Goal: Information Seeking & Learning: Learn about a topic

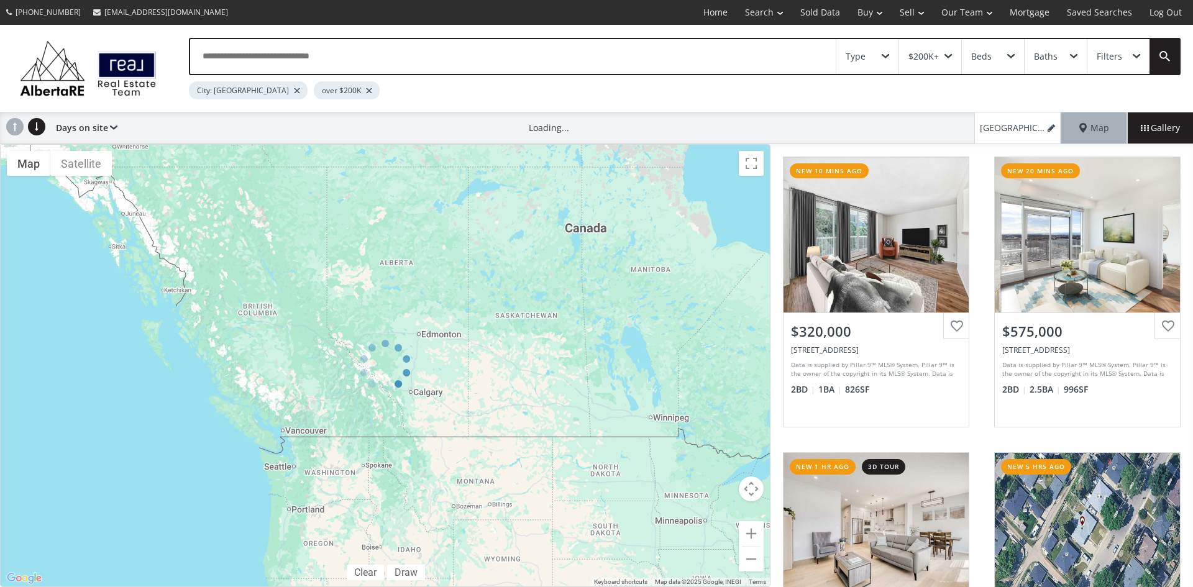
click at [889, 52] on div "Type" at bounding box center [868, 56] width 62 height 35
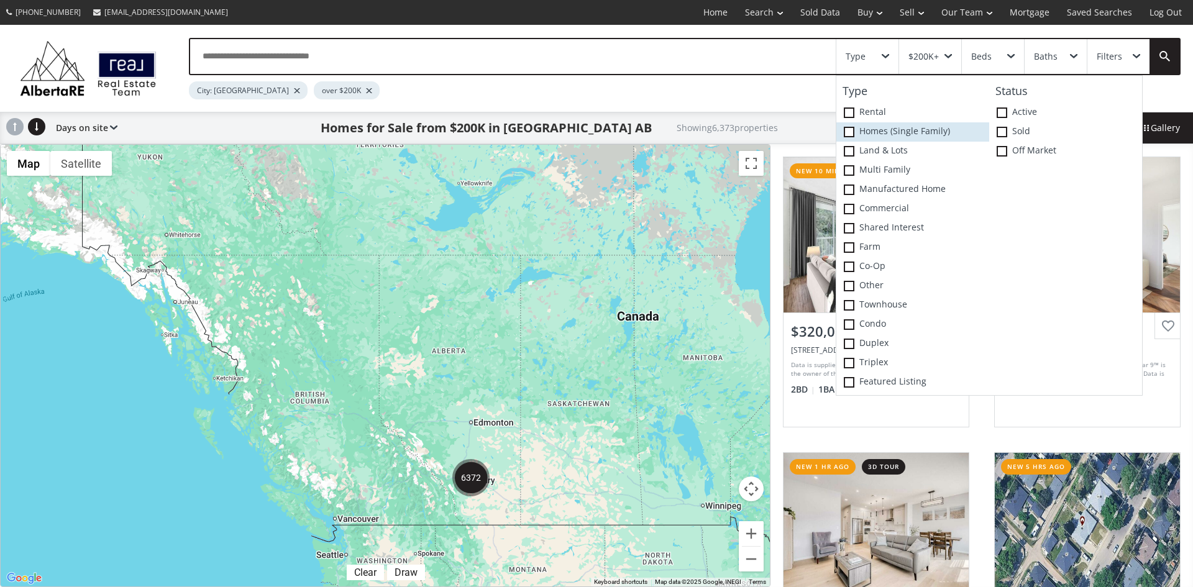
click at [851, 131] on span at bounding box center [849, 132] width 11 height 11
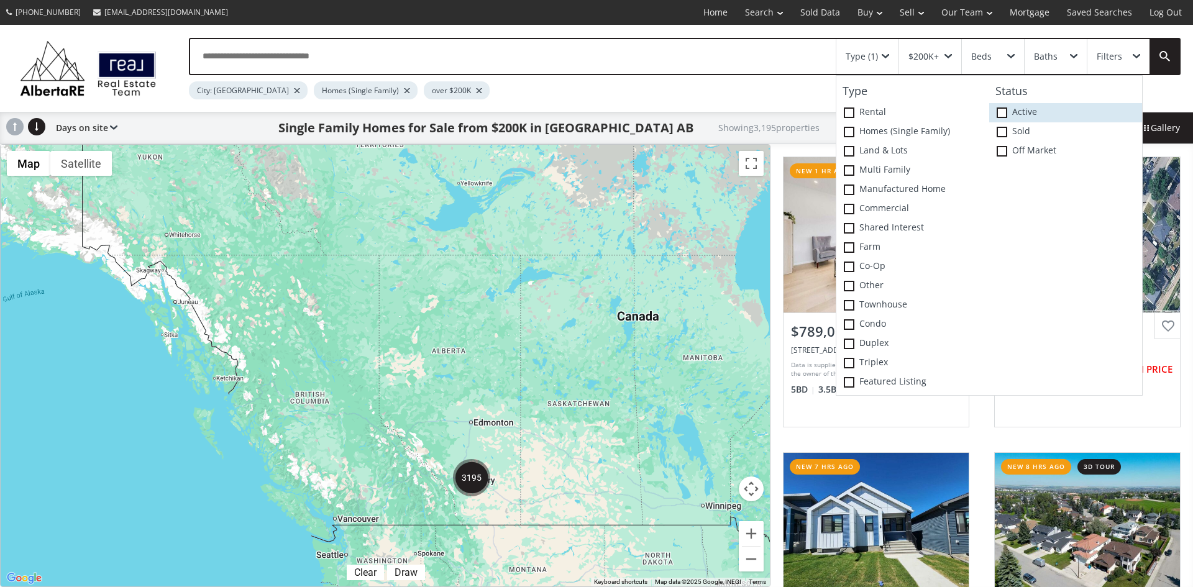
click at [1004, 112] on span at bounding box center [1002, 113] width 11 height 11
click at [0, 0] on icon at bounding box center [0, 0] width 0 height 0
click at [1003, 129] on span at bounding box center [1002, 132] width 11 height 11
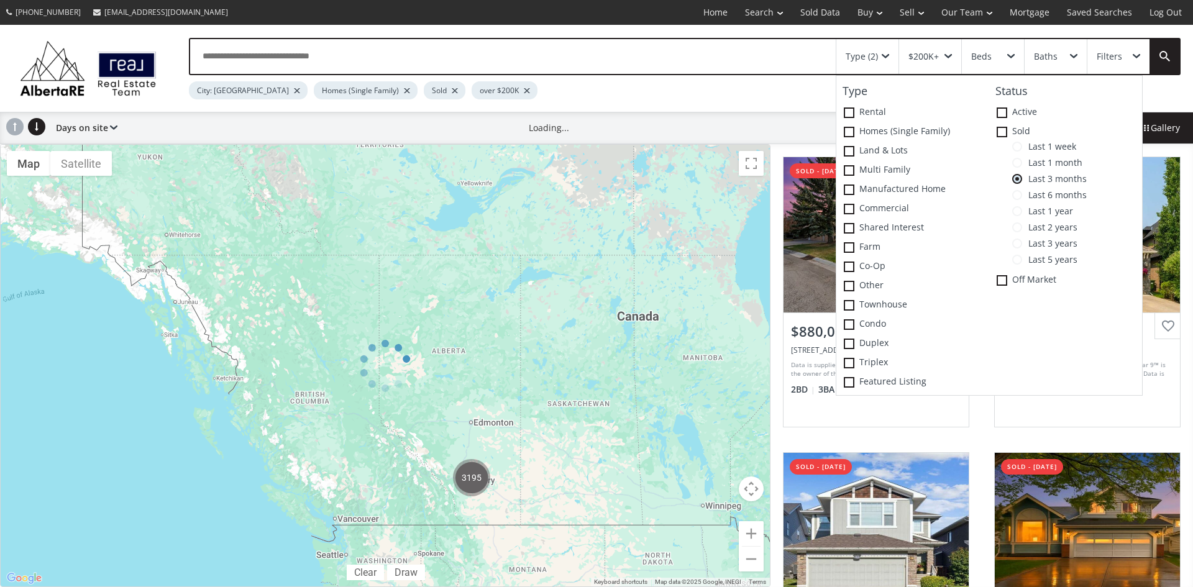
click at [1016, 145] on span at bounding box center [1018, 147] width 10 height 10
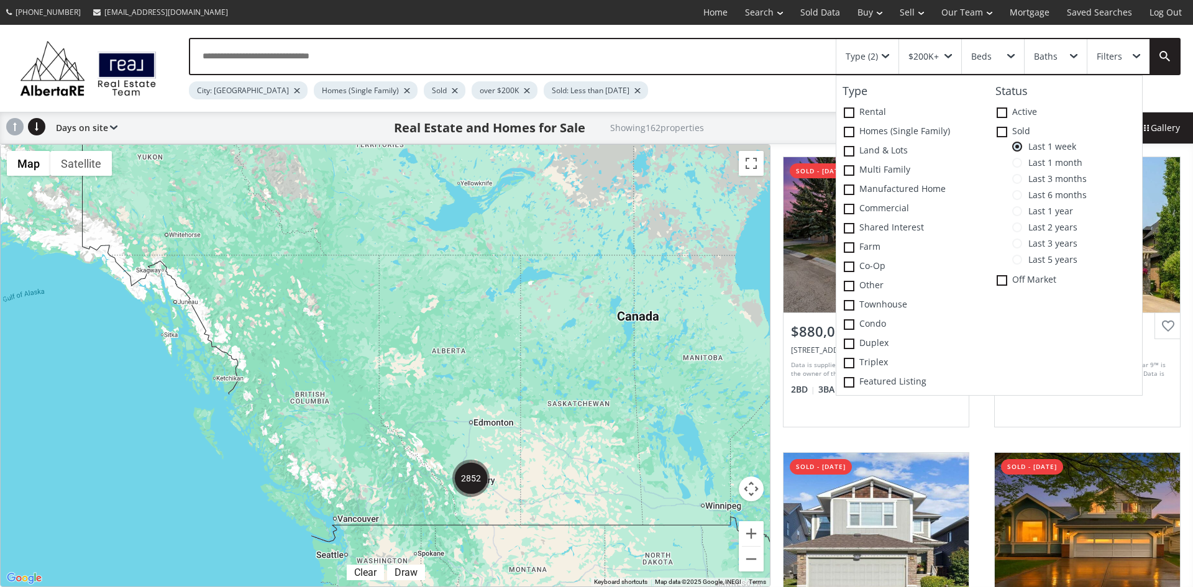
click at [704, 208] on div at bounding box center [385, 366] width 769 height 442
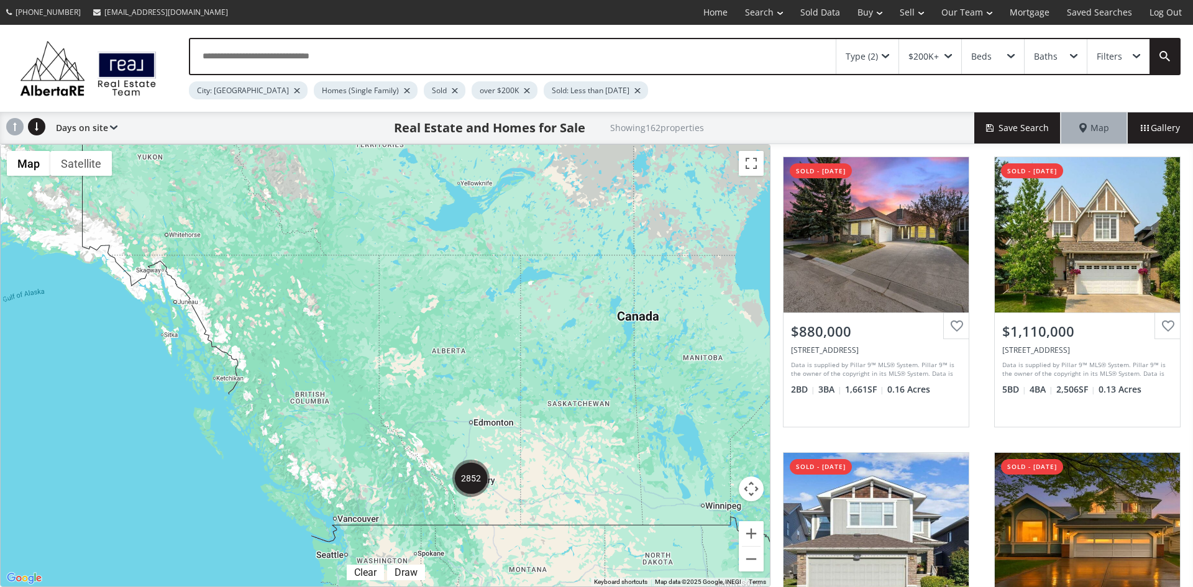
click at [886, 52] on div "Type (2)" at bounding box center [868, 56] width 62 height 35
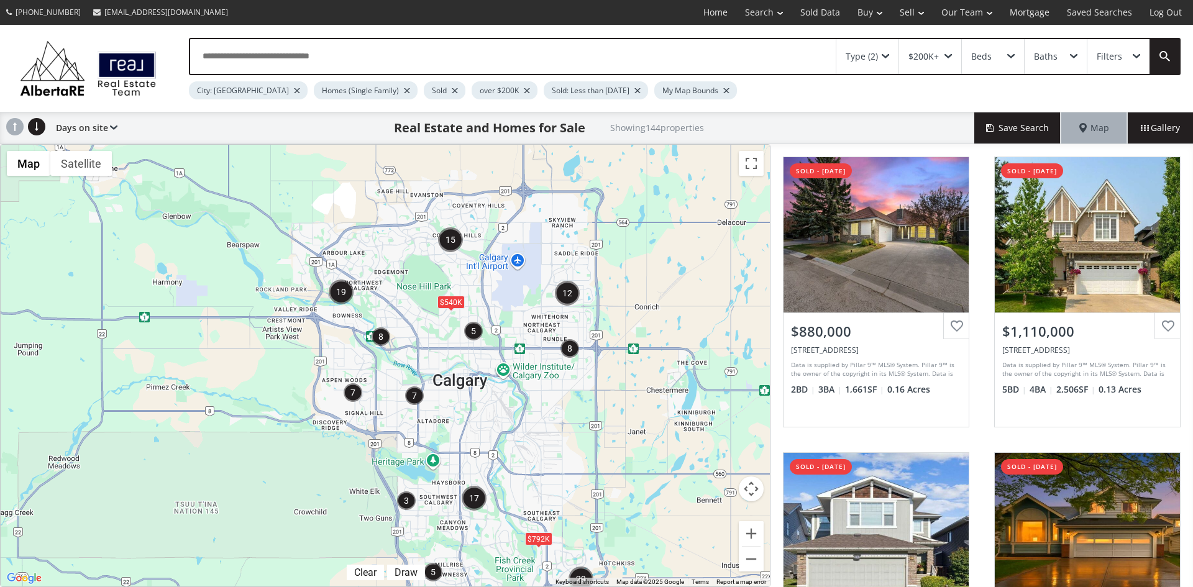
drag, startPoint x: 352, startPoint y: 342, endPoint x: 504, endPoint y: 401, distance: 163.1
click at [504, 401] on div "$792K $540K" at bounding box center [385, 366] width 769 height 442
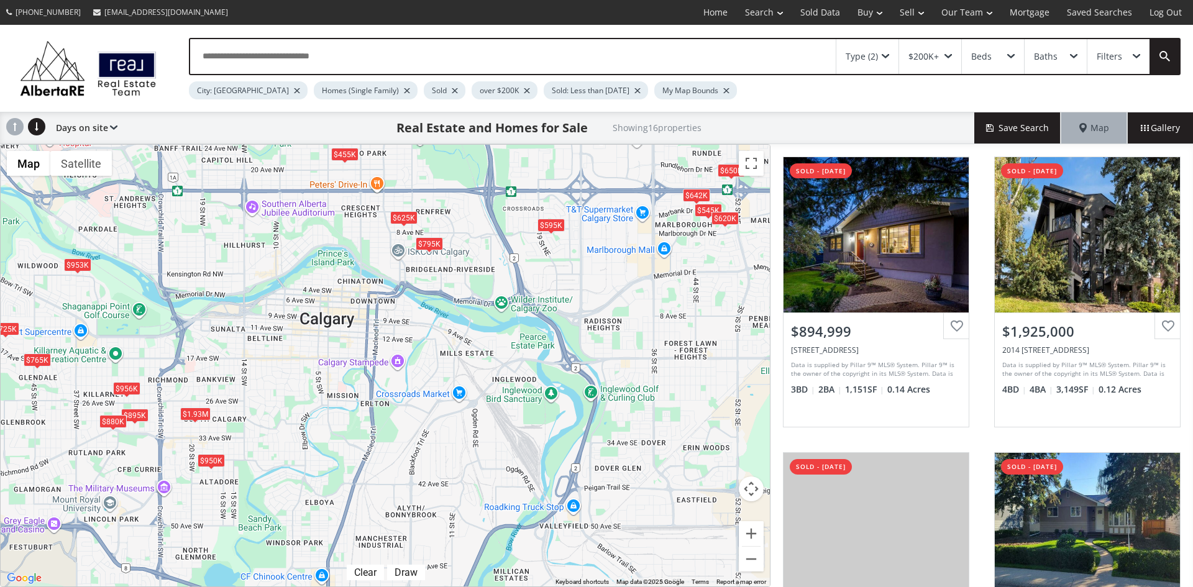
click at [432, 247] on div "$795K" at bounding box center [429, 243] width 27 height 13
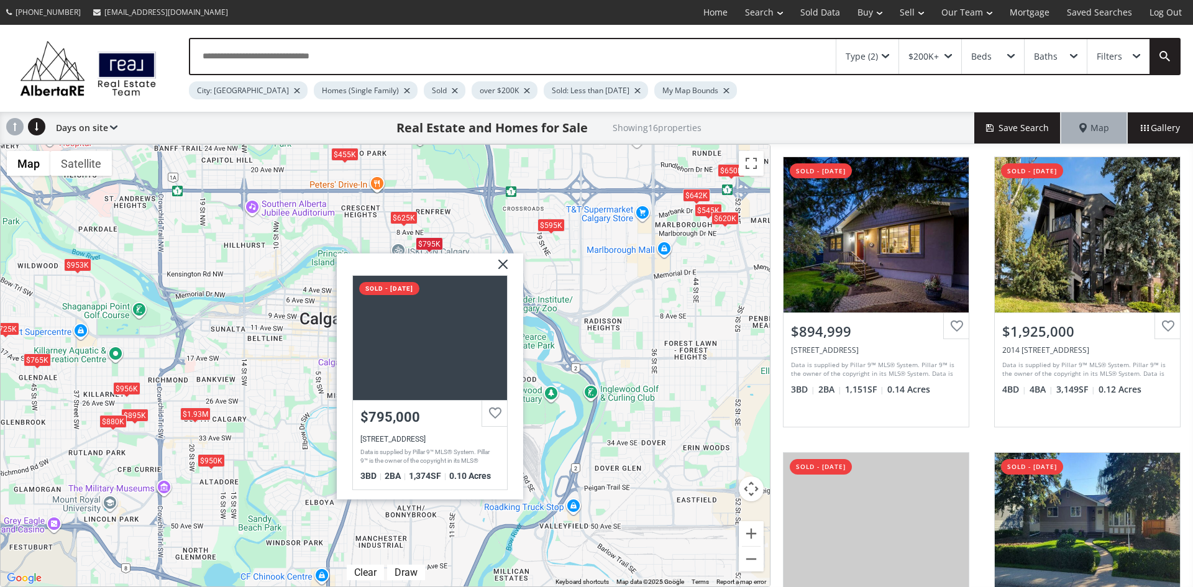
click at [505, 263] on img at bounding box center [498, 268] width 31 height 31
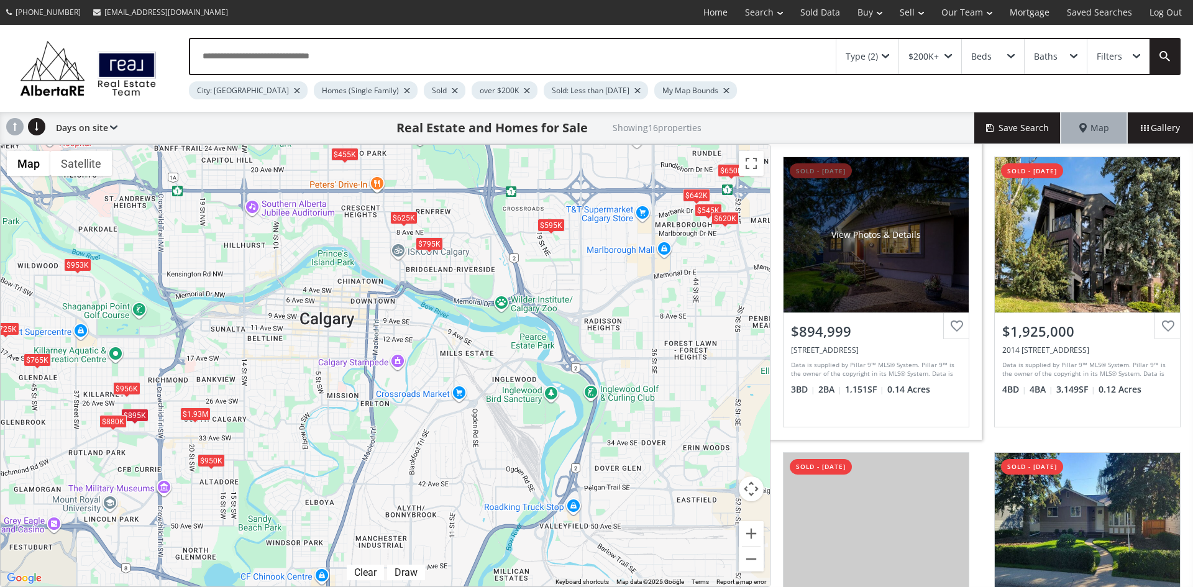
scroll to position [186, 0]
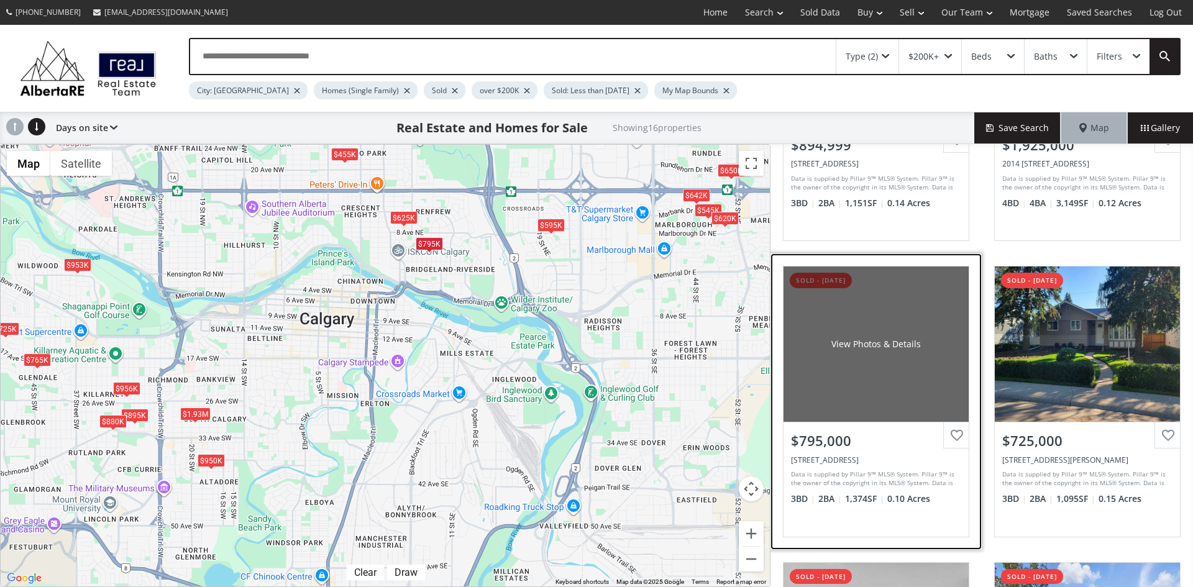
click at [872, 350] on div "View Photos & Details" at bounding box center [877, 344] width 90 height 12
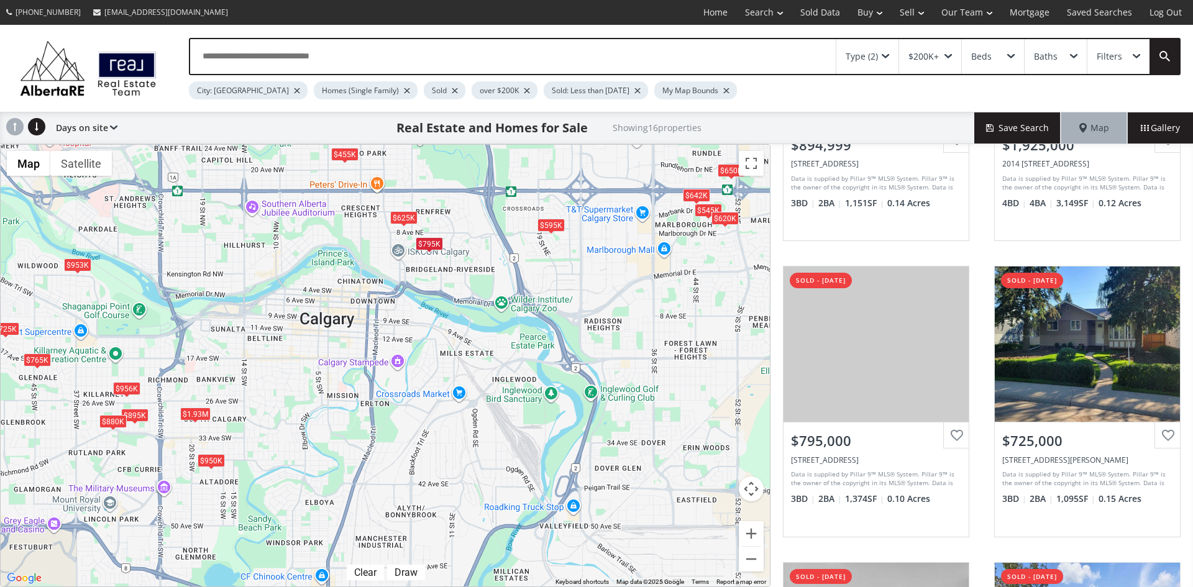
click at [400, 218] on div "$625K" at bounding box center [403, 217] width 27 height 13
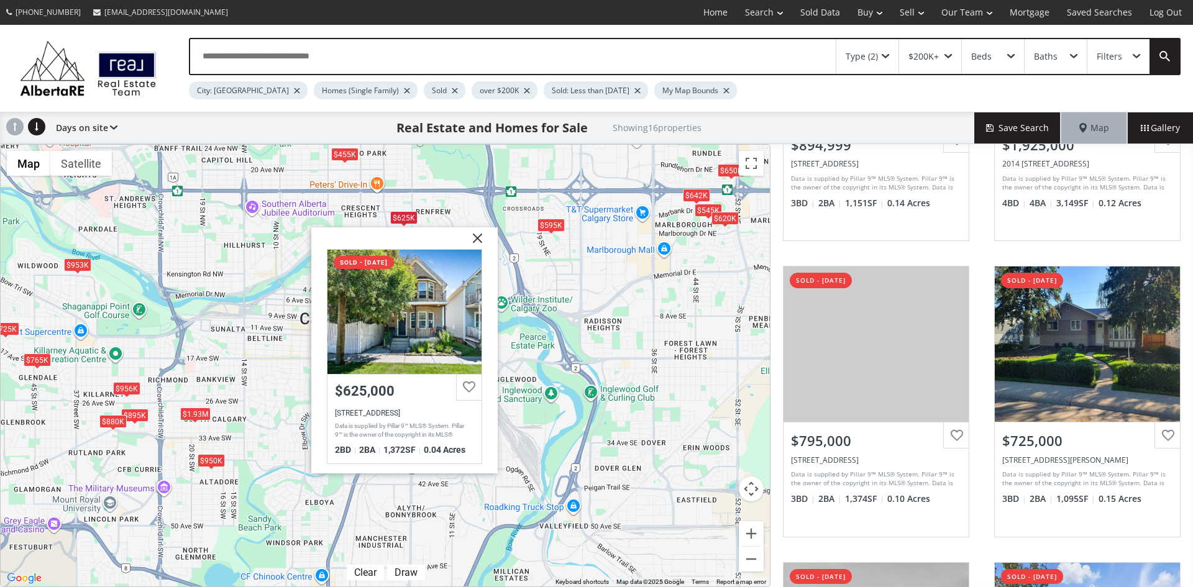
click at [480, 236] on img at bounding box center [472, 242] width 31 height 31
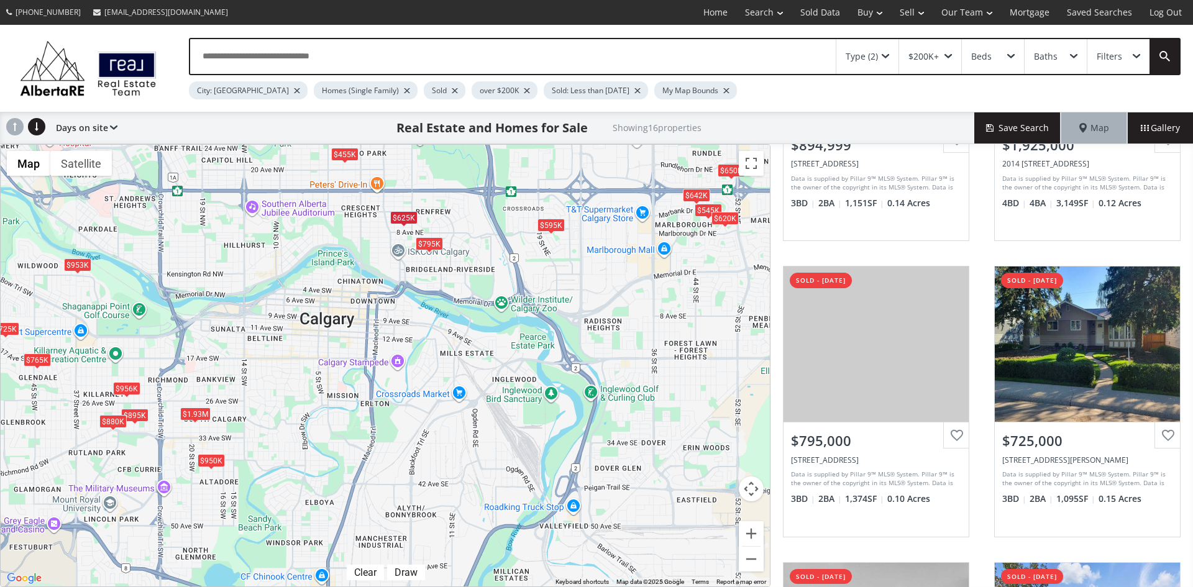
click at [548, 224] on div "$595K" at bounding box center [551, 224] width 27 height 13
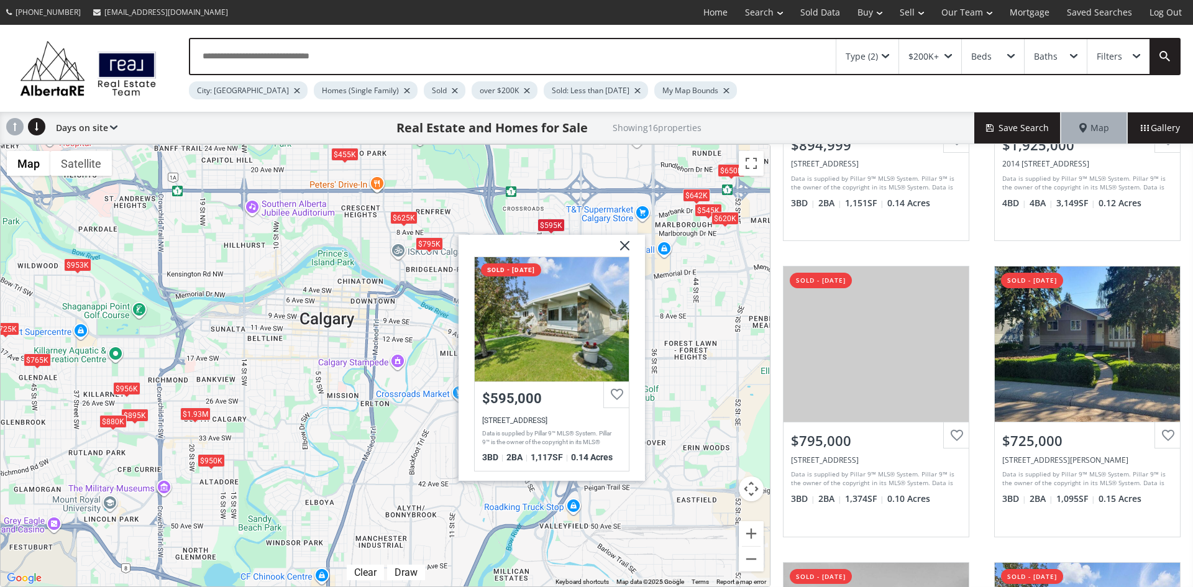
click at [627, 243] on img at bounding box center [620, 249] width 31 height 31
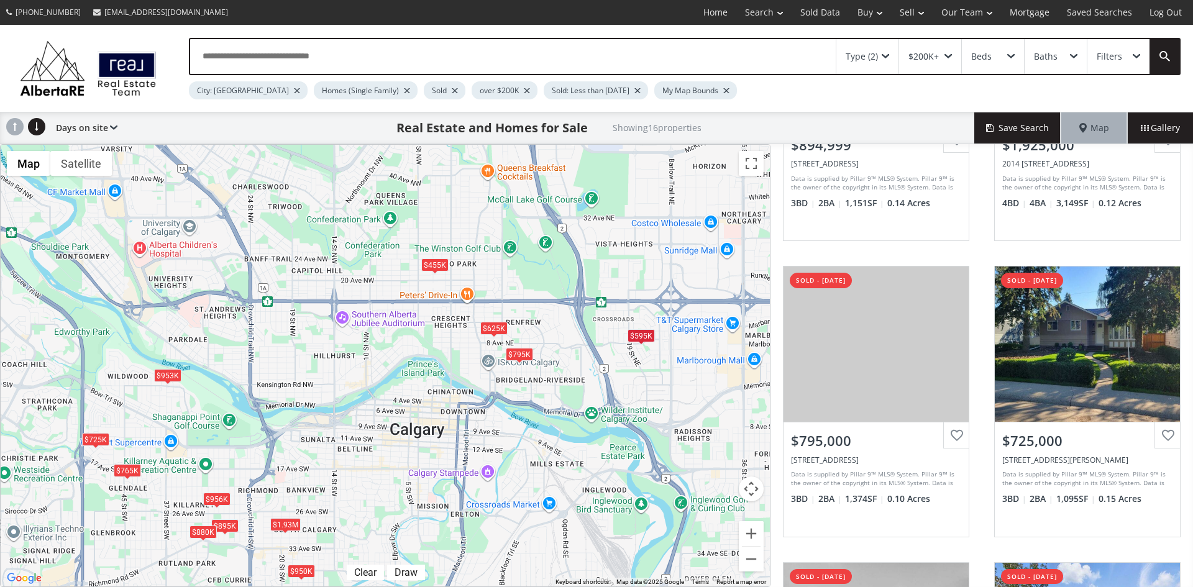
drag, startPoint x: 322, startPoint y: 249, endPoint x: 409, endPoint y: 340, distance: 125.7
click at [409, 340] on div "$895K $1.93M $795K $725K $650K $595K $455K $545K $765K $953K $880K $956K $620K …" at bounding box center [385, 366] width 769 height 442
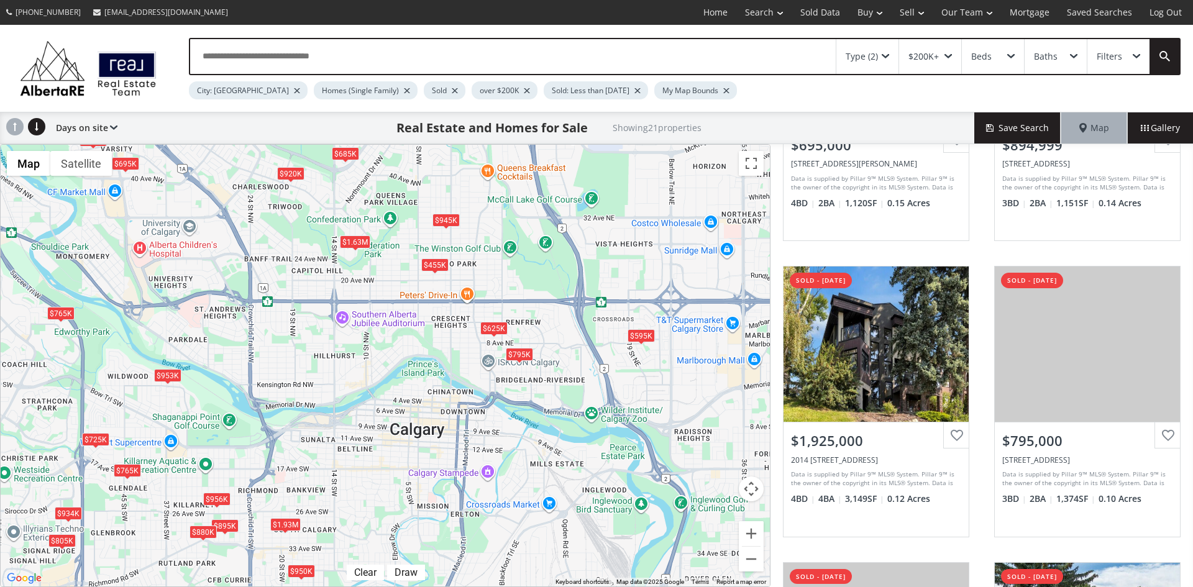
click at [351, 239] on div "$1.63M" at bounding box center [355, 242] width 30 height 13
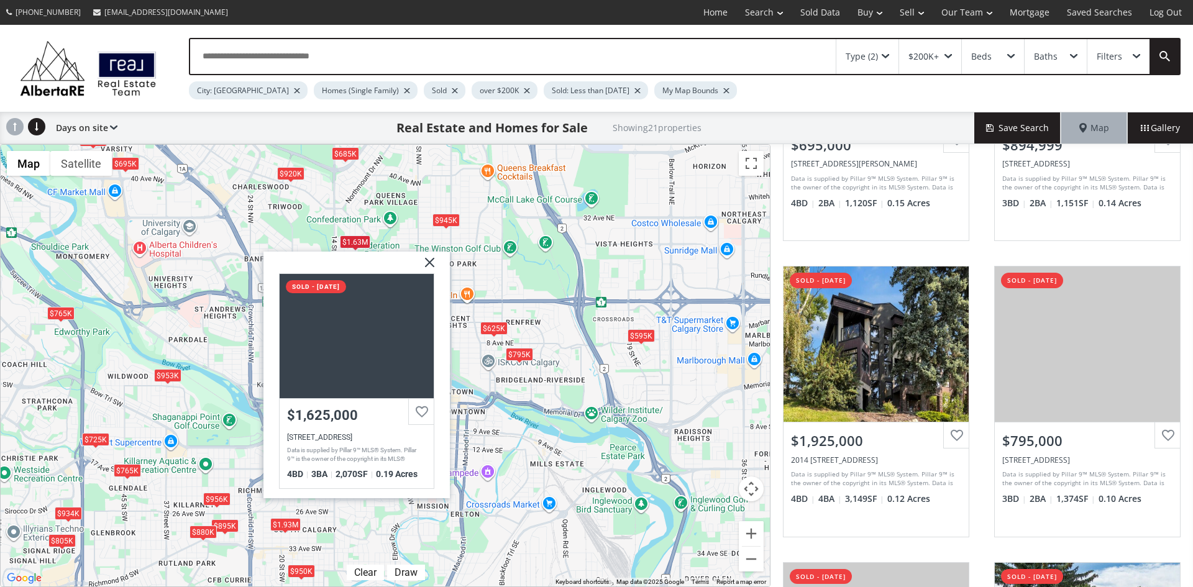
click at [431, 263] on img at bounding box center [425, 267] width 31 height 31
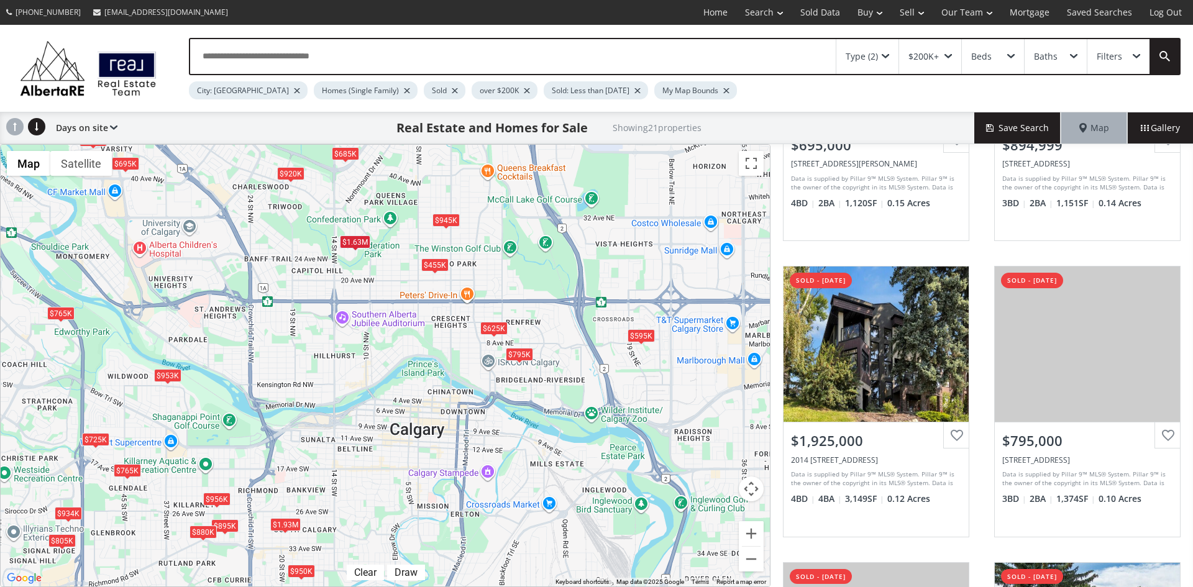
click at [443, 221] on div "$945K" at bounding box center [446, 220] width 27 height 13
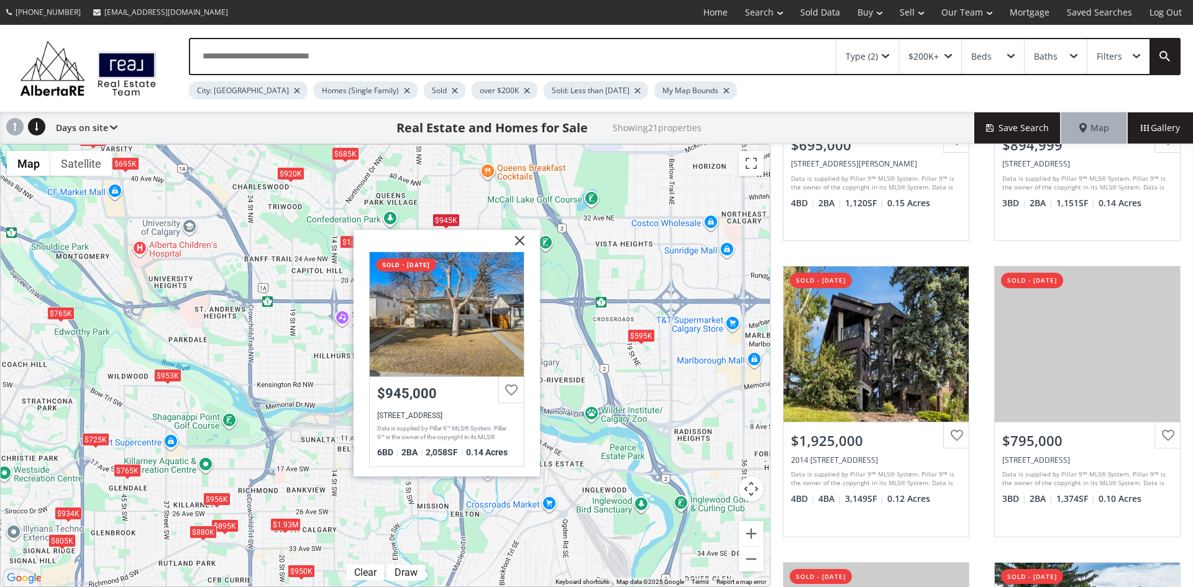
click at [517, 244] on img at bounding box center [515, 245] width 31 height 31
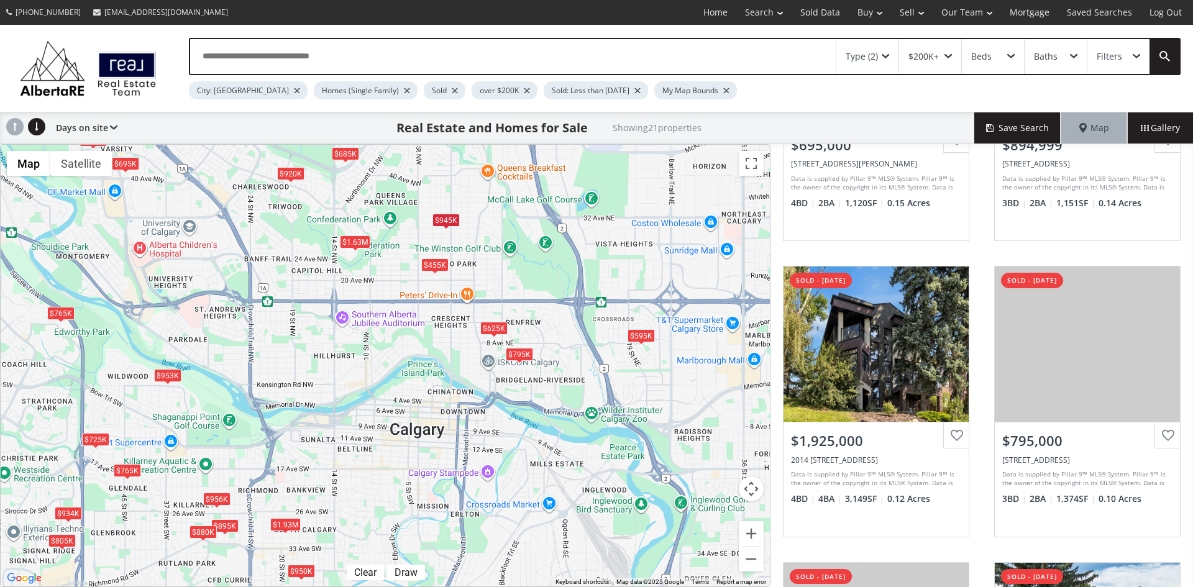
click at [290, 172] on div "$920K" at bounding box center [290, 173] width 27 height 13
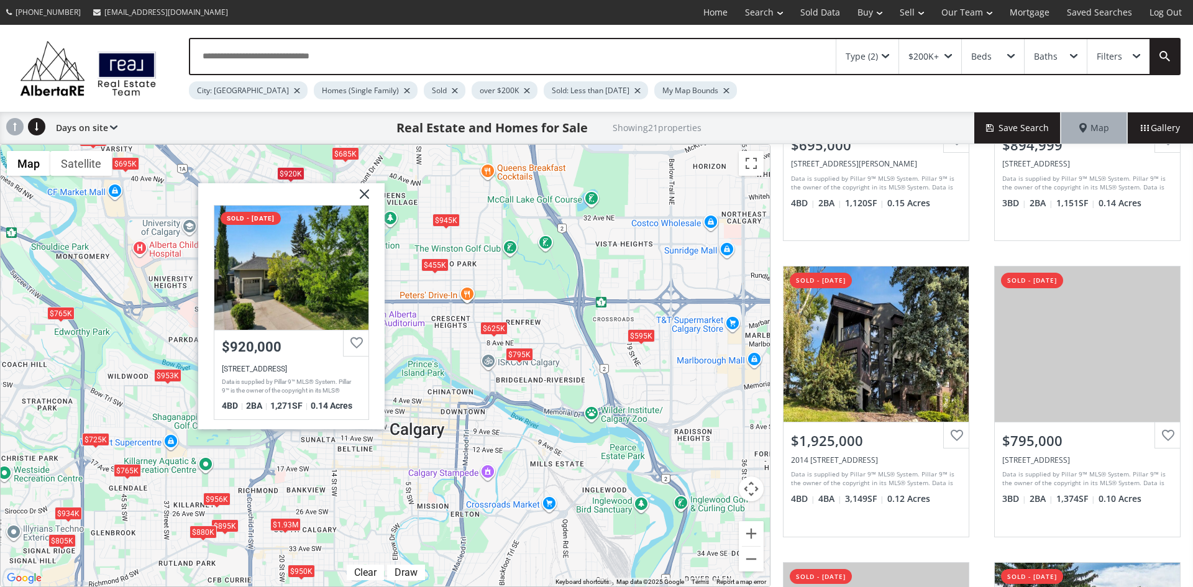
click at [361, 191] on img at bounding box center [359, 198] width 31 height 31
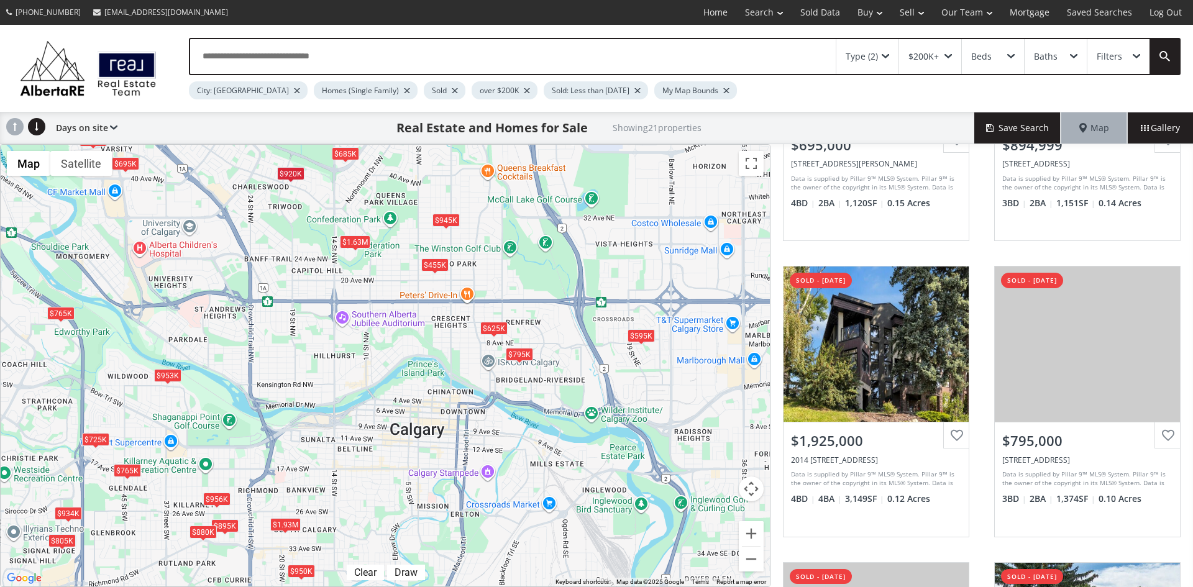
click at [885, 52] on div "Type (2)" at bounding box center [868, 56] width 62 height 35
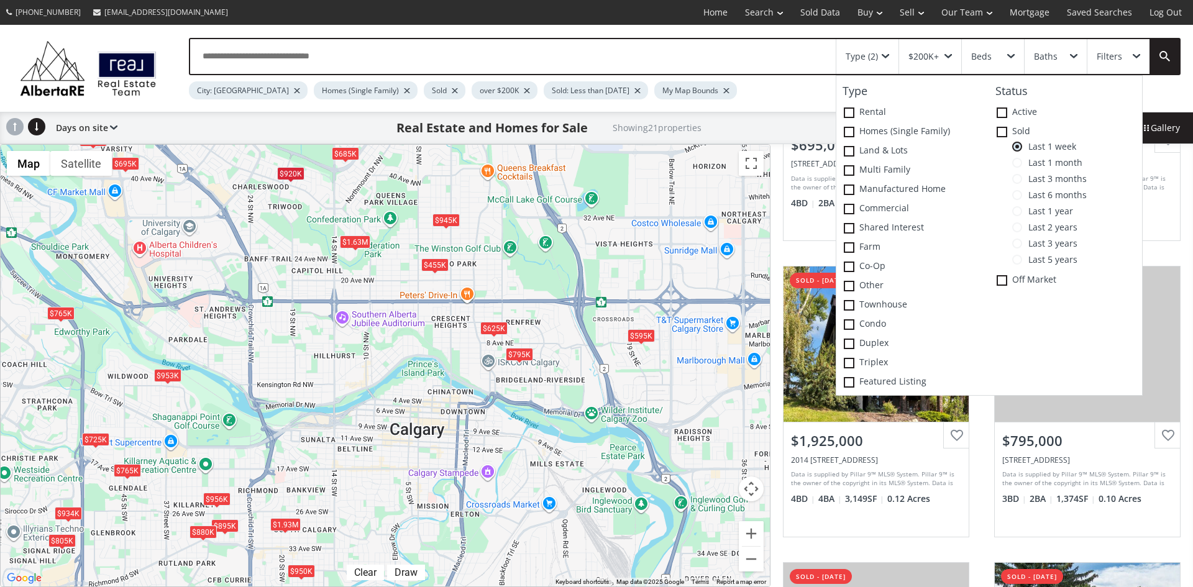
click at [1019, 164] on span at bounding box center [1018, 163] width 10 height 10
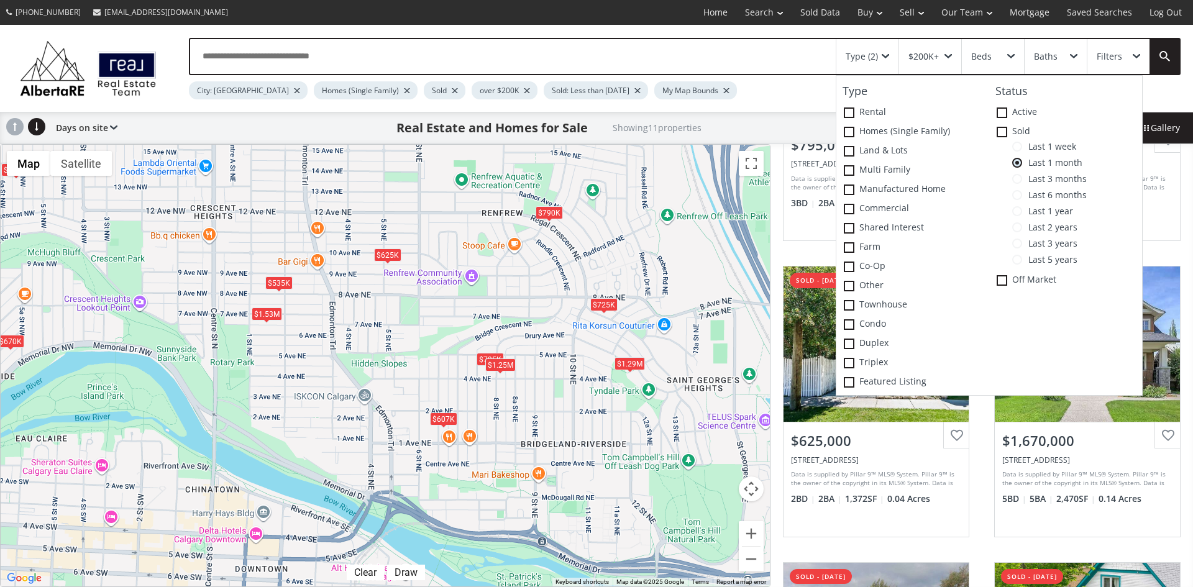
click at [608, 305] on div "$725K" at bounding box center [603, 304] width 27 height 13
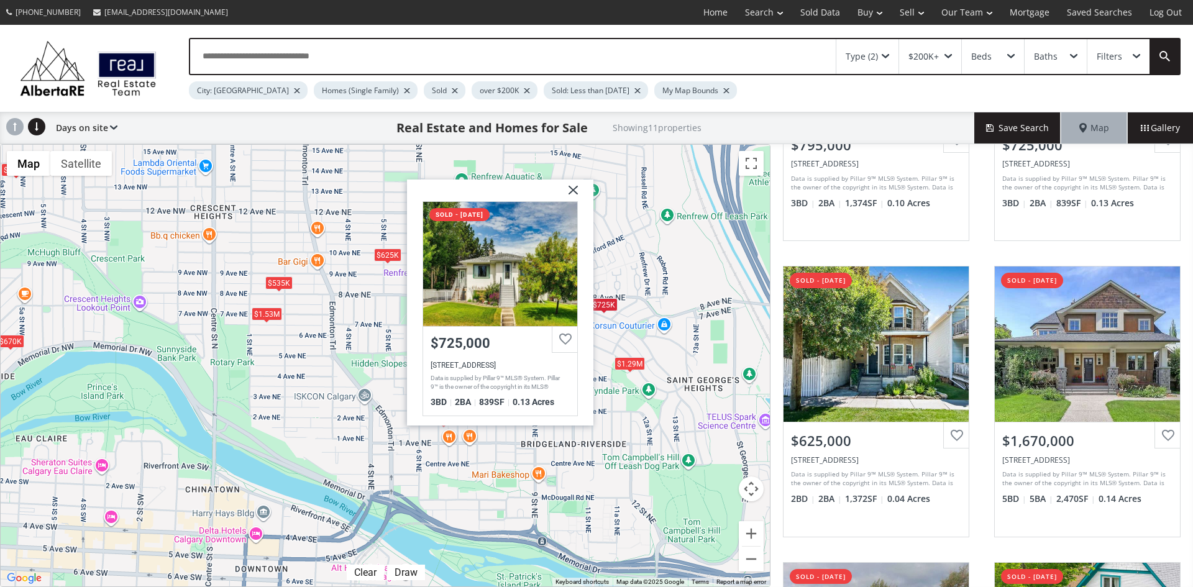
click at [568, 190] on img at bounding box center [568, 194] width 31 height 31
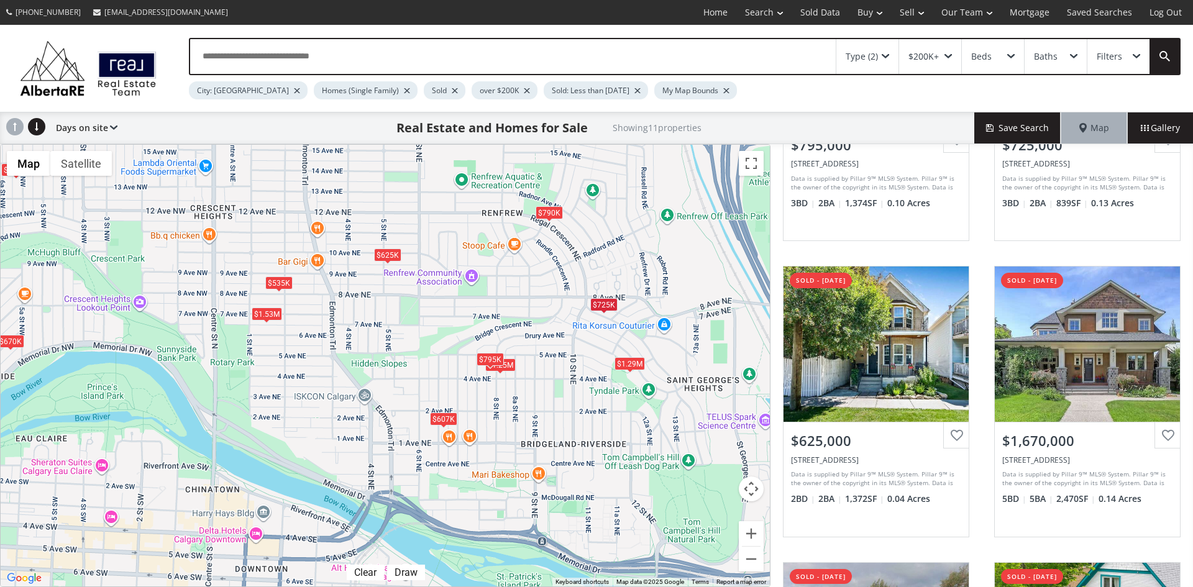
click at [482, 360] on div "$795K" at bounding box center [490, 358] width 27 height 13
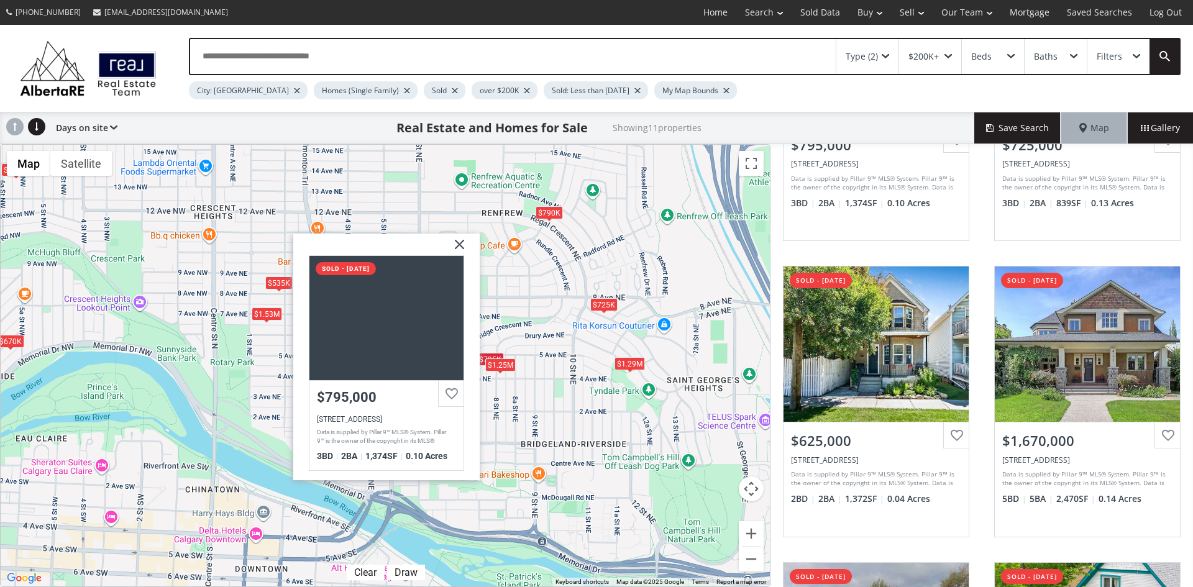
click at [458, 242] on img at bounding box center [454, 249] width 31 height 31
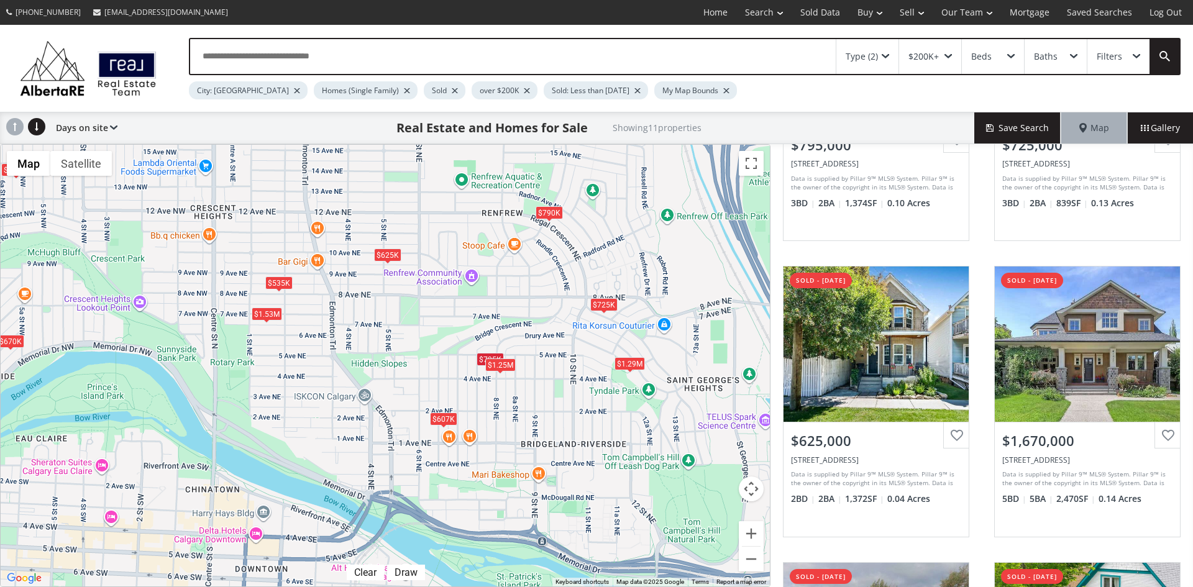
click at [441, 416] on div "$607K" at bounding box center [443, 419] width 27 height 13
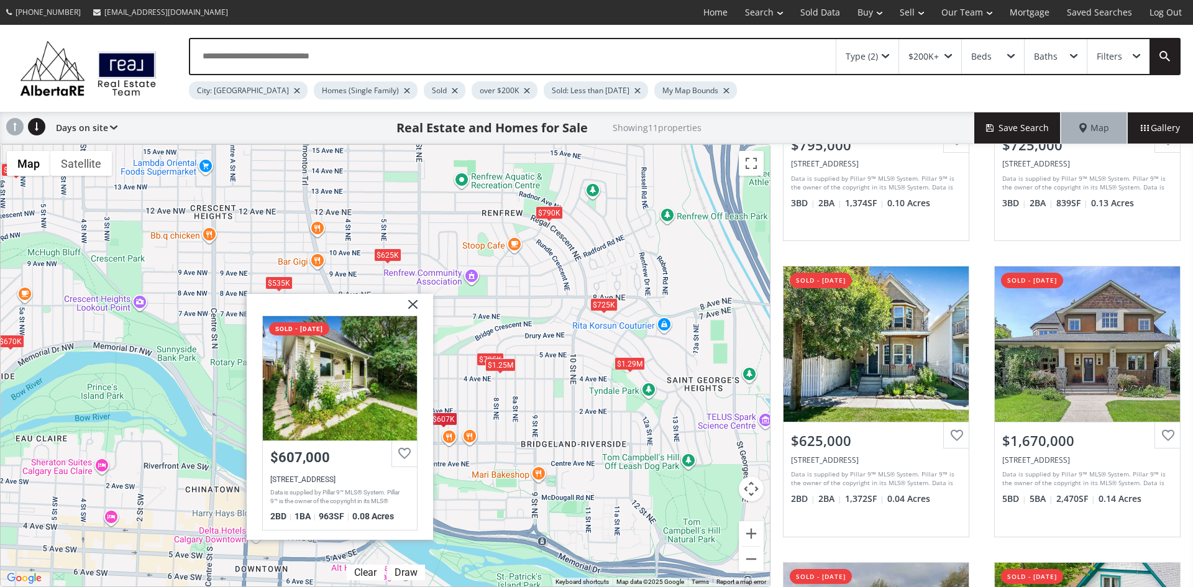
click at [415, 301] on img at bounding box center [408, 308] width 31 height 31
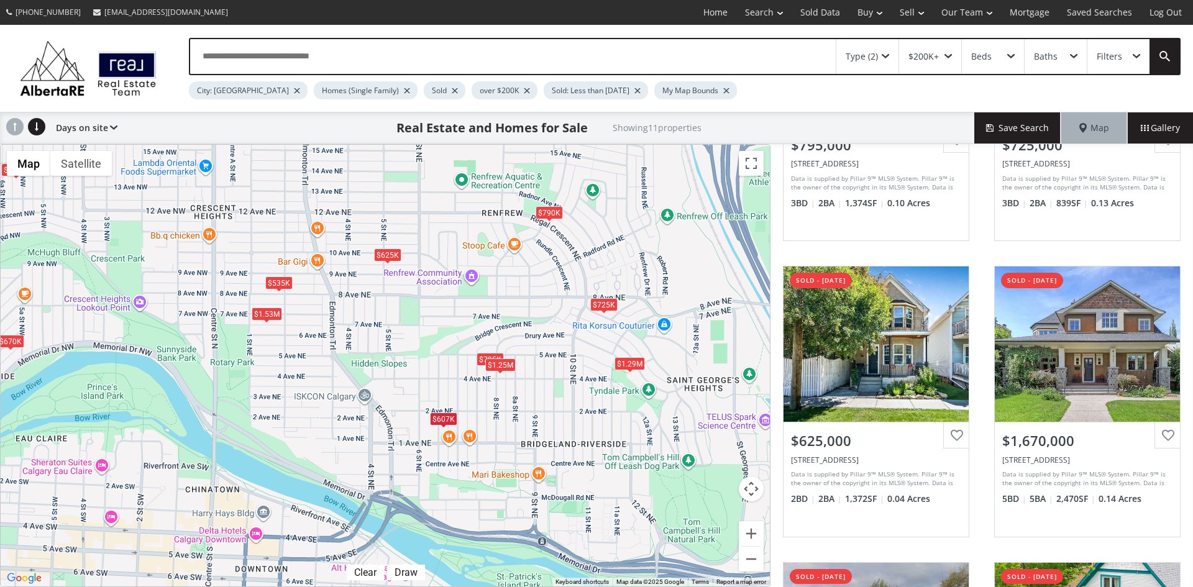
click at [629, 363] on div "$1.29M" at bounding box center [630, 363] width 30 height 13
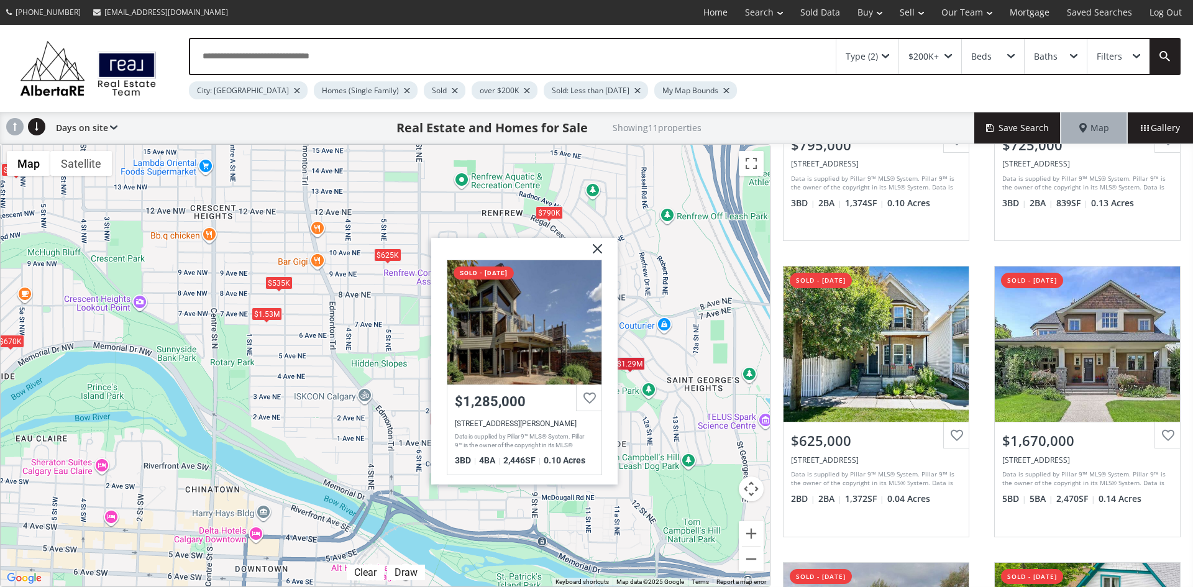
click at [595, 247] on img at bounding box center [592, 253] width 31 height 31
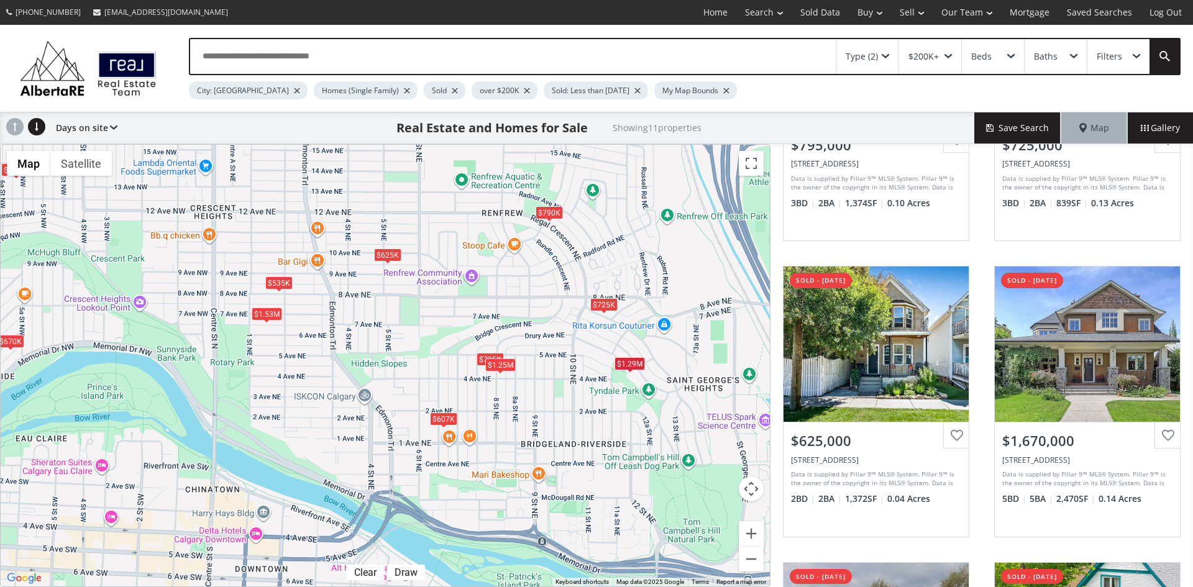
click at [553, 213] on div "$790K" at bounding box center [549, 212] width 27 height 13
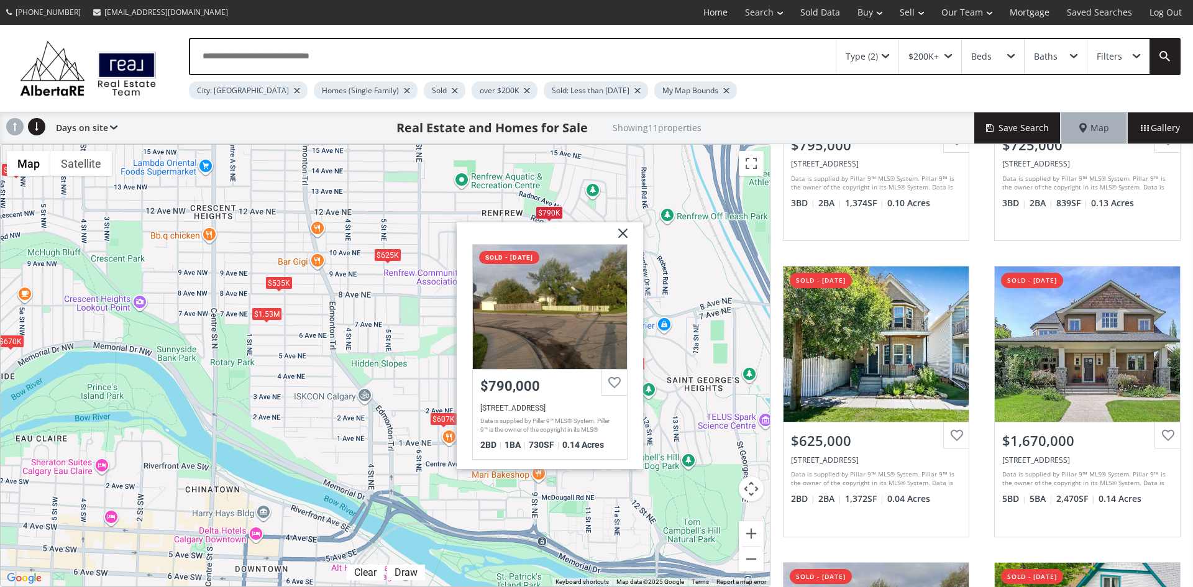
click at [623, 232] on img at bounding box center [618, 238] width 31 height 31
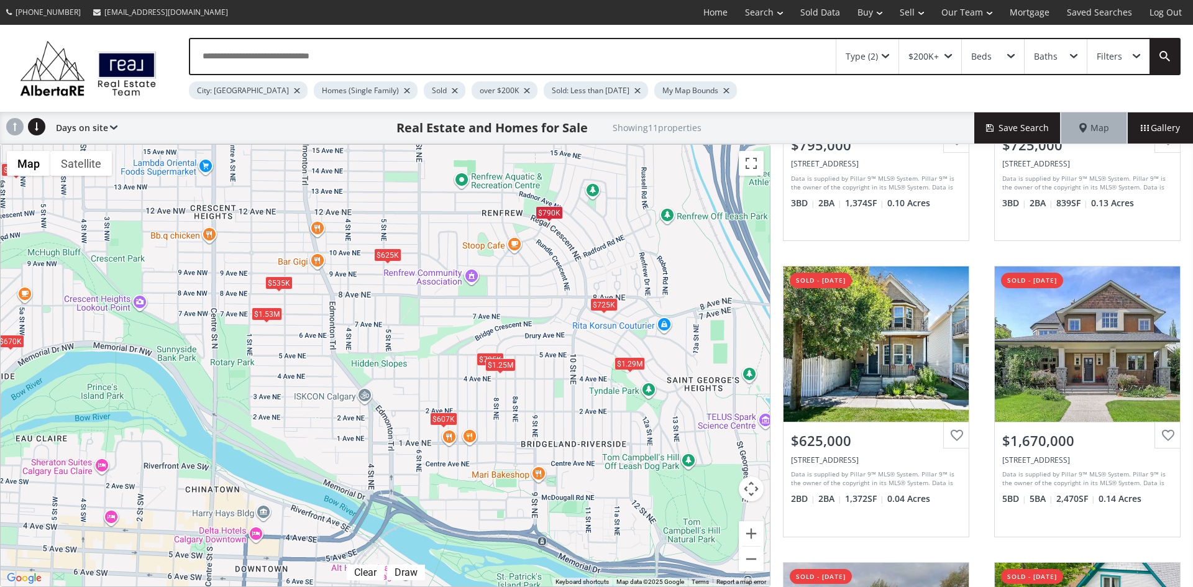
click at [281, 281] on div "$535K" at bounding box center [278, 283] width 27 height 13
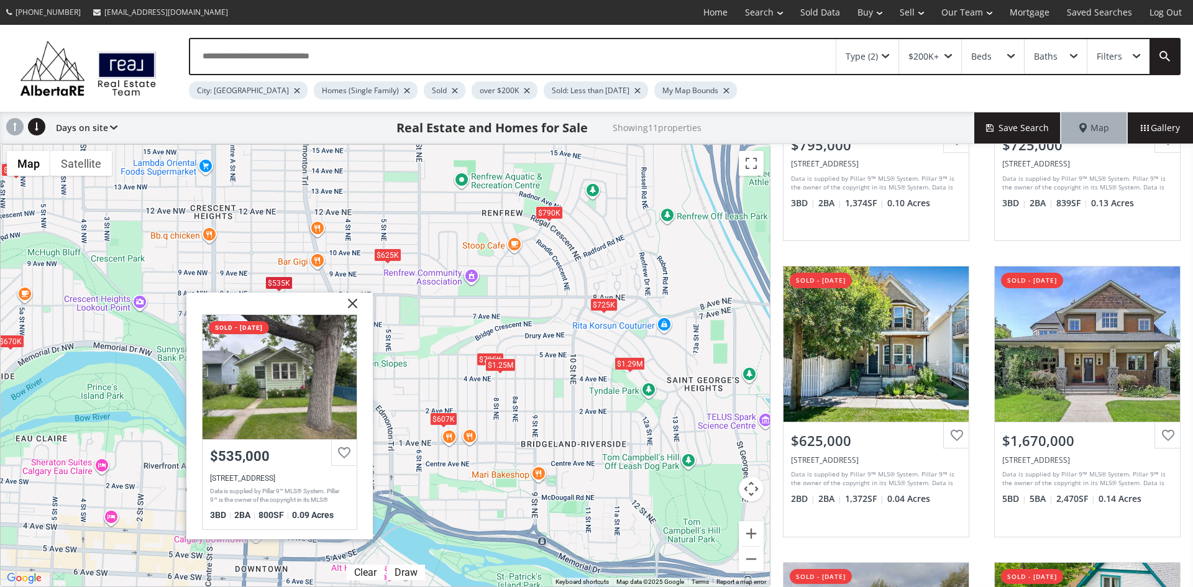
click at [355, 302] on img at bounding box center [348, 308] width 31 height 31
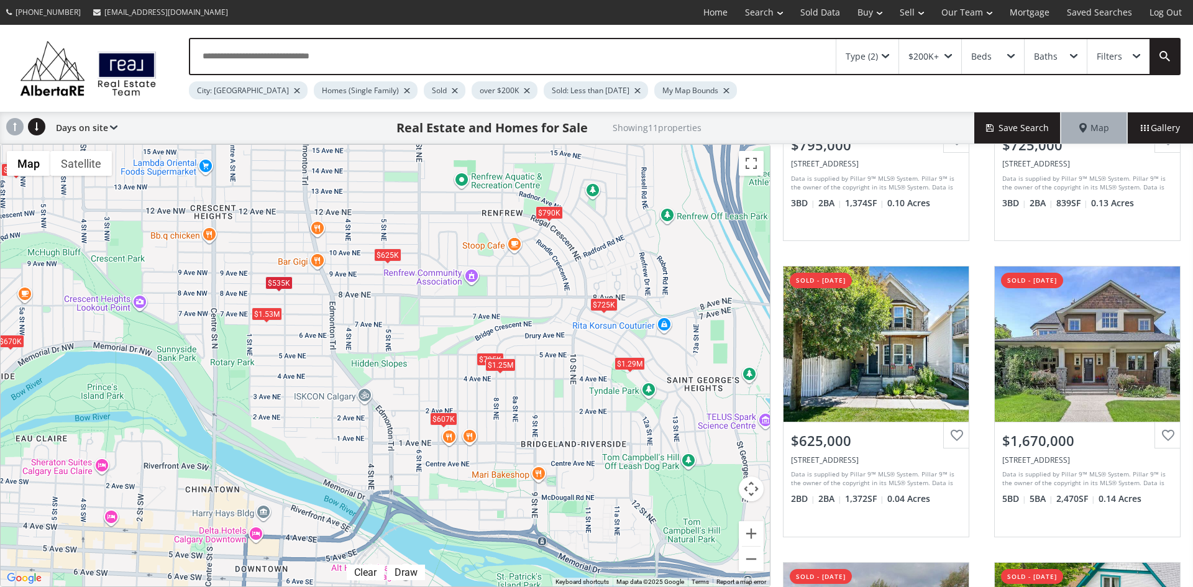
click at [12, 342] on div "$670K" at bounding box center [10, 341] width 27 height 13
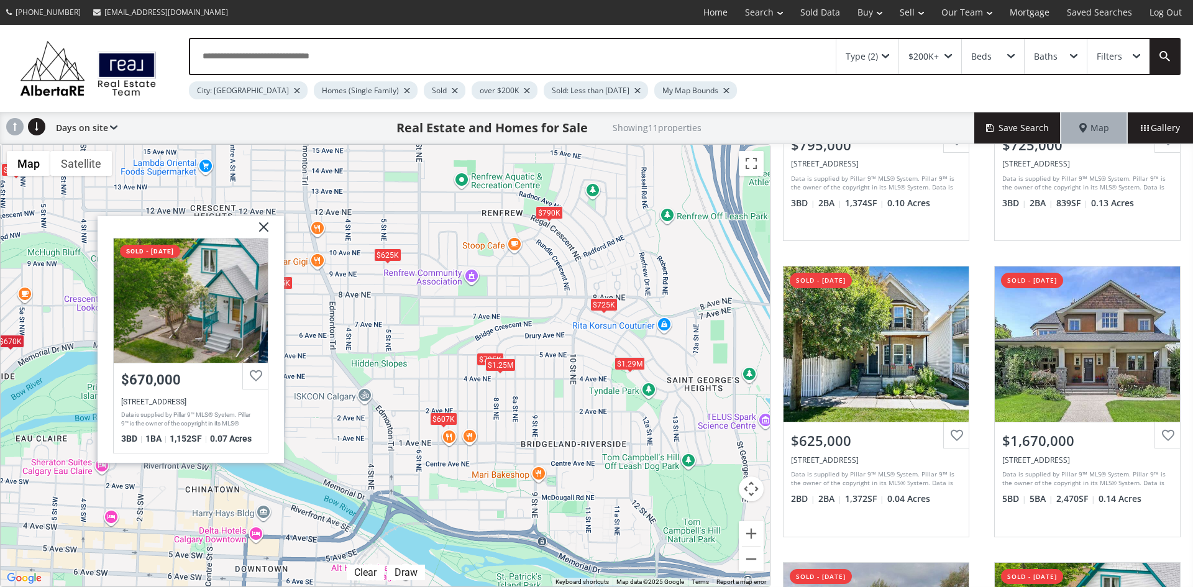
click at [262, 225] on img at bounding box center [259, 231] width 31 height 31
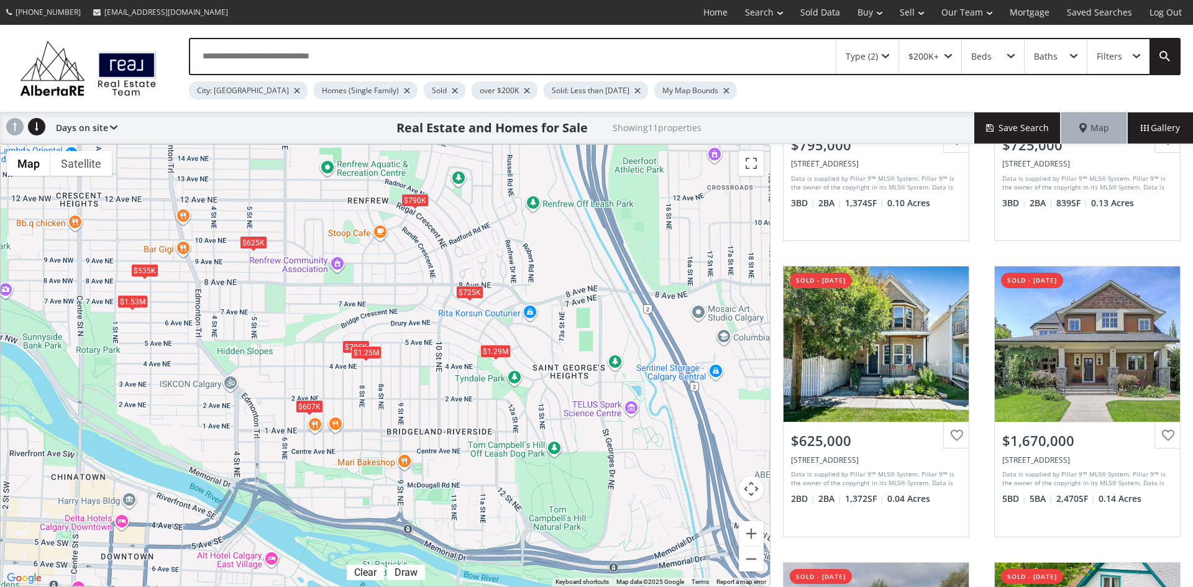
drag, startPoint x: 623, startPoint y: 477, endPoint x: 525, endPoint y: 479, distance: 98.2
click at [525, 479] on div "$795K $725K $625K $1.67M $790K $670K $607K $1.25M $1.29M $535K $1.53M" at bounding box center [385, 366] width 769 height 442
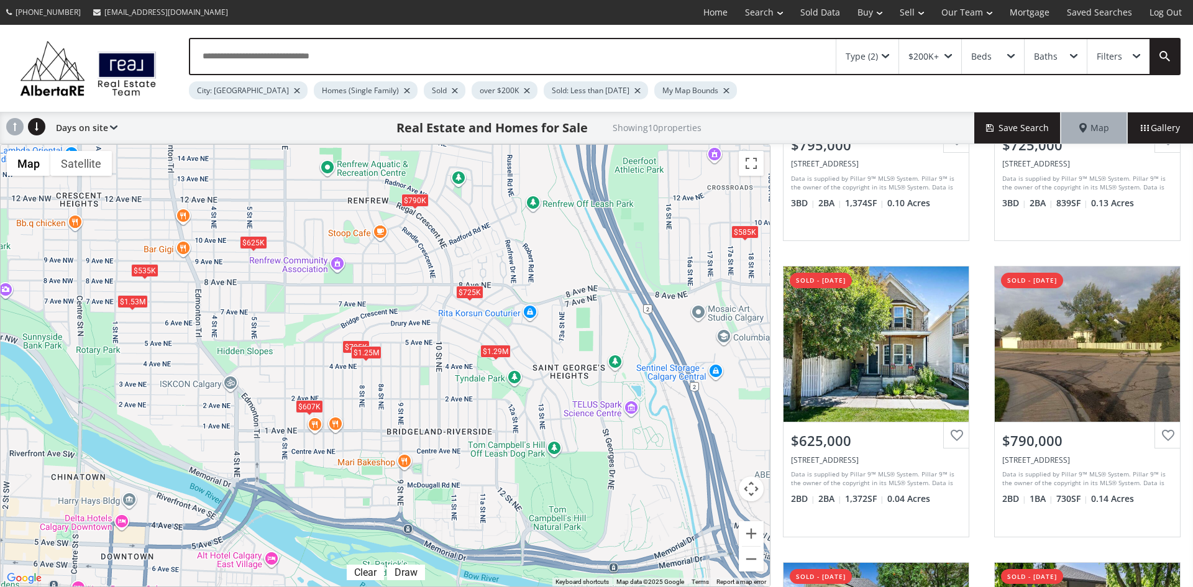
click at [751, 231] on div "$585K" at bounding box center [745, 232] width 27 height 13
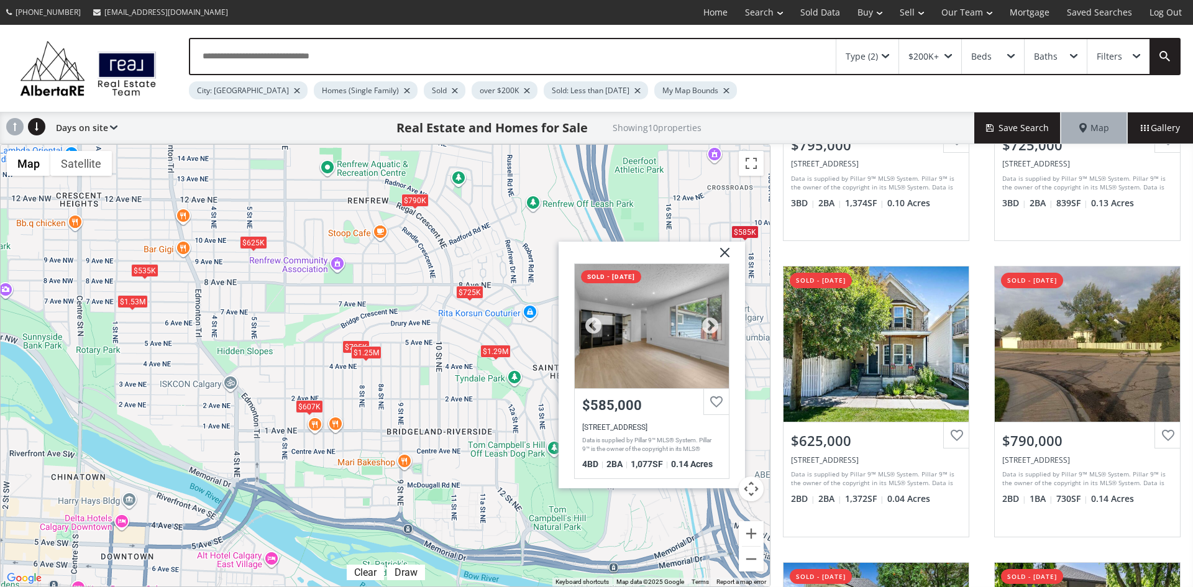
click at [643, 331] on div at bounding box center [652, 326] width 154 height 124
click at [727, 253] on img at bounding box center [720, 257] width 31 height 31
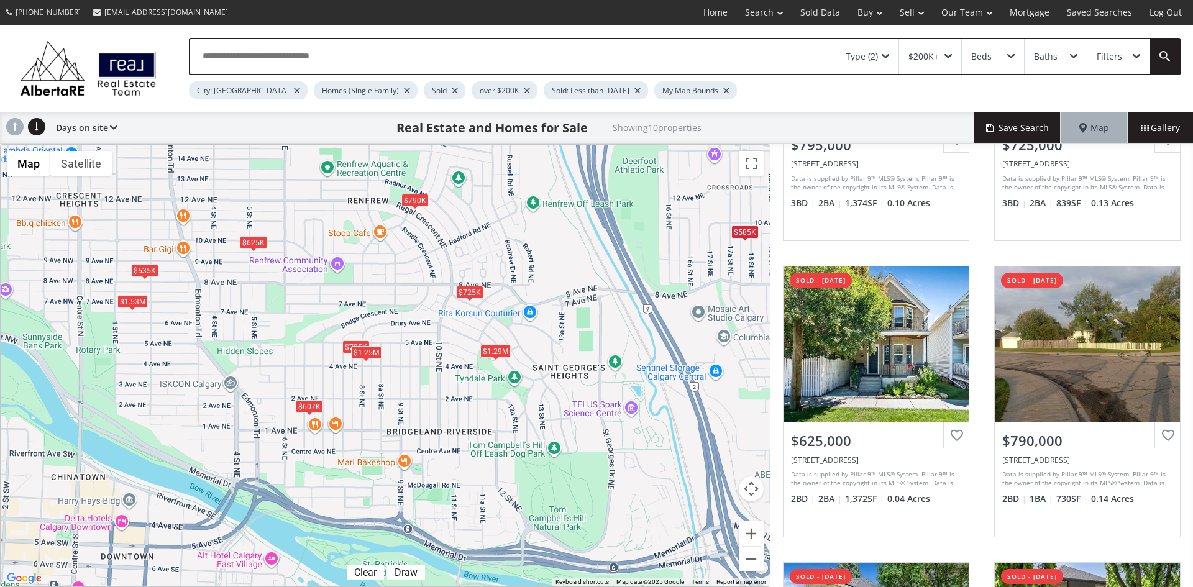
click at [888, 54] on span at bounding box center [885, 56] width 7 height 5
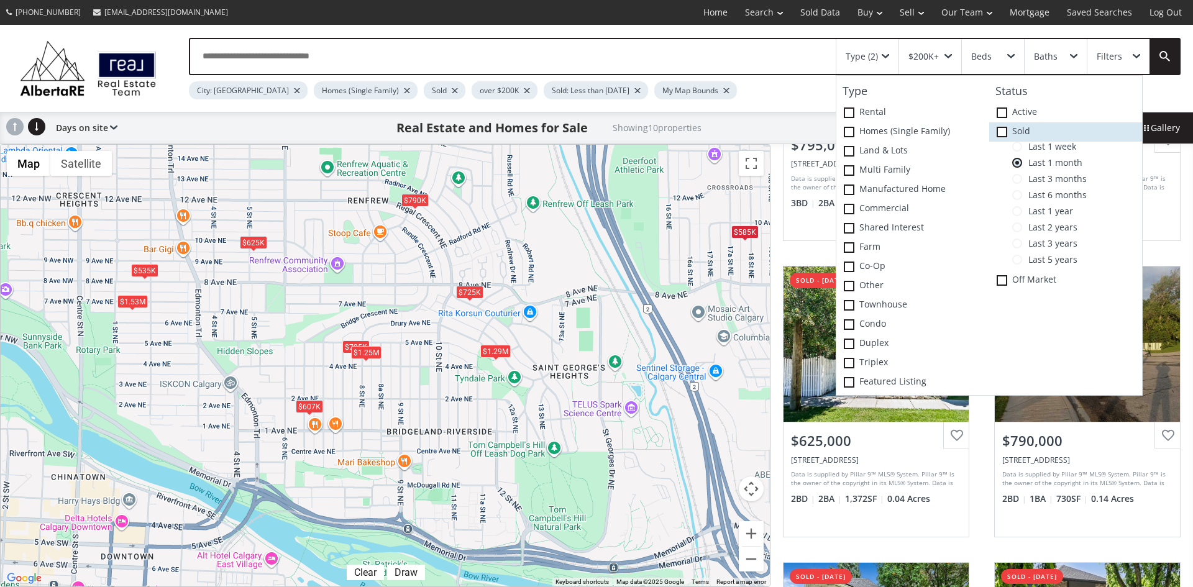
click at [0, 0] on icon at bounding box center [0, 0] width 0 height 0
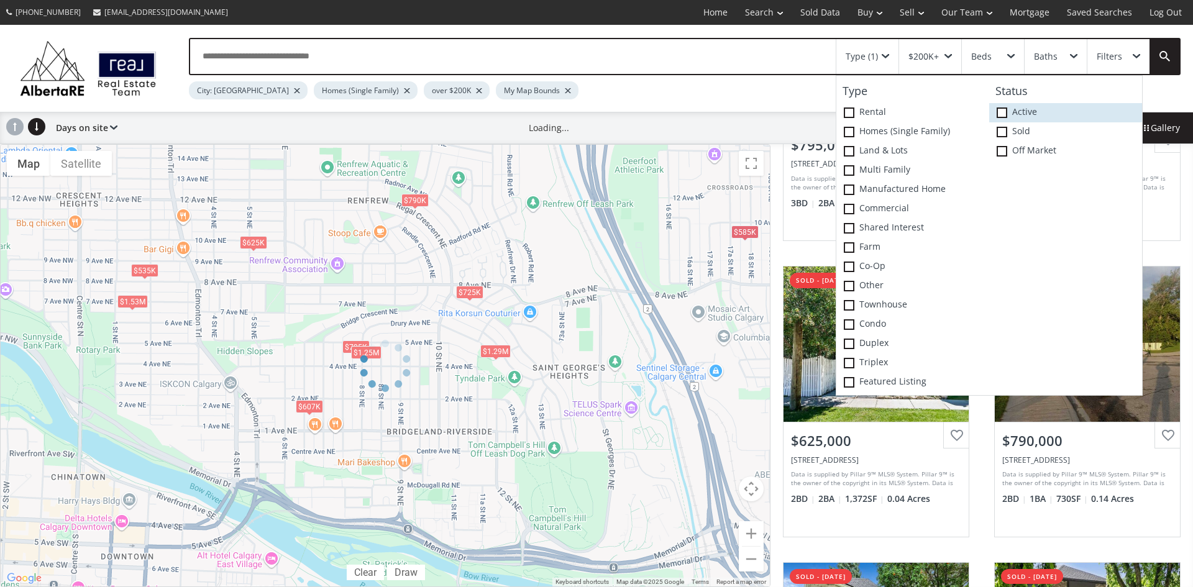
click at [1003, 111] on span at bounding box center [1002, 113] width 11 height 11
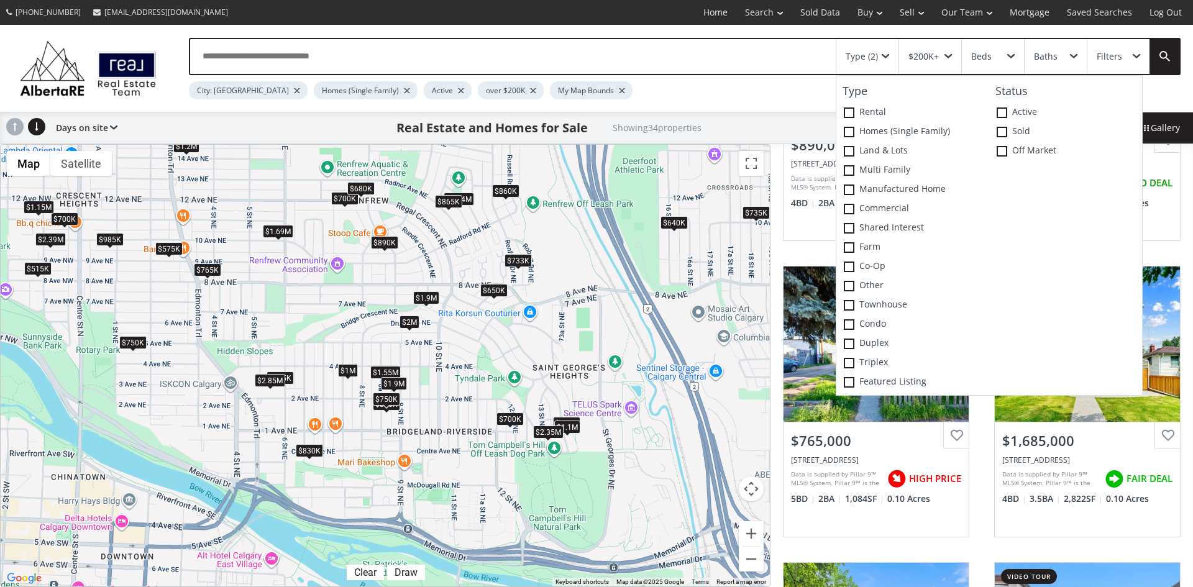
click at [601, 453] on div "$890K $850K $765K $1.69M $1.55M $2M $650K $700K $515K $733K $1.2M $1.9M $700K $…" at bounding box center [385, 366] width 769 height 442
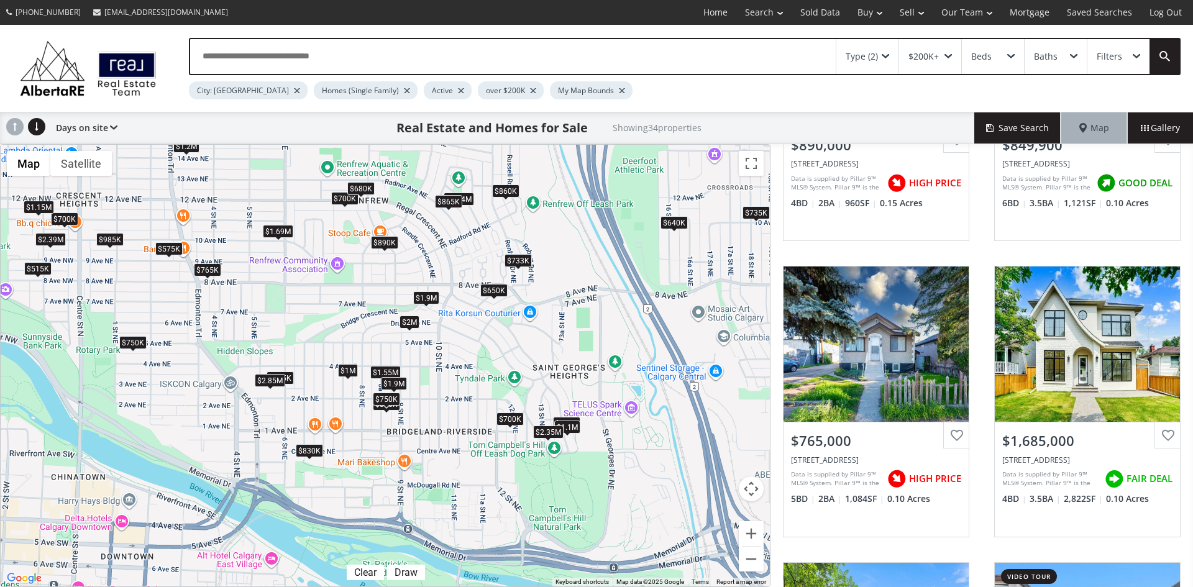
click at [508, 418] on div "$700K" at bounding box center [510, 419] width 27 height 13
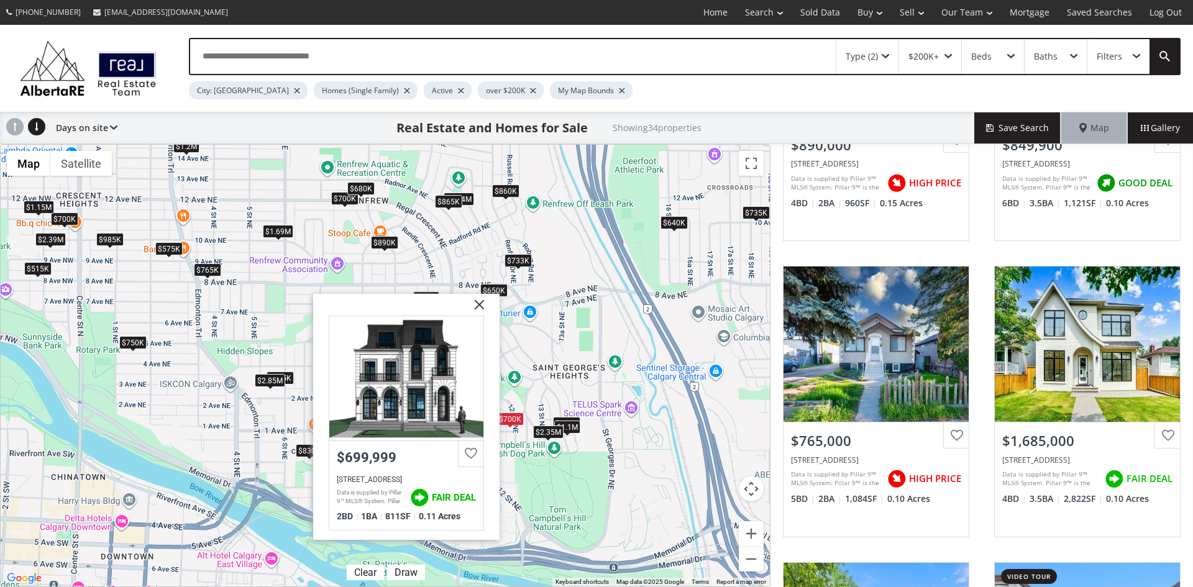
click at [480, 301] on img at bounding box center [474, 308] width 31 height 31
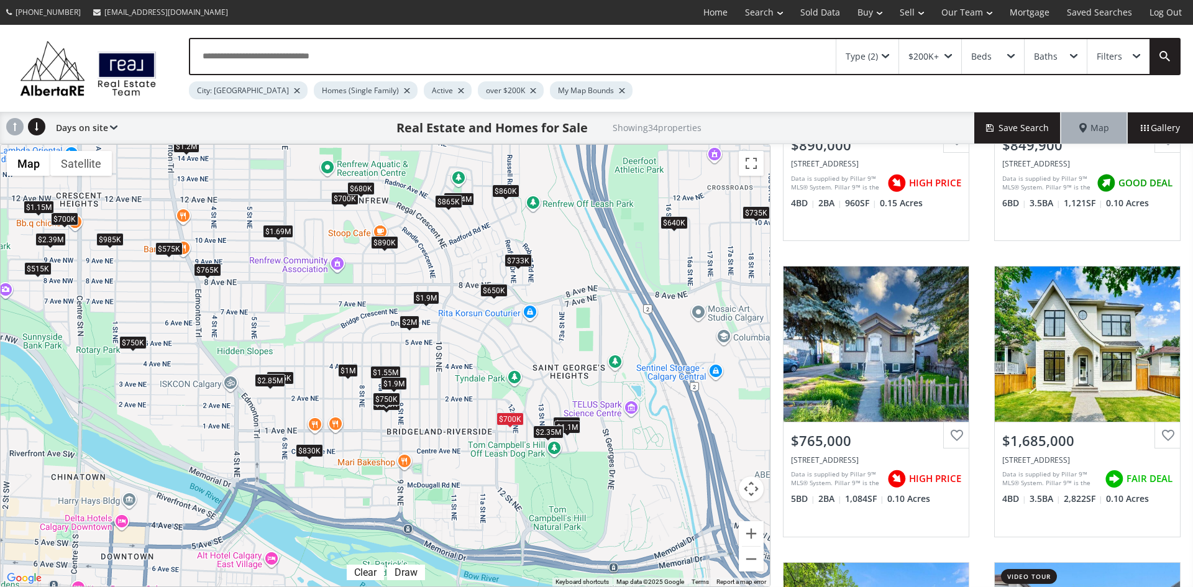
click at [500, 290] on div "$650K" at bounding box center [493, 290] width 27 height 13
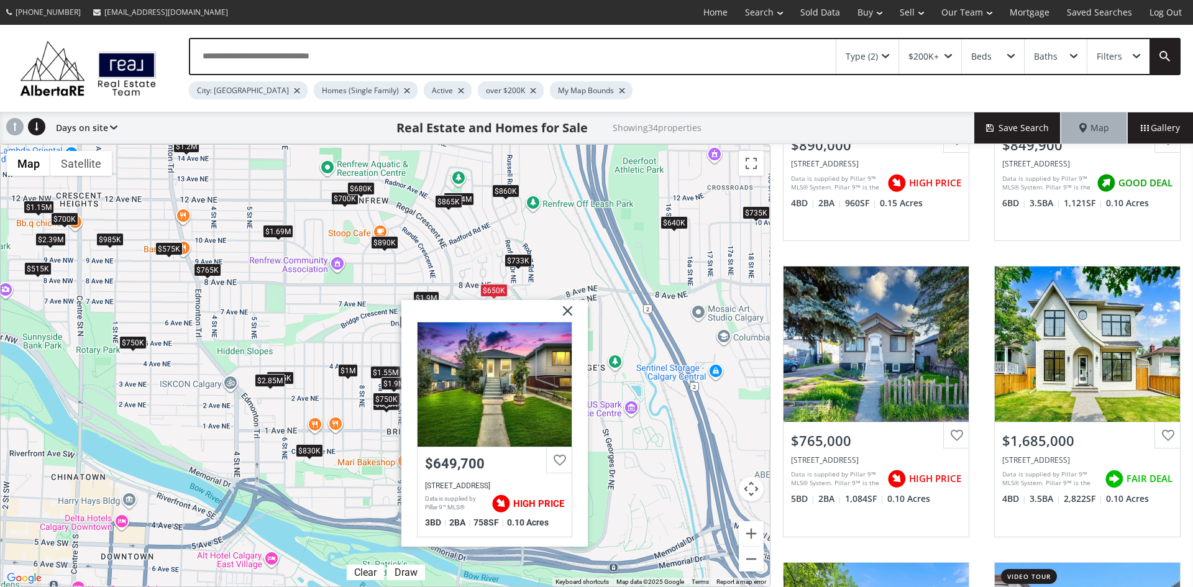
click at [569, 305] on img at bounding box center [563, 315] width 31 height 31
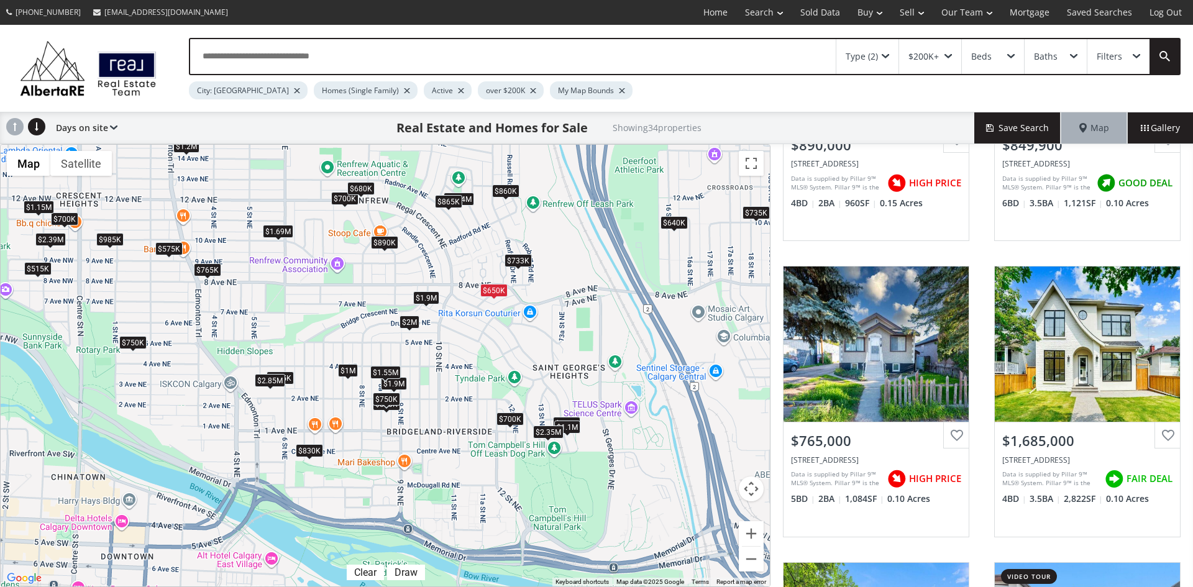
click at [377, 370] on div "$1.55M" at bounding box center [385, 371] width 30 height 13
click at [346, 372] on div "$1M" at bounding box center [348, 370] width 20 height 13
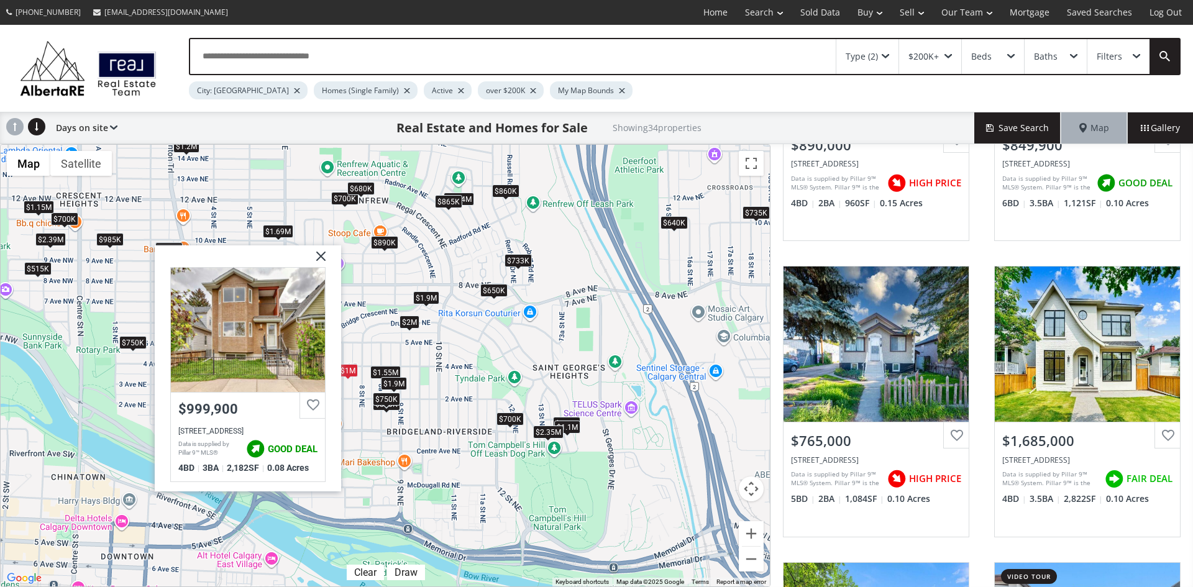
click at [319, 254] on img at bounding box center [316, 260] width 31 height 31
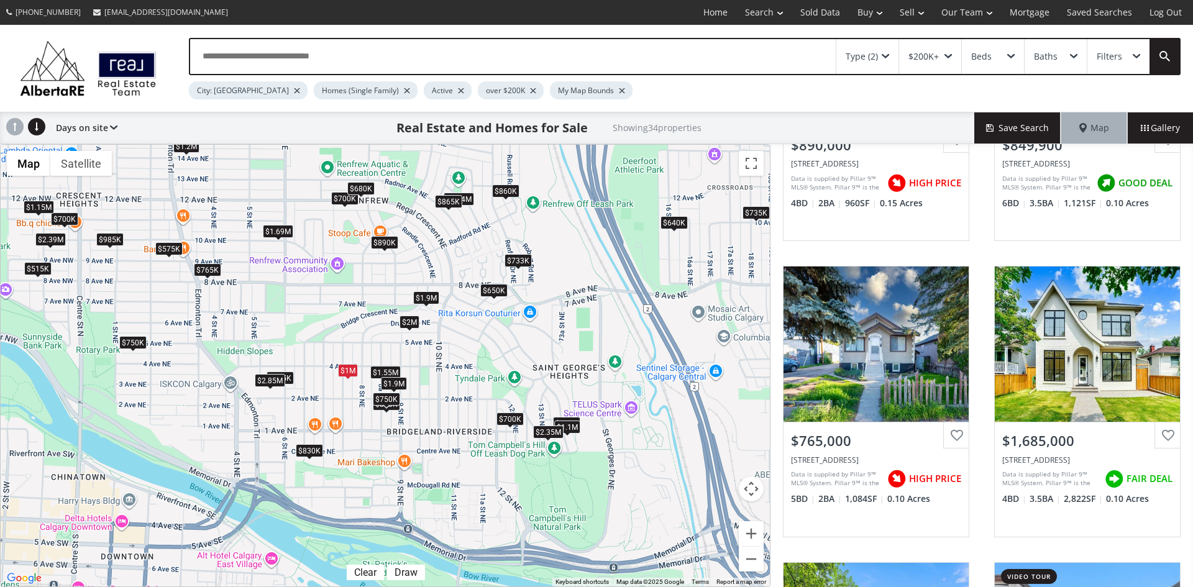
click at [397, 385] on div "$1.9M" at bounding box center [394, 383] width 26 height 13
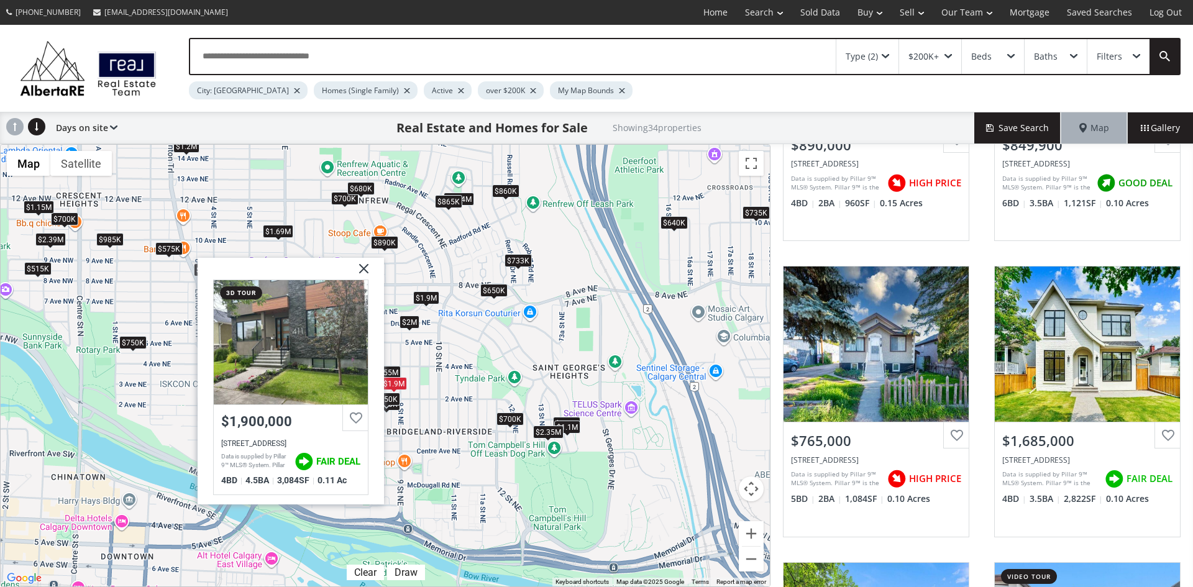
drag, startPoint x: 366, startPoint y: 267, endPoint x: 398, endPoint y: 329, distance: 70.6
click at [366, 267] on img at bounding box center [359, 273] width 31 height 31
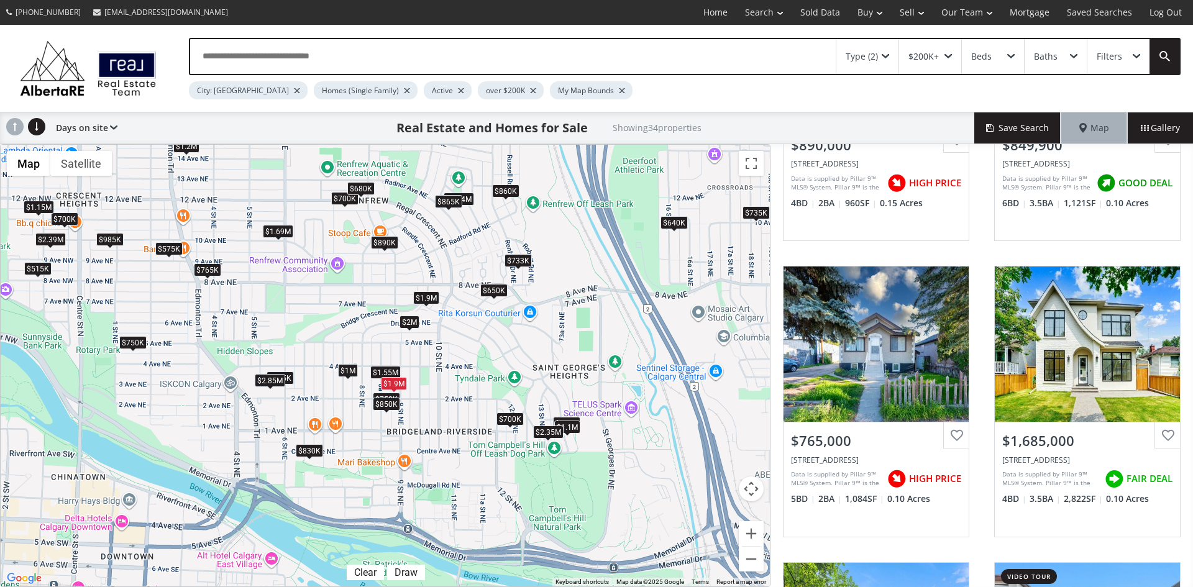
click at [389, 405] on div "$850K" at bounding box center [386, 404] width 27 height 13
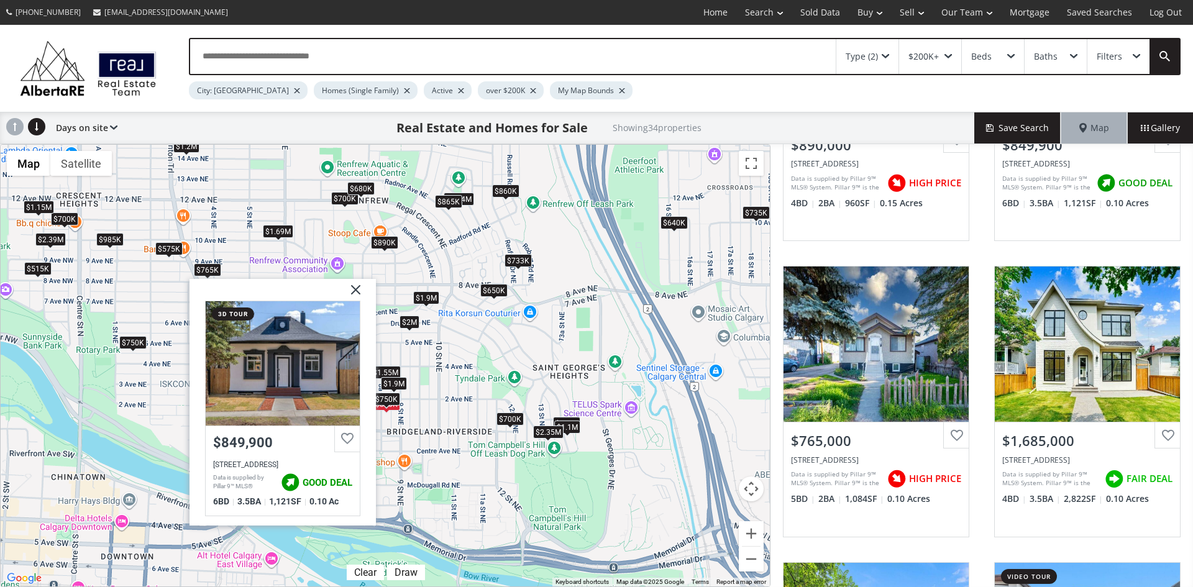
click at [353, 290] on img at bounding box center [351, 293] width 31 height 31
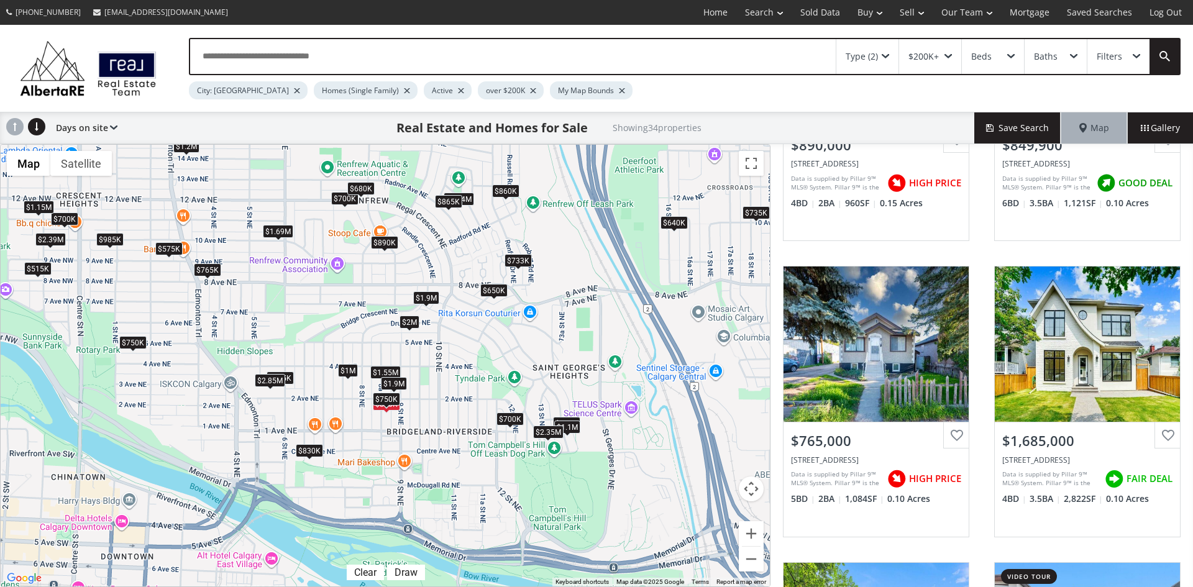
click at [308, 452] on div "$830K" at bounding box center [309, 450] width 27 height 13
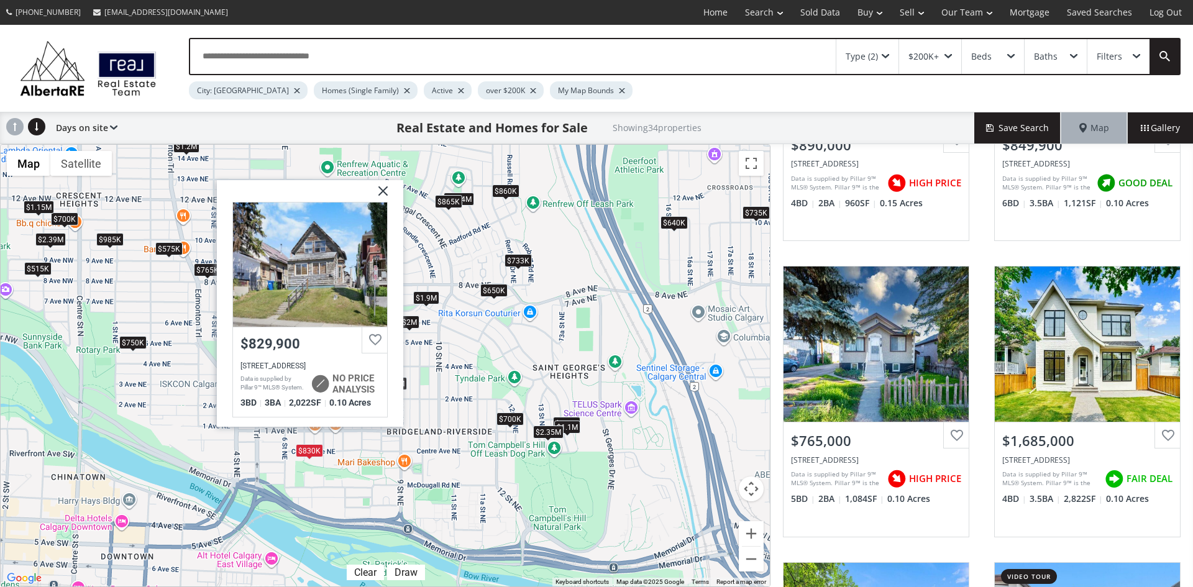
click at [384, 187] on img at bounding box center [378, 195] width 31 height 31
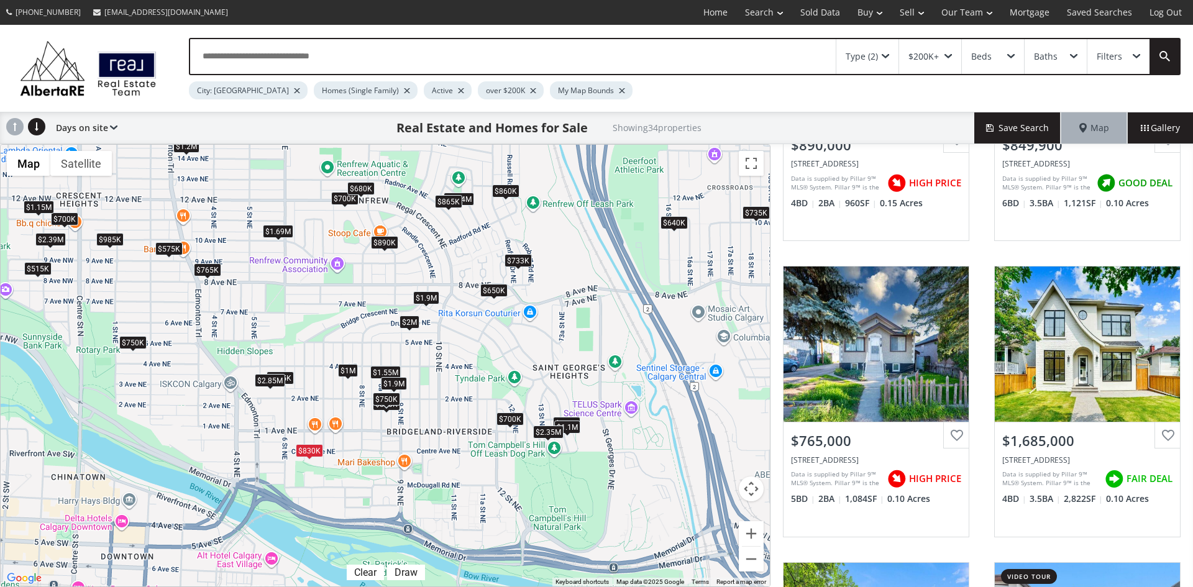
click at [172, 249] on div "$575K" at bounding box center [168, 248] width 27 height 13
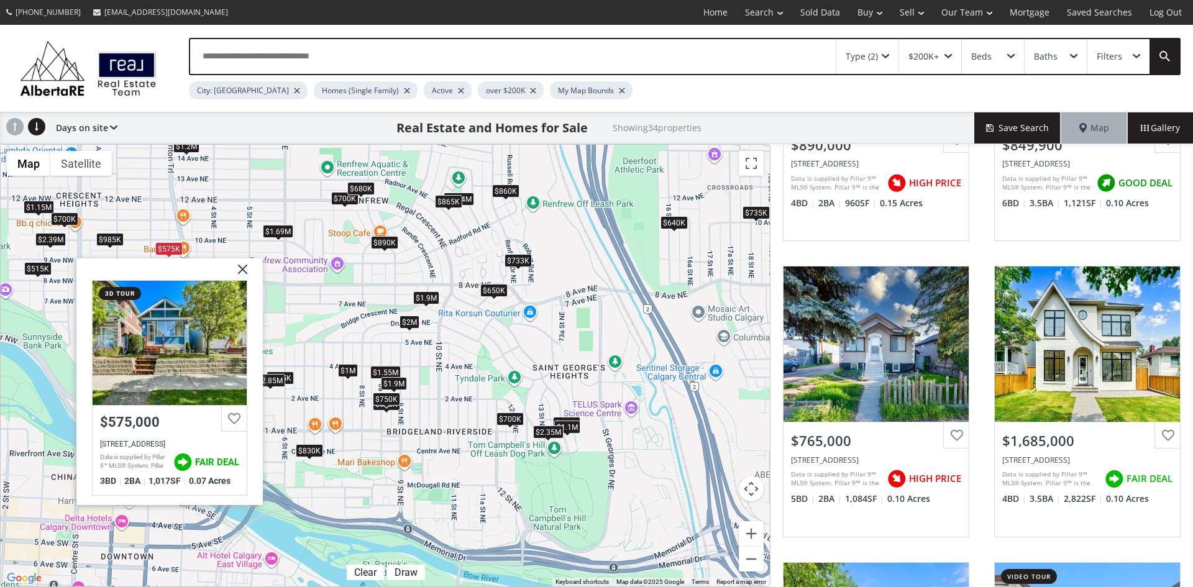
click at [247, 268] on img at bounding box center [238, 274] width 31 height 31
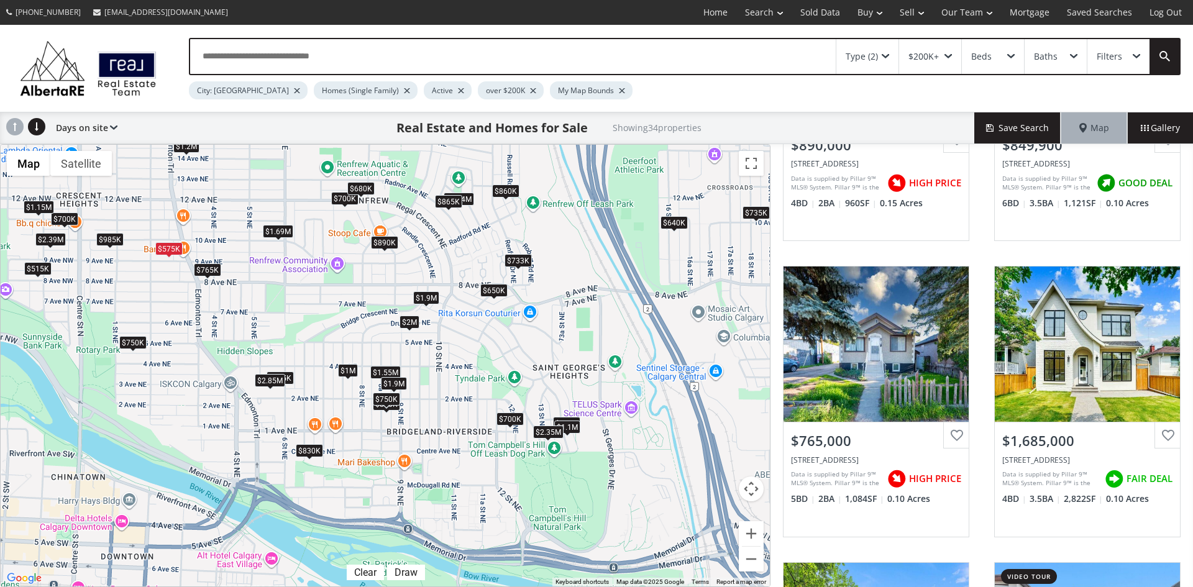
click at [208, 268] on div "$765K" at bounding box center [207, 269] width 27 height 13
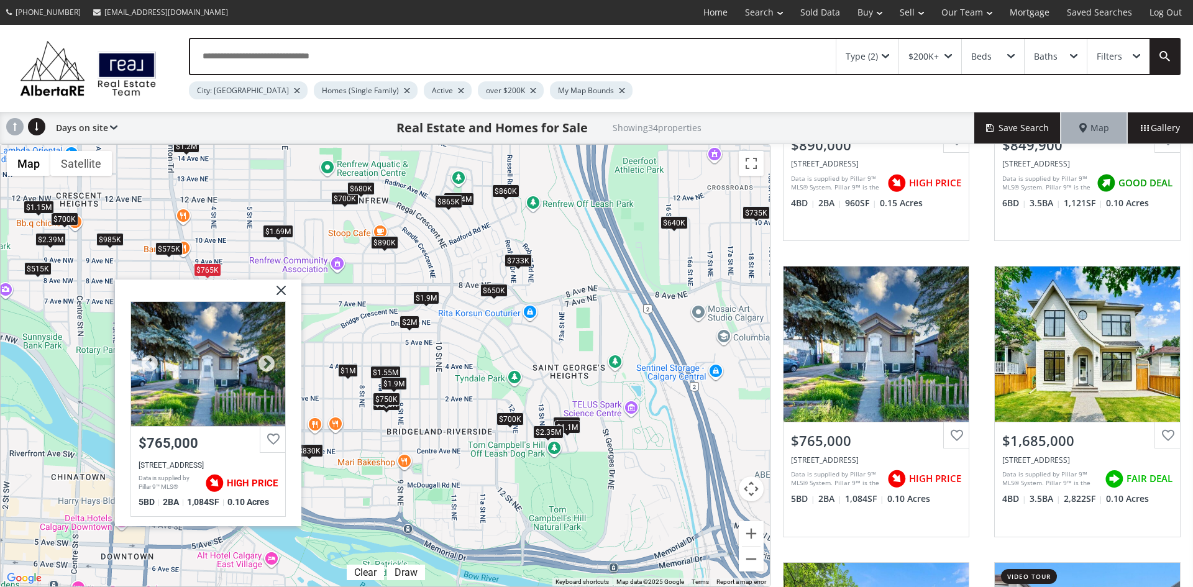
click at [234, 341] on div at bounding box center [208, 363] width 154 height 124
click at [278, 288] on img at bounding box center [276, 294] width 31 height 31
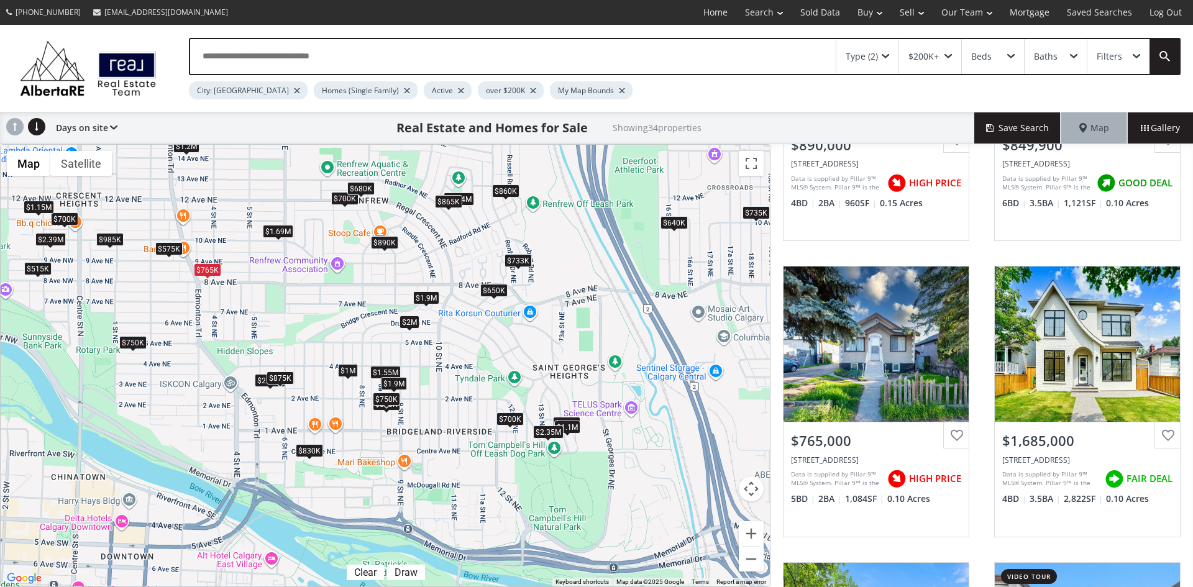
click at [285, 375] on div "$875K" at bounding box center [280, 378] width 27 height 13
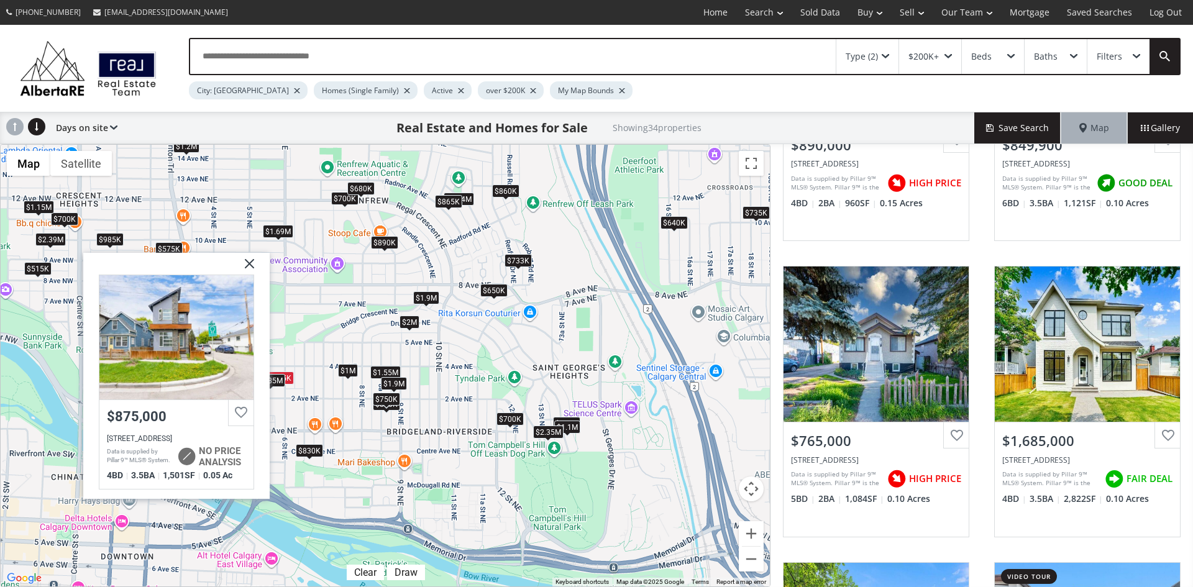
click at [244, 265] on img at bounding box center [244, 267] width 31 height 31
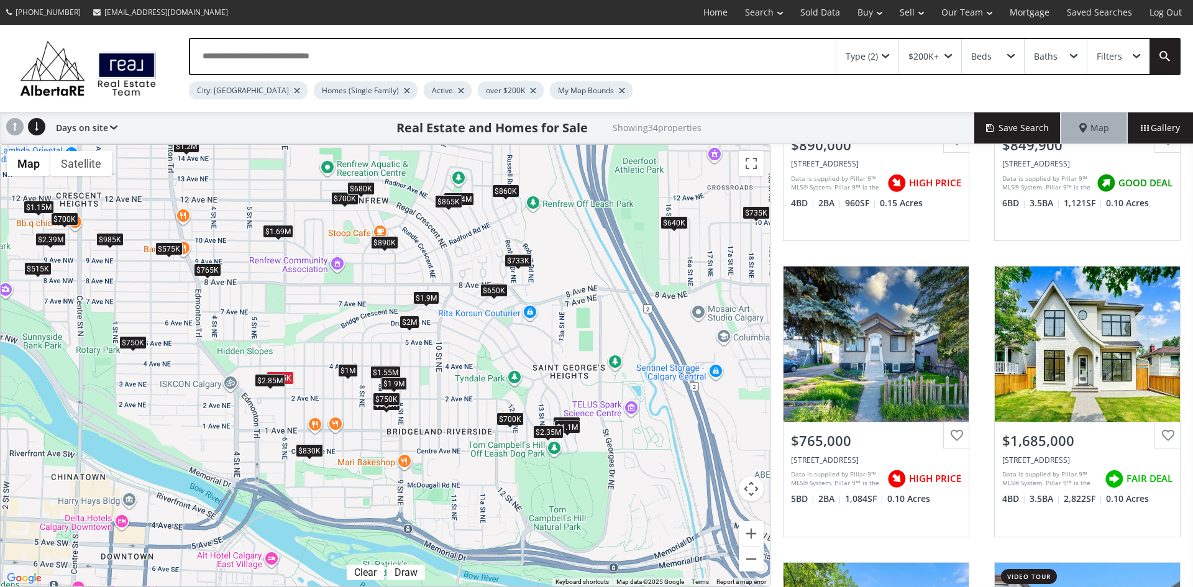
click at [135, 342] on div "$750K" at bounding box center [132, 342] width 27 height 13
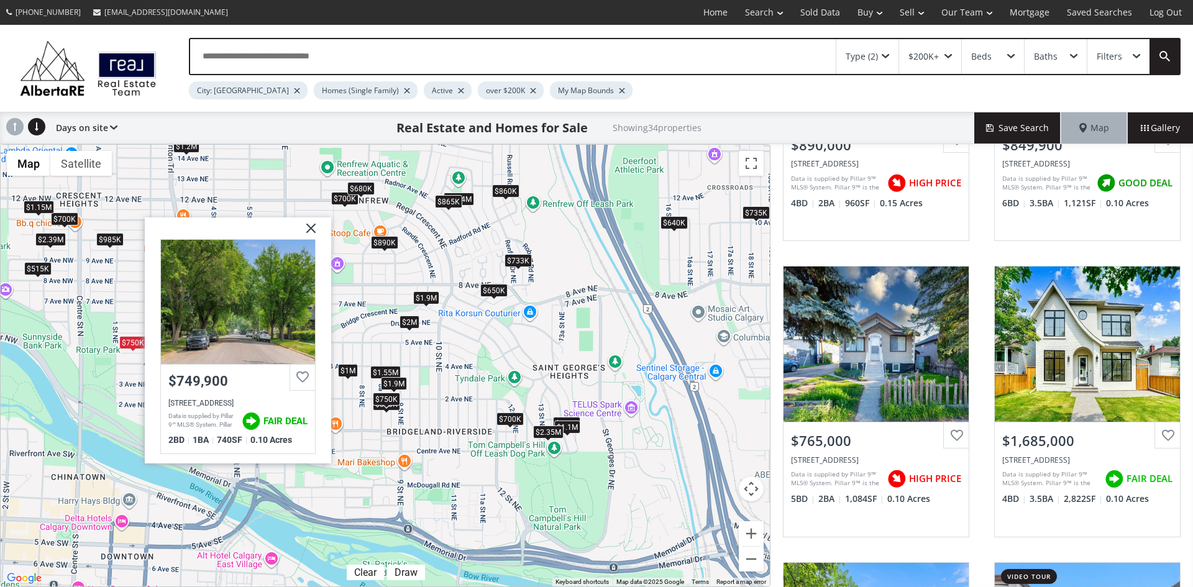
click at [313, 223] on img at bounding box center [306, 232] width 31 height 31
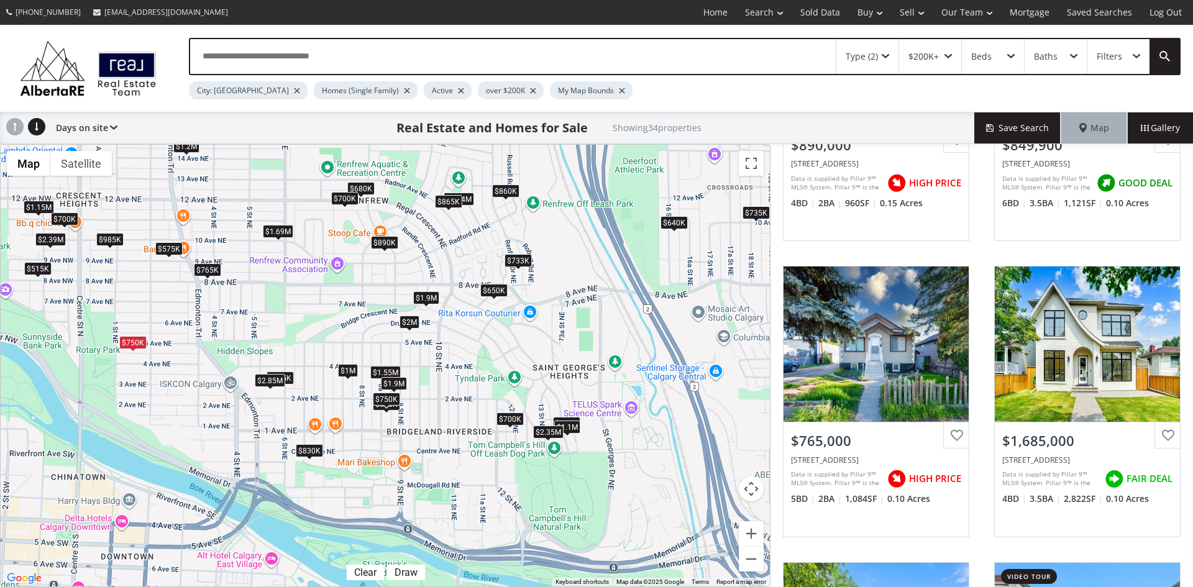
click at [344, 200] on div "$700K" at bounding box center [344, 197] width 27 height 13
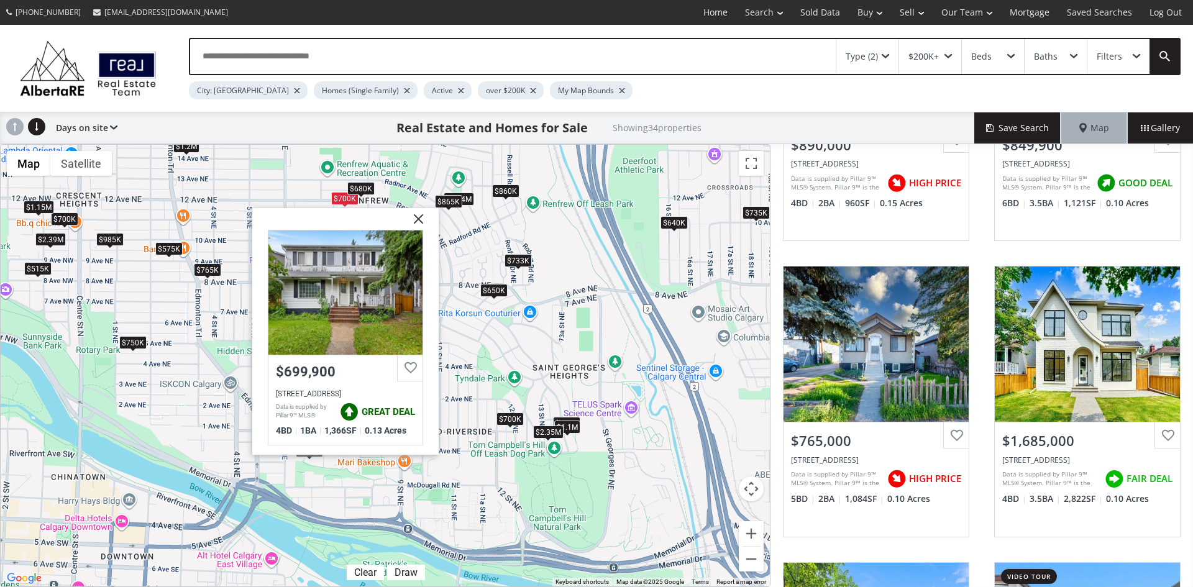
click at [420, 218] on img at bounding box center [413, 223] width 31 height 31
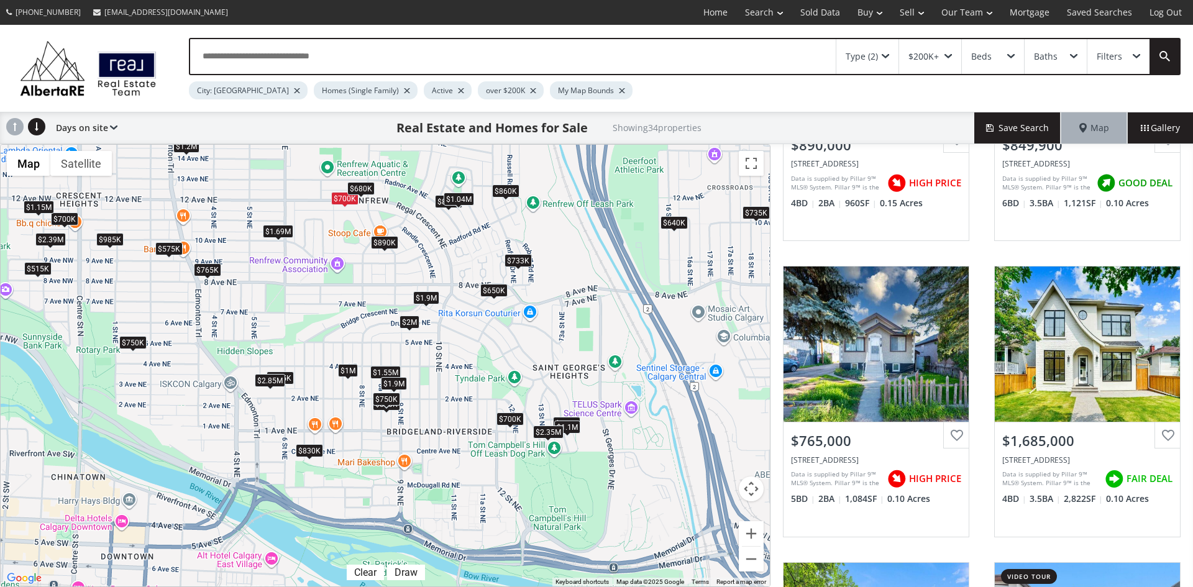
click at [467, 200] on div "$1.04M" at bounding box center [459, 198] width 30 height 13
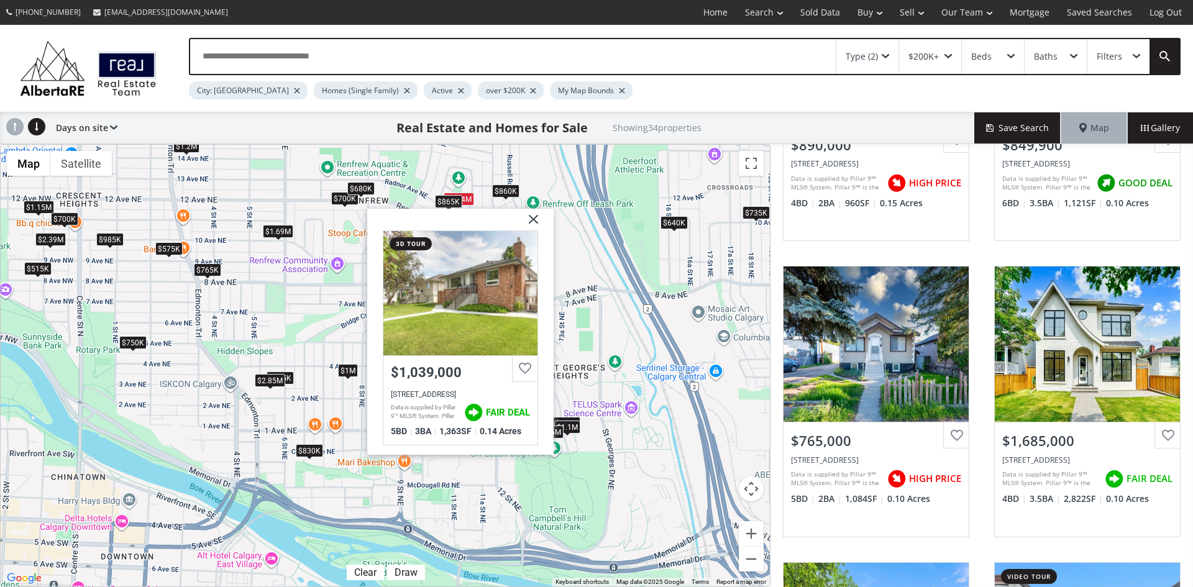
click at [530, 218] on img at bounding box center [528, 223] width 31 height 31
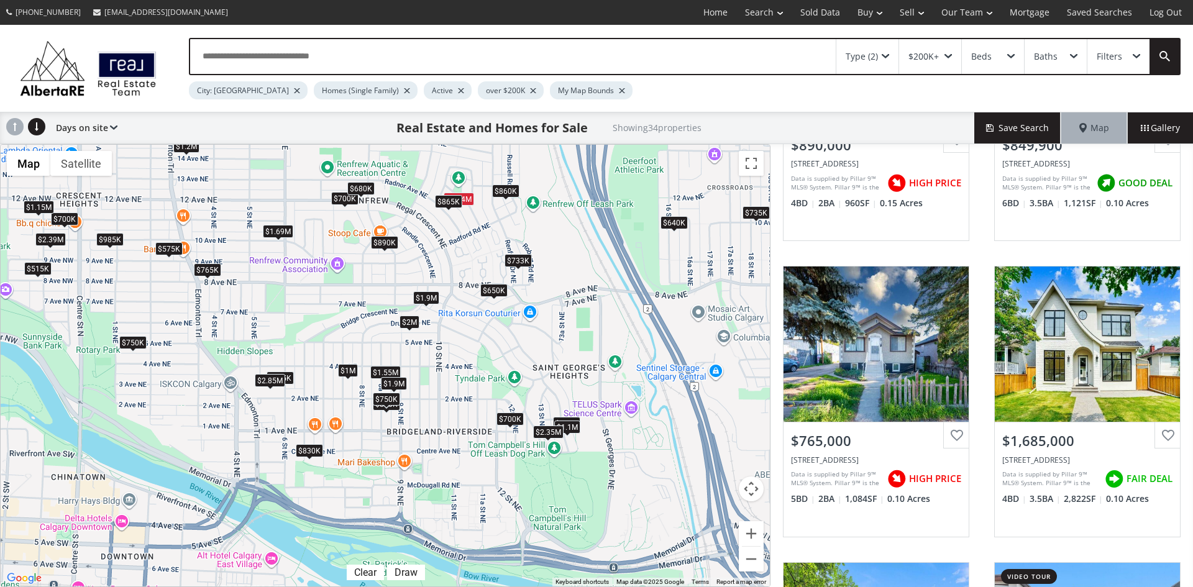
click at [410, 323] on div "$2M" at bounding box center [410, 322] width 20 height 13
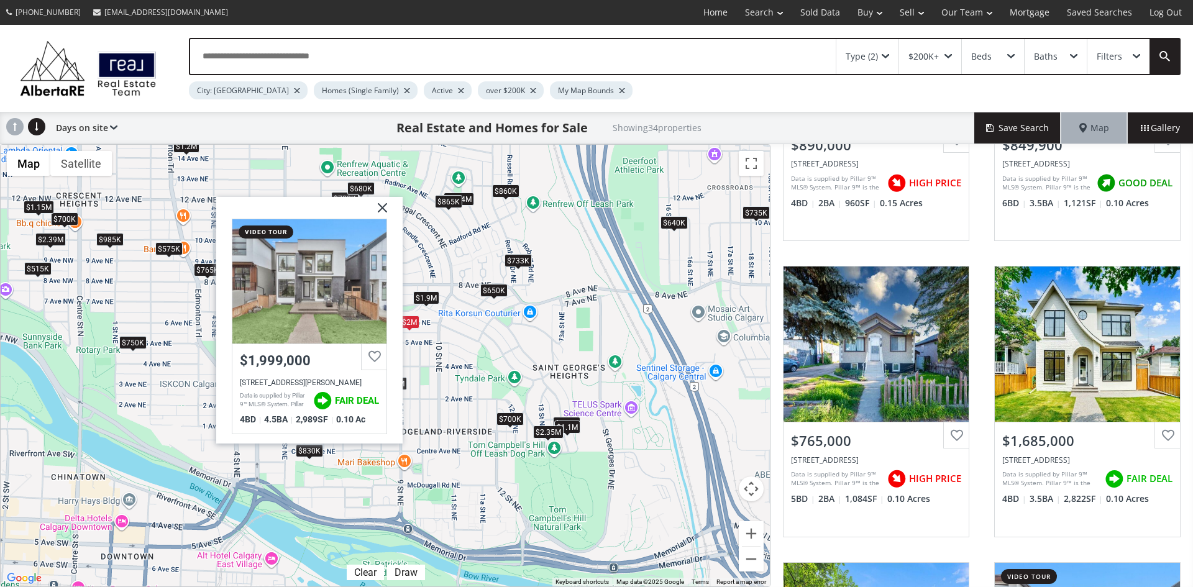
click at [385, 204] on img at bounding box center [377, 211] width 31 height 31
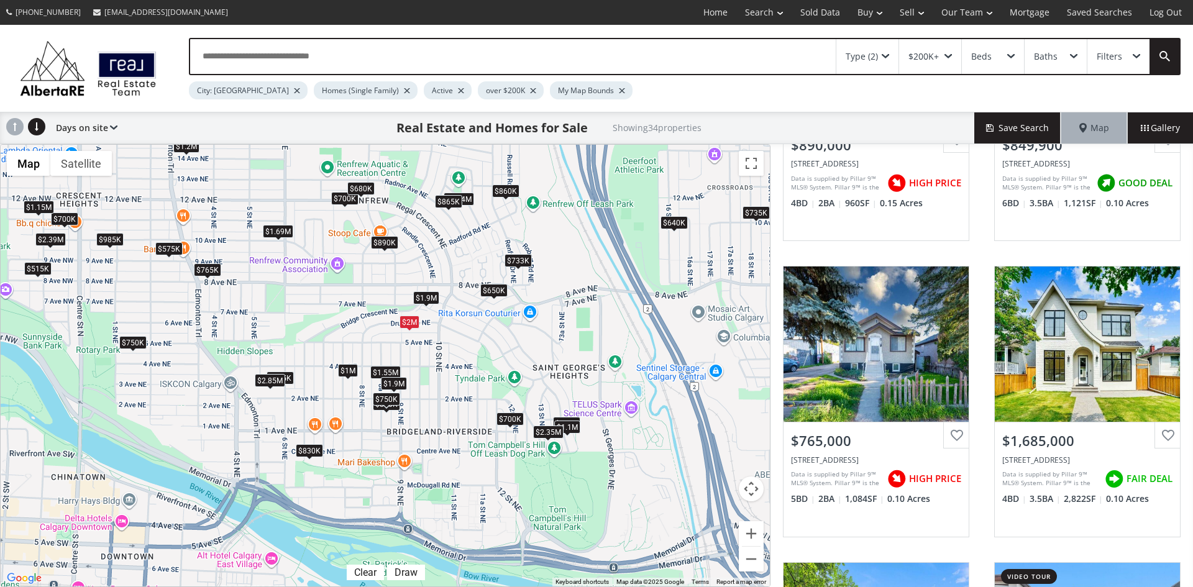
click at [425, 301] on div "$1.9M" at bounding box center [426, 298] width 26 height 13
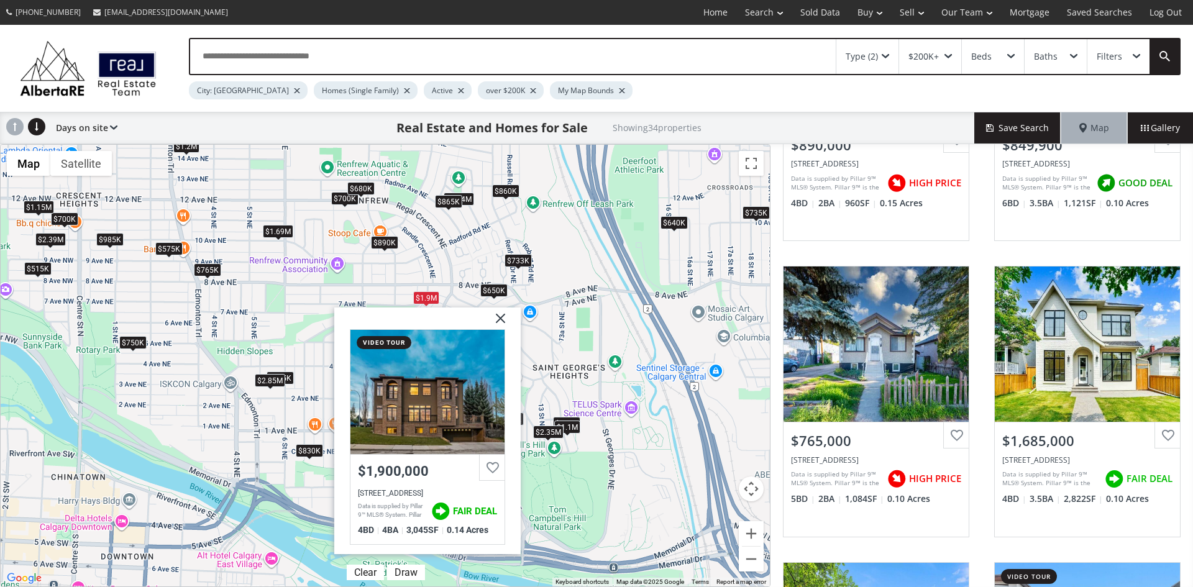
click at [499, 318] on img at bounding box center [495, 323] width 31 height 31
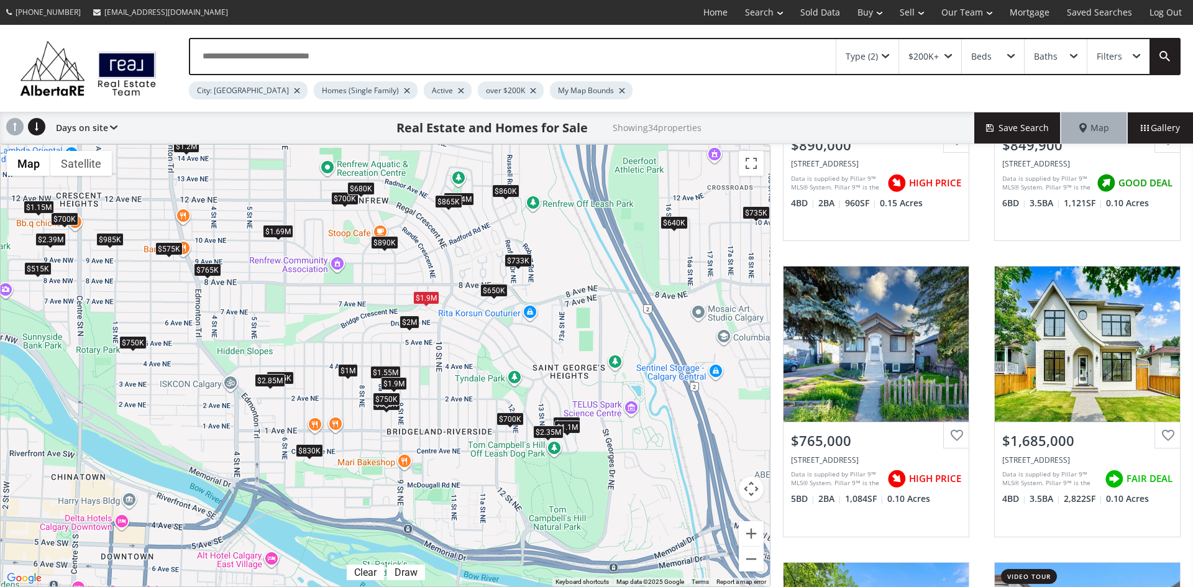
click at [395, 382] on div "$1.9M" at bounding box center [394, 383] width 26 height 13
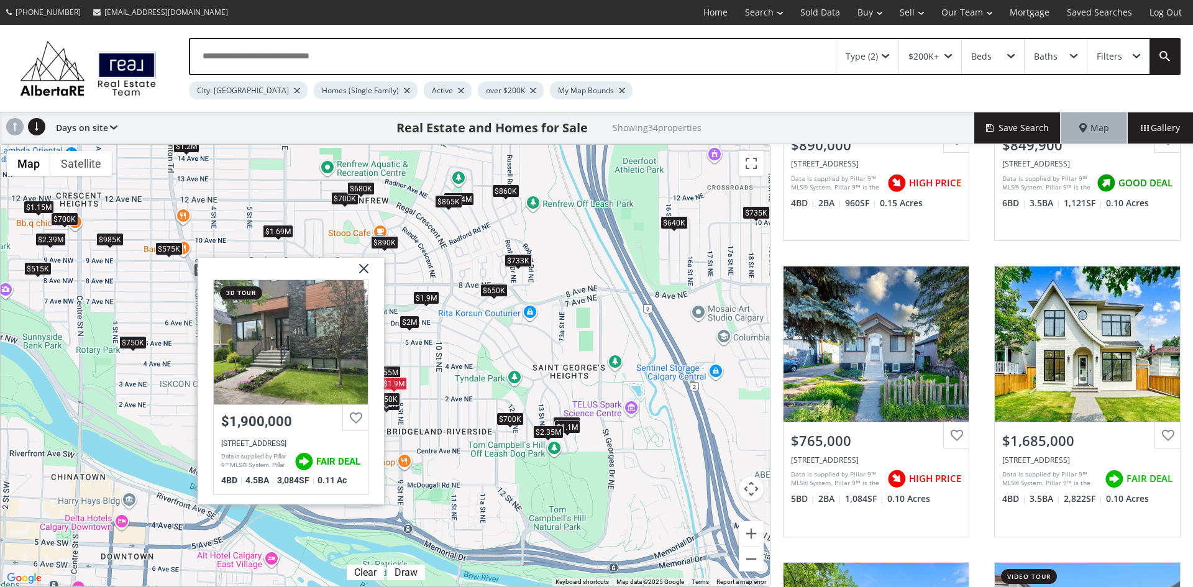
click at [362, 267] on img at bounding box center [359, 273] width 31 height 31
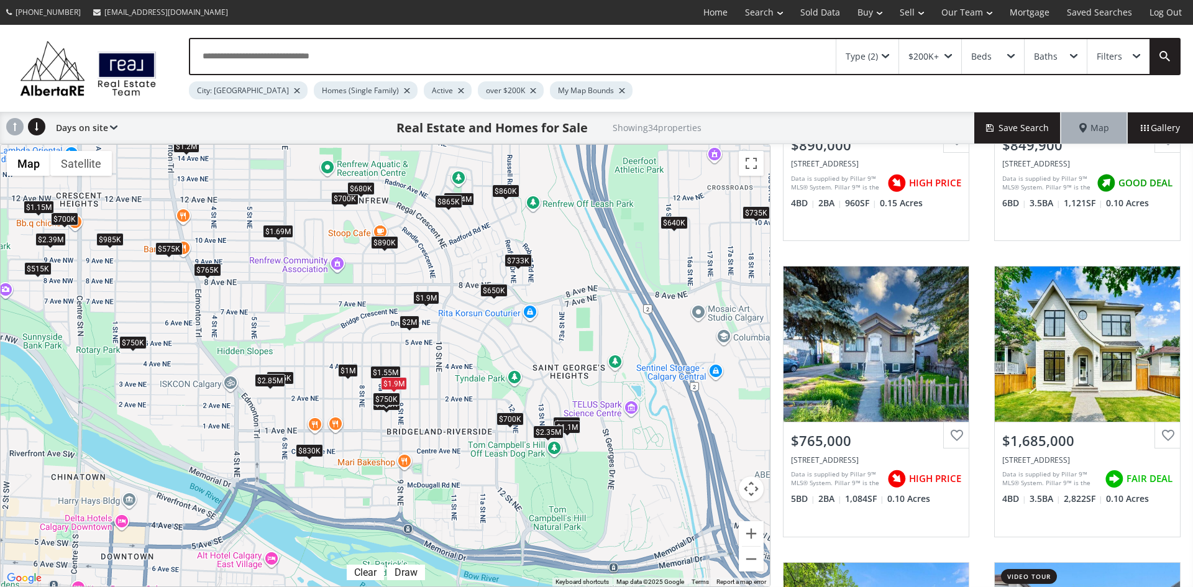
drag, startPoint x: 151, startPoint y: 305, endPoint x: 497, endPoint y: 368, distance: 351.4
click at [663, 428] on div "$890K $850K $765K $1.69M $1.55M $2M $650K $700K $515K $733K $1.2M $1.9M $700K $…" at bounding box center [385, 366] width 769 height 442
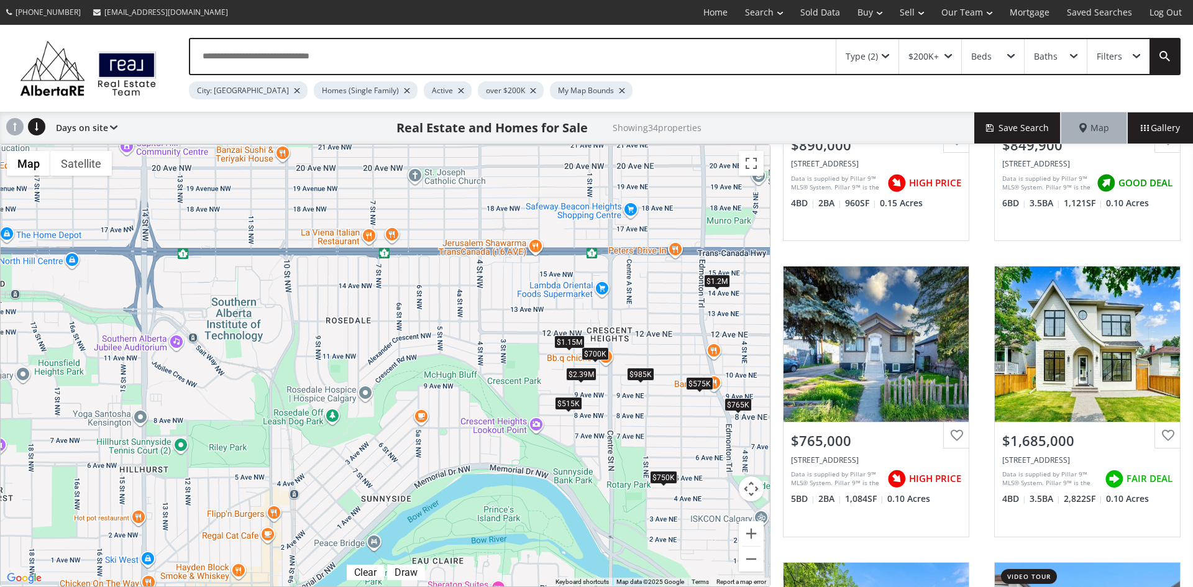
drag, startPoint x: 204, startPoint y: 305, endPoint x: 735, endPoint y: 439, distance: 547.7
click at [735, 439] on div "$890K $850K $765K $1.69M $1.55M $2M $650K $700K $515K $733K $1.2M $1.9M $700K $…" at bounding box center [385, 366] width 769 height 442
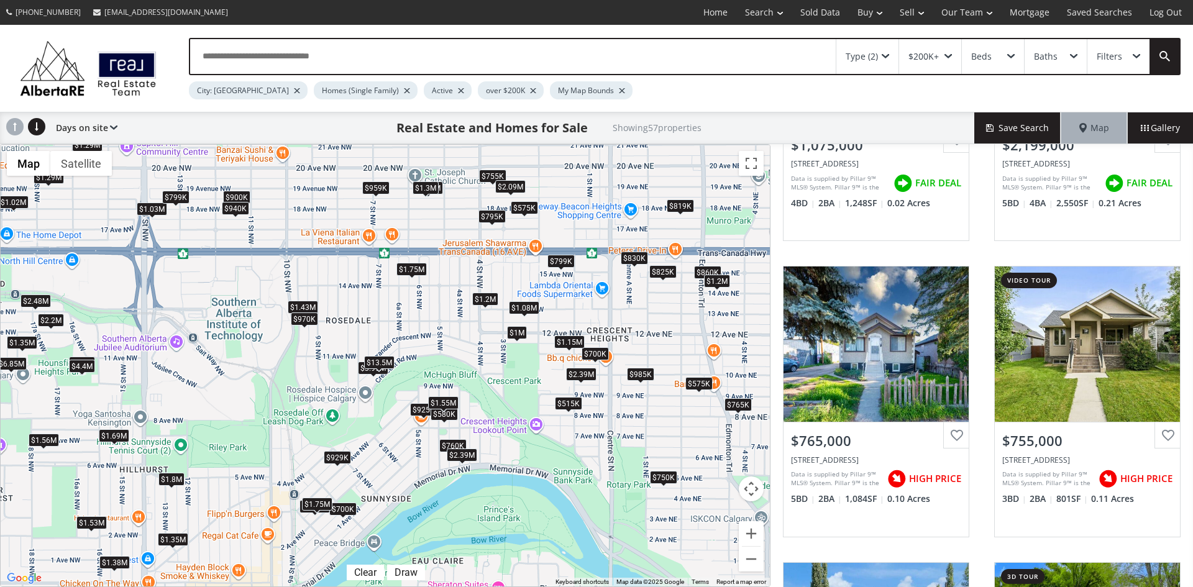
click at [410, 272] on div "$1.75M" at bounding box center [412, 269] width 30 height 13
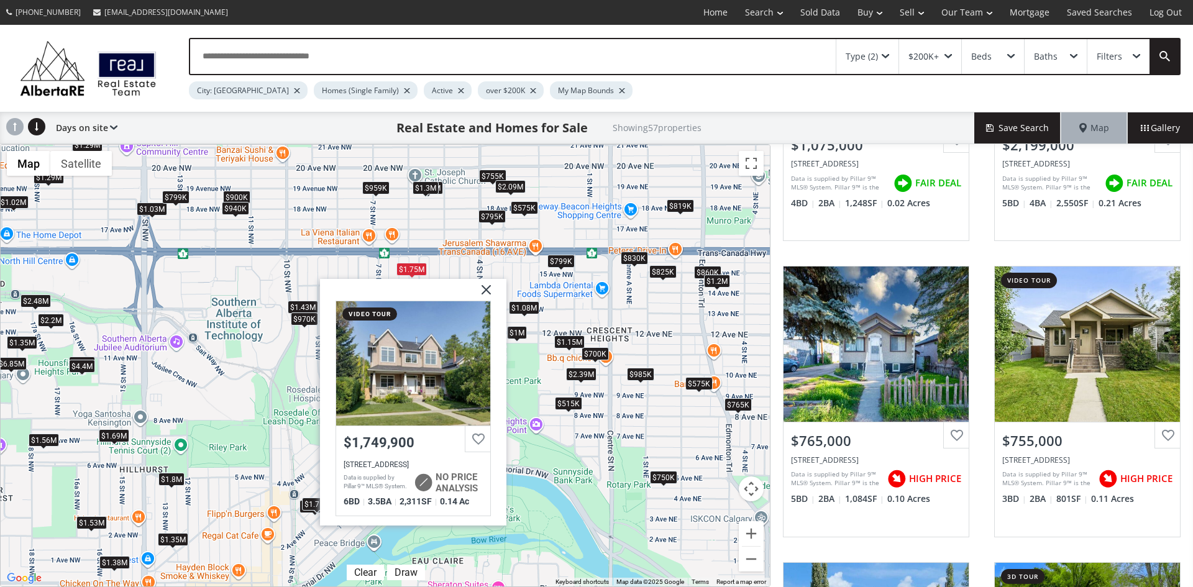
click at [489, 288] on img at bounding box center [481, 294] width 31 height 31
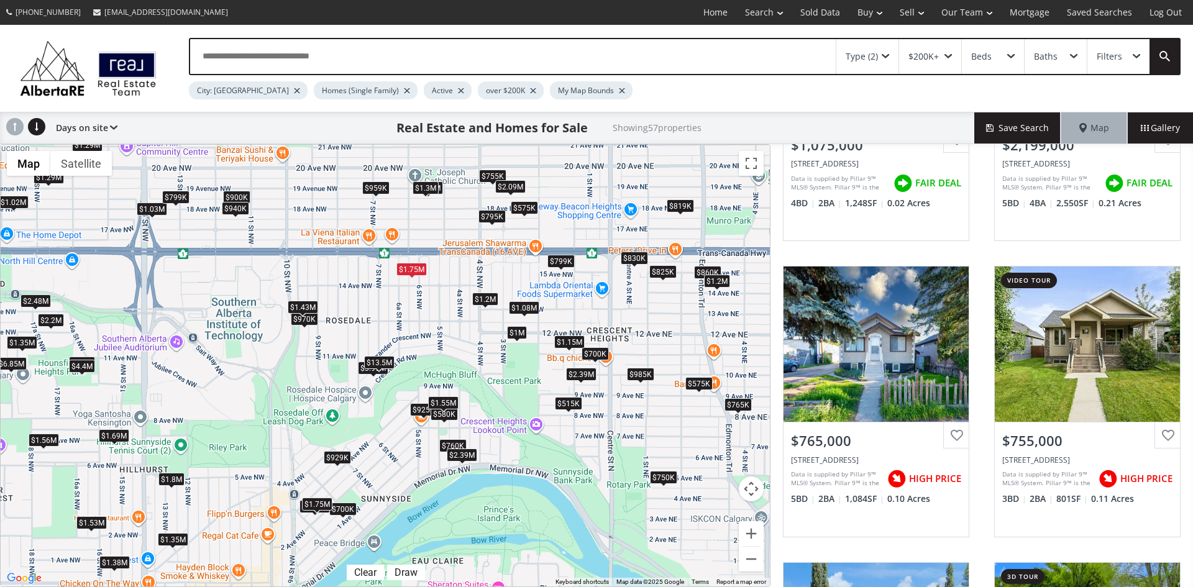
click at [305, 306] on div "$1.43M" at bounding box center [303, 307] width 30 height 13
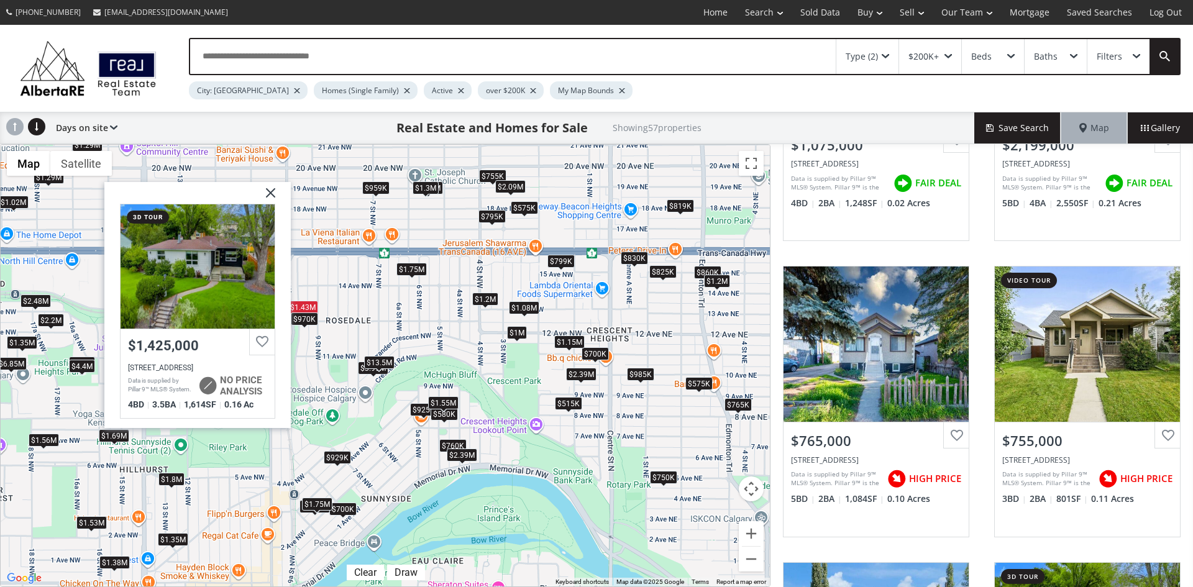
click at [266, 188] on img at bounding box center [265, 196] width 31 height 31
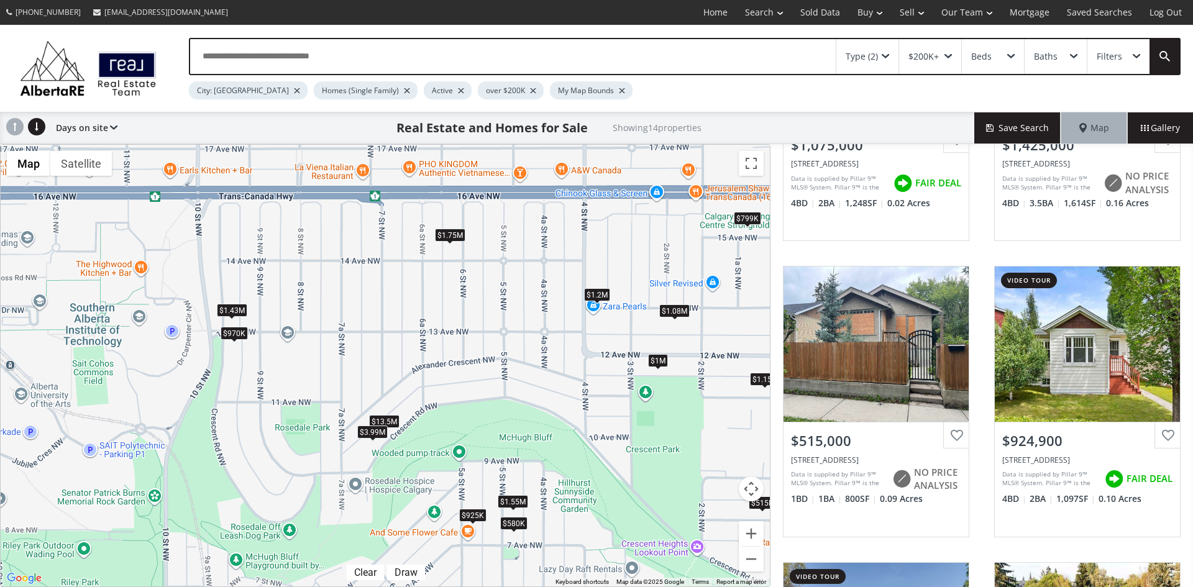
click at [375, 433] on div "$3.99M" at bounding box center [372, 432] width 30 height 13
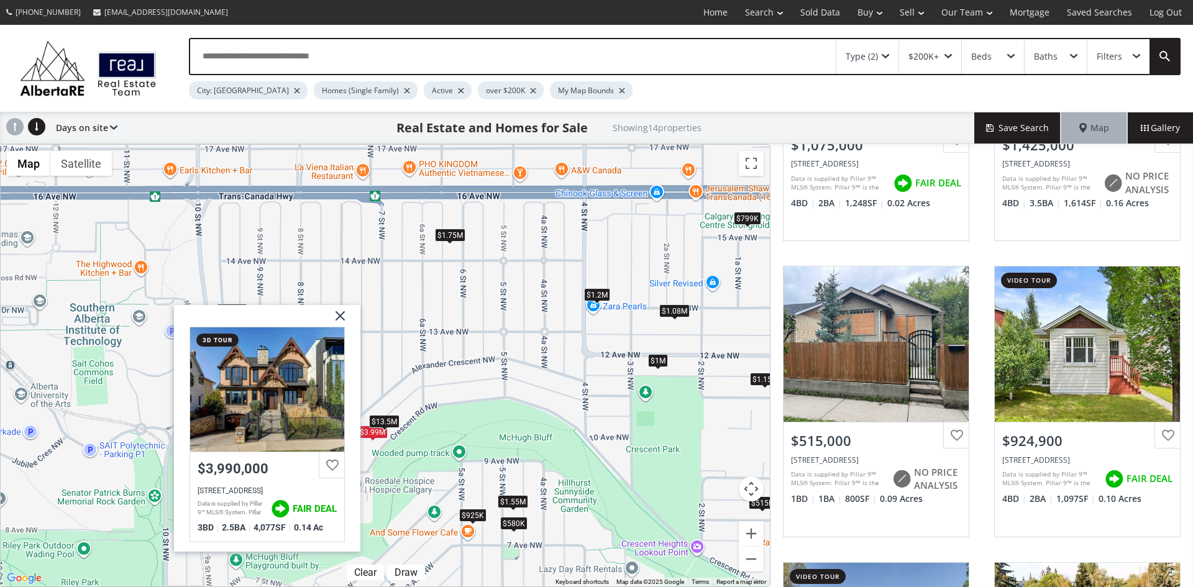
click at [336, 313] on img at bounding box center [335, 320] width 31 height 31
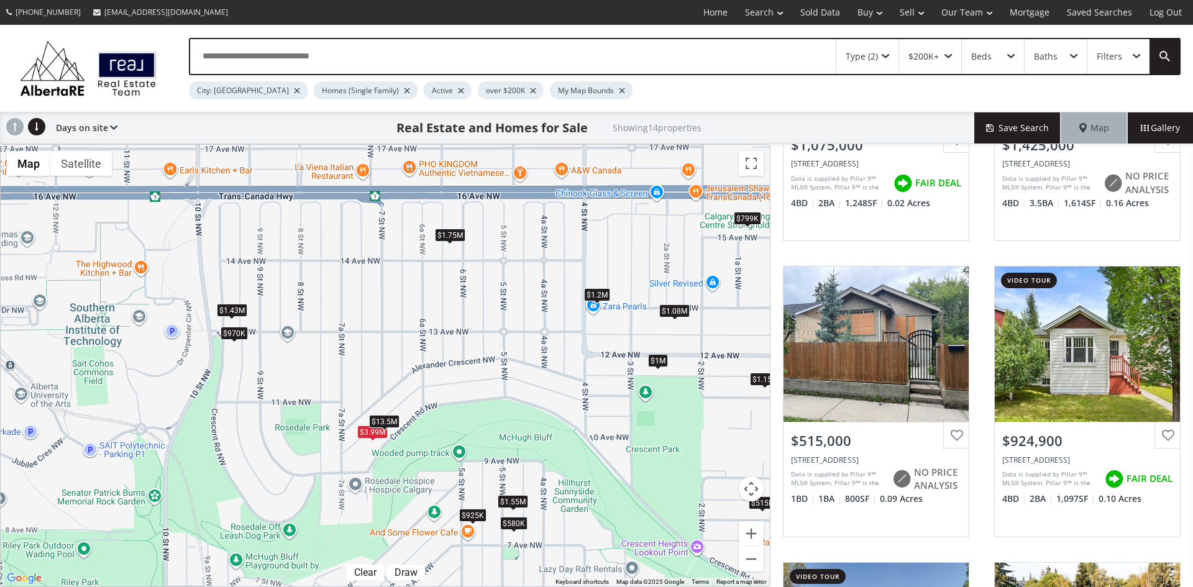
click at [658, 357] on div "$1M" at bounding box center [658, 360] width 20 height 13
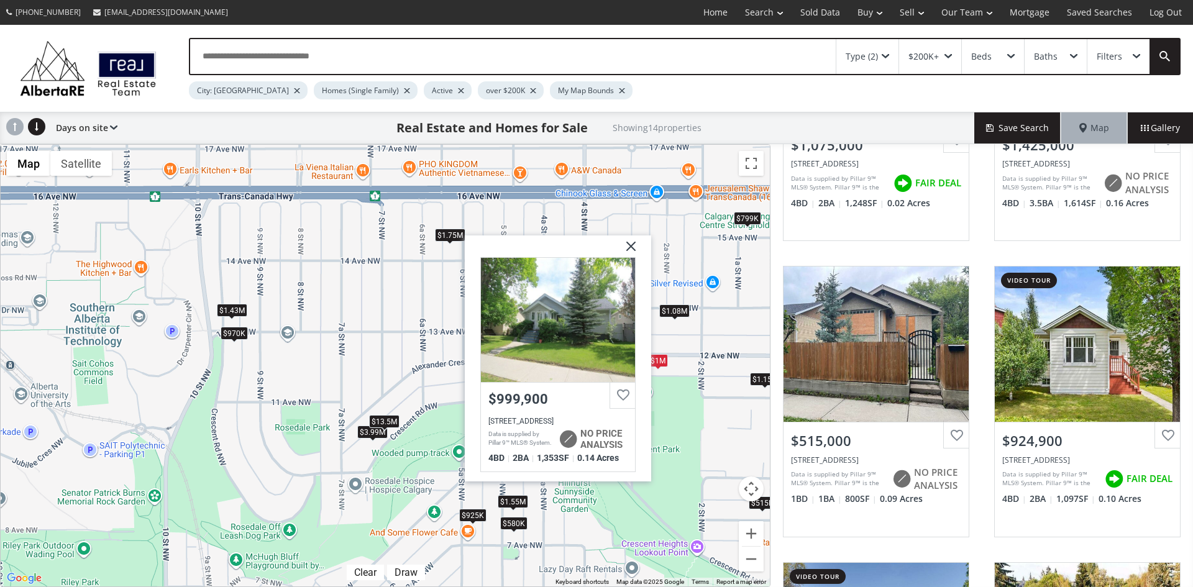
click at [632, 244] on img at bounding box center [626, 250] width 31 height 31
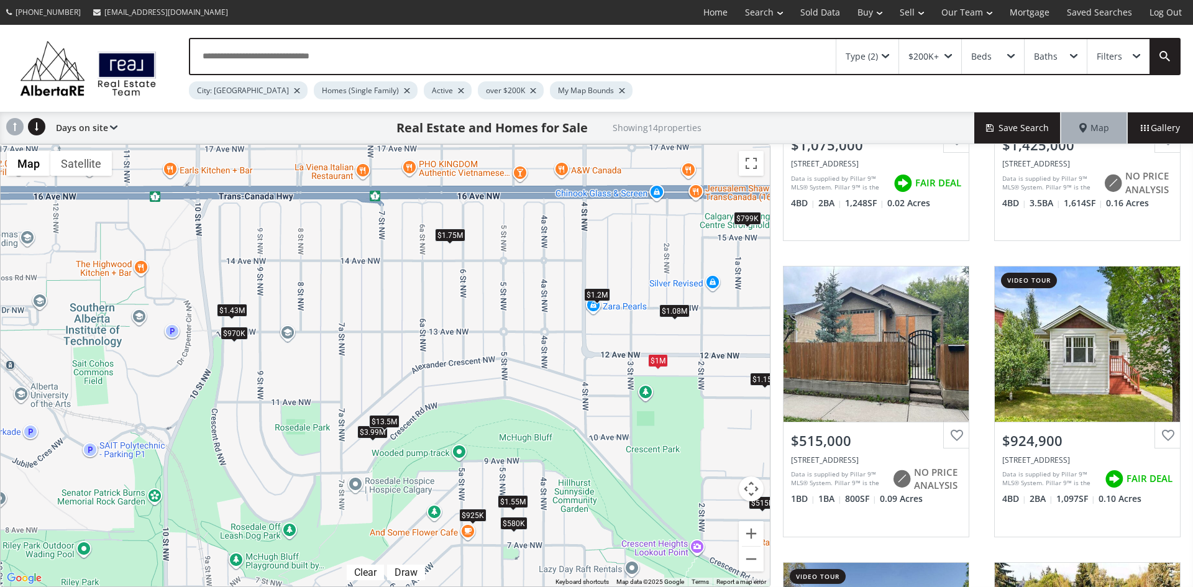
click at [746, 220] on div "$799K" at bounding box center [747, 217] width 27 height 13
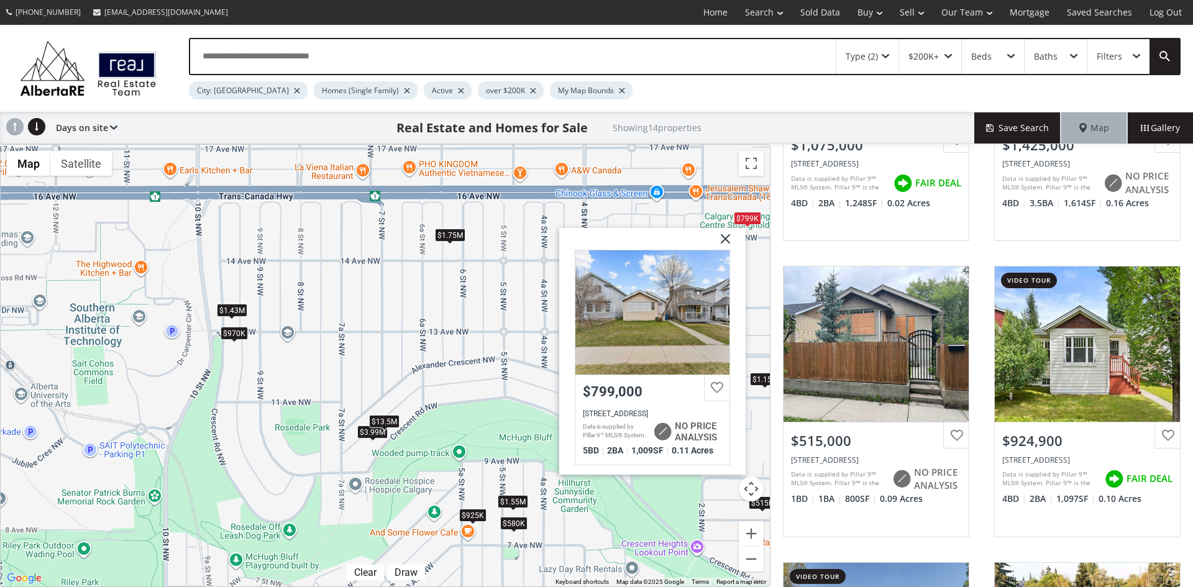
click at [723, 235] on img at bounding box center [720, 242] width 31 height 31
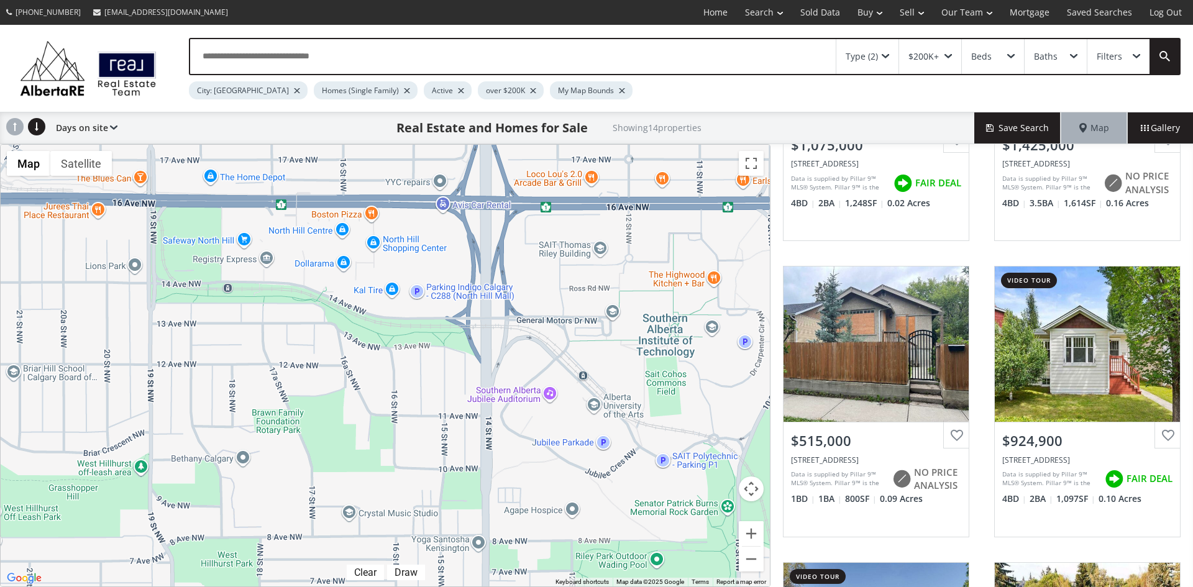
drag, startPoint x: 89, startPoint y: 300, endPoint x: 663, endPoint y: 310, distance: 574.4
click at [663, 310] on div "$1.08M $1.43M $515K $925K $1.75M $1.2M $970K $580K $1.55M $1M $3.99M $13.5M $1.…" at bounding box center [385, 366] width 769 height 442
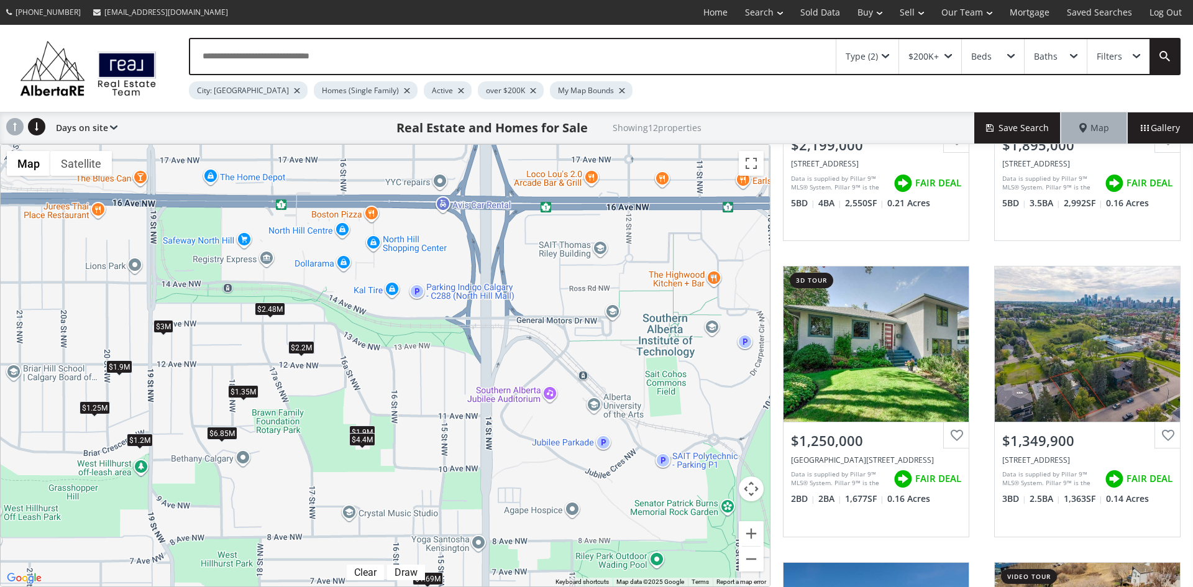
click at [305, 352] on div "$2.2M" at bounding box center [301, 347] width 26 height 13
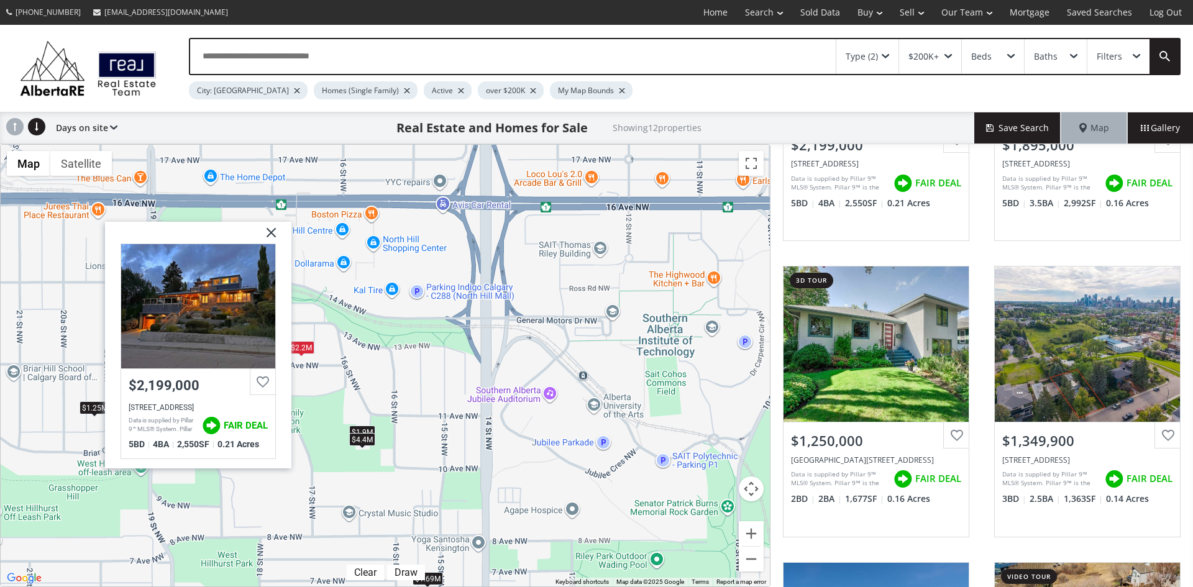
click at [271, 227] on img at bounding box center [266, 237] width 31 height 31
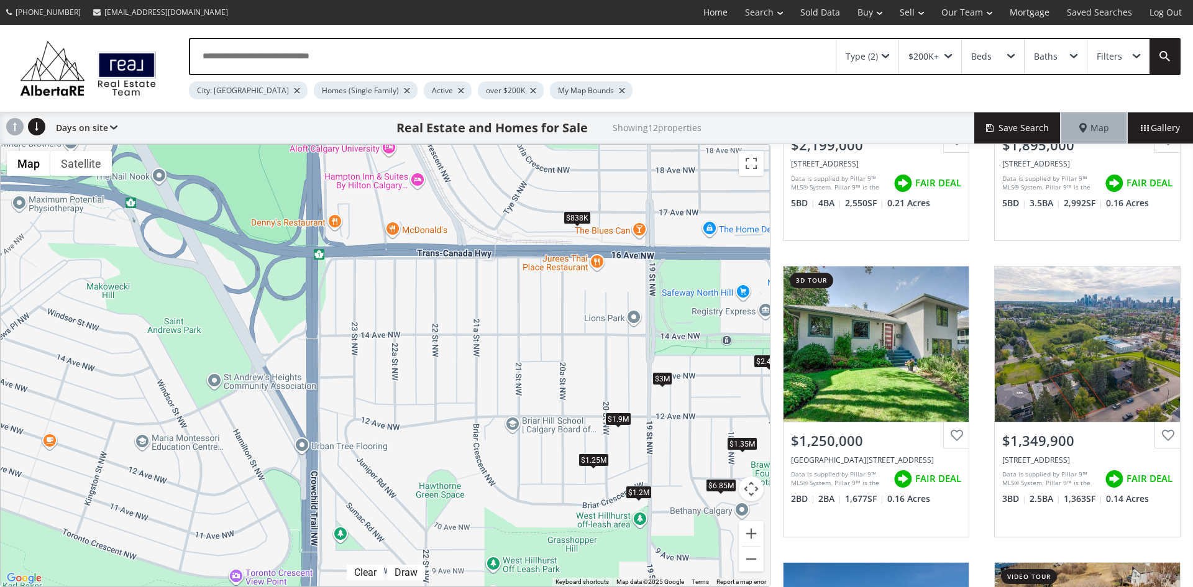
drag, startPoint x: 93, startPoint y: 311, endPoint x: 595, endPoint y: 364, distance: 505.6
click at [595, 364] on div "$2.2M $1.9M $1.25M $1.35M $2.48M $1.9M $4.4M $6.85M $3M $1.2M $838K $1.69M" at bounding box center [385, 366] width 769 height 442
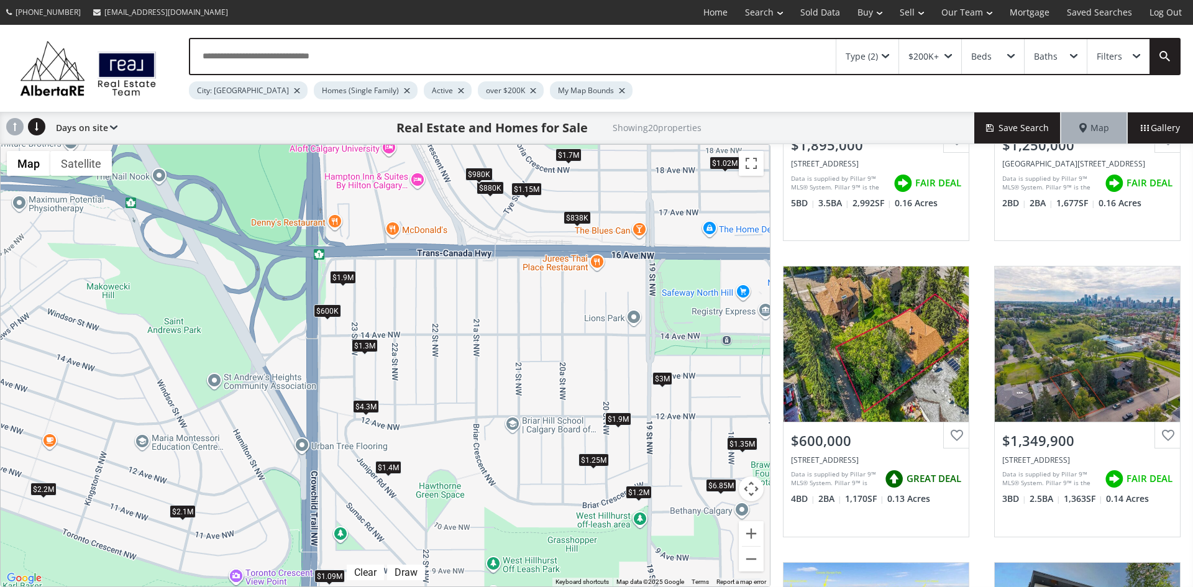
click at [359, 346] on div "$1.3M" at bounding box center [365, 345] width 26 height 13
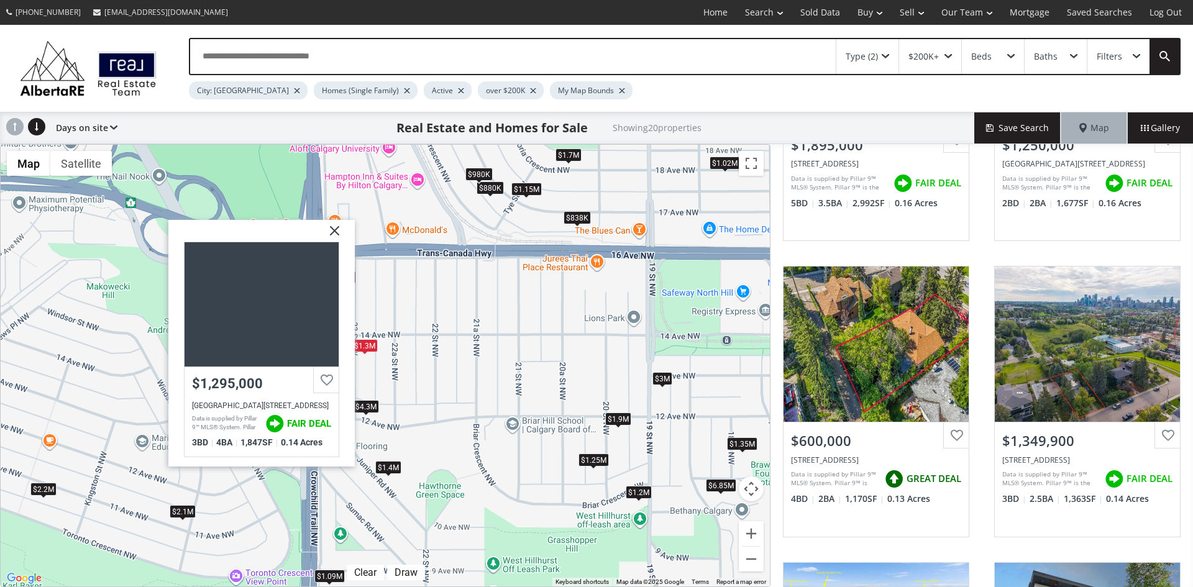
click at [339, 230] on img at bounding box center [330, 235] width 31 height 31
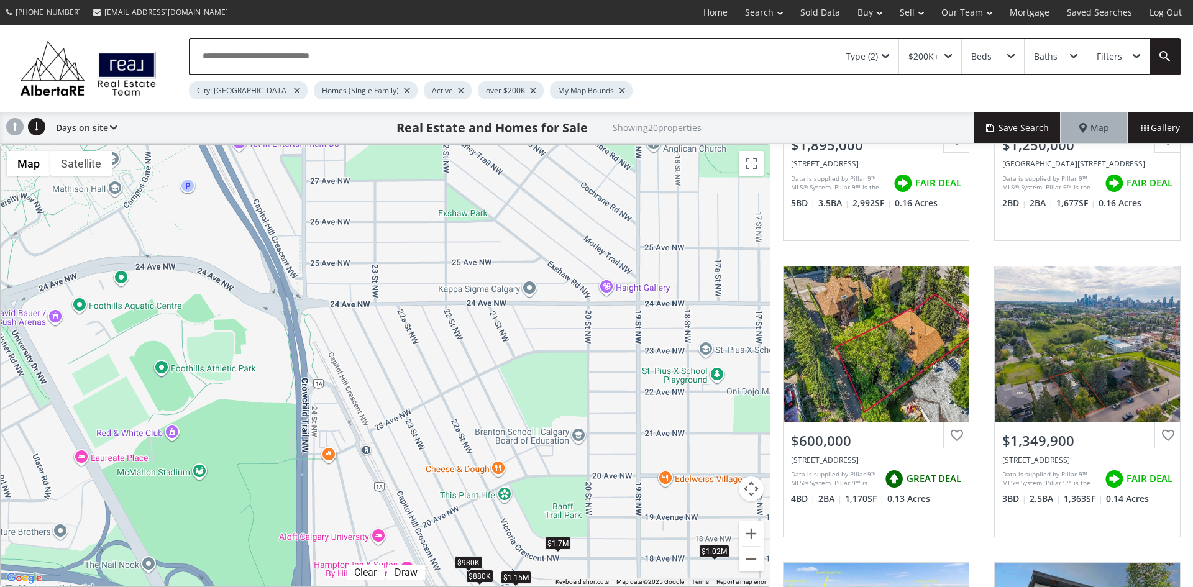
drag, startPoint x: 482, startPoint y: 228, endPoint x: 470, endPoint y: 617, distance: 388.7
click at [470, 587] on html "(587) 819-0007 info@AlbertaRE.com Home Search Search By Map Advanced Search Cal…" at bounding box center [596, 293] width 1193 height 587
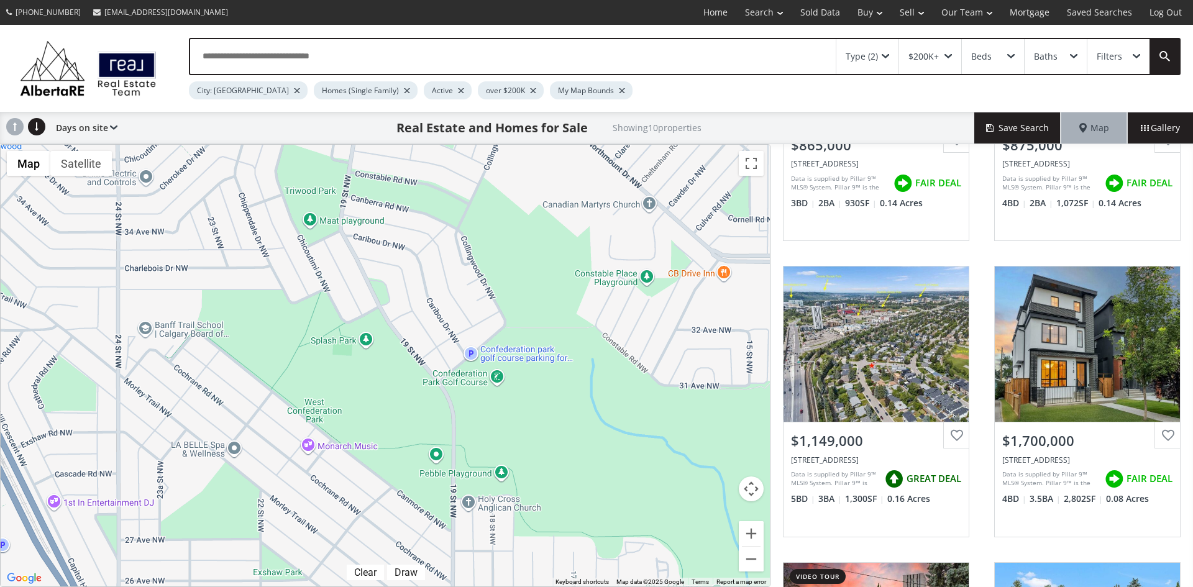
drag, startPoint x: 544, startPoint y: 257, endPoint x: 357, endPoint y: 617, distance: 405.3
click at [357, 587] on html "(587) 819-0007 info@AlbertaRE.com Home Search Search By Map Advanced Search Cal…" at bounding box center [596, 293] width 1193 height 587
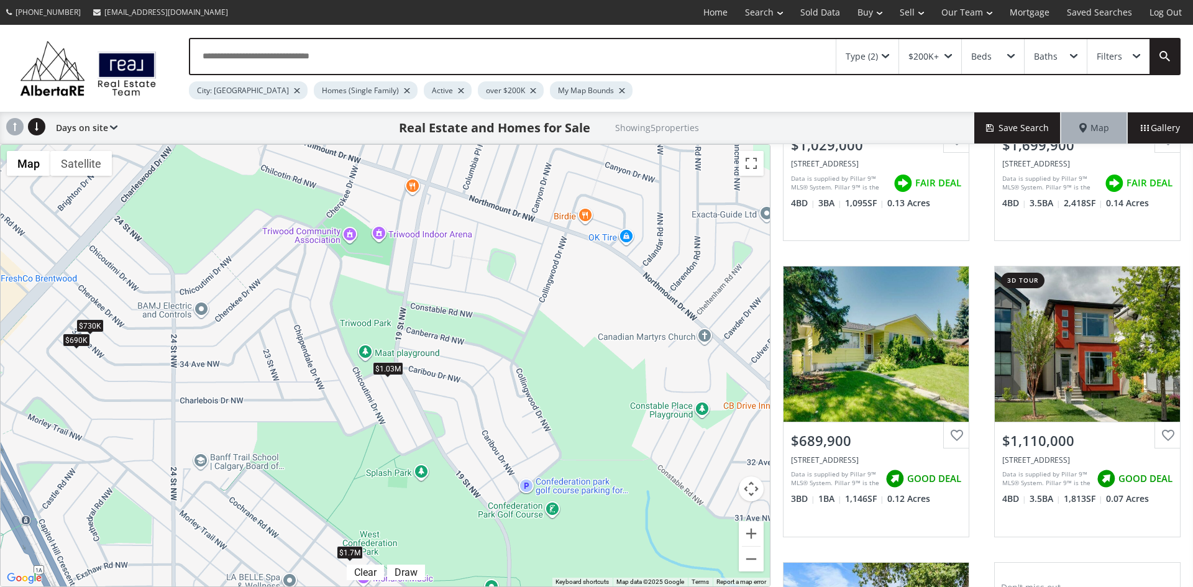
drag, startPoint x: 274, startPoint y: 323, endPoint x: 330, endPoint y: 461, distance: 148.9
click at [330, 461] on div "$1.03M $1.7M $690K $1.11M $730K" at bounding box center [385, 366] width 769 height 442
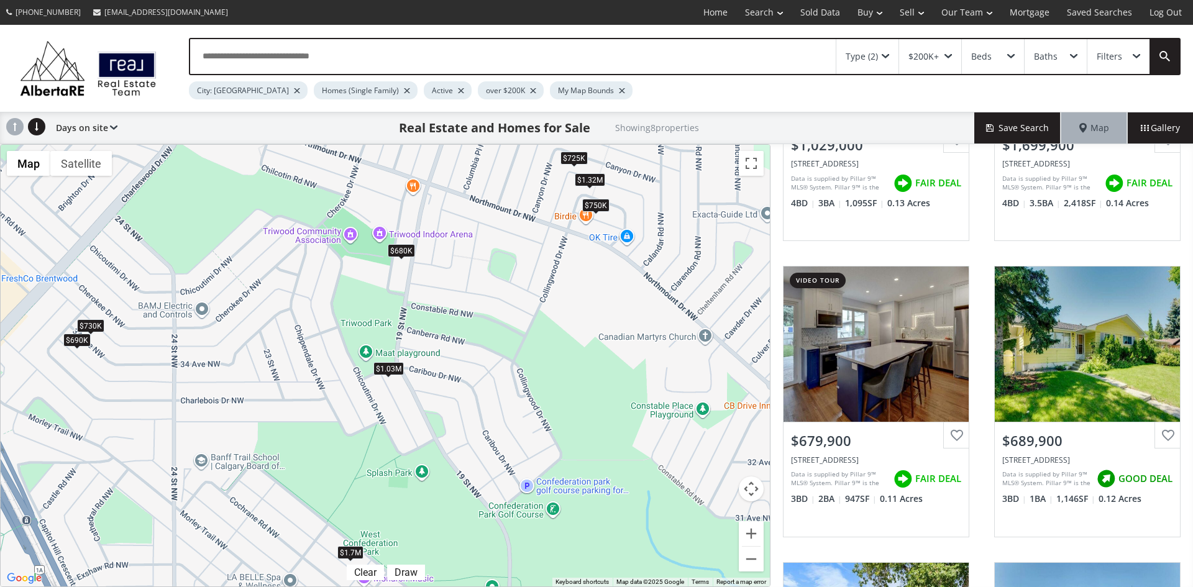
click at [402, 251] on div "$680K" at bounding box center [401, 250] width 27 height 13
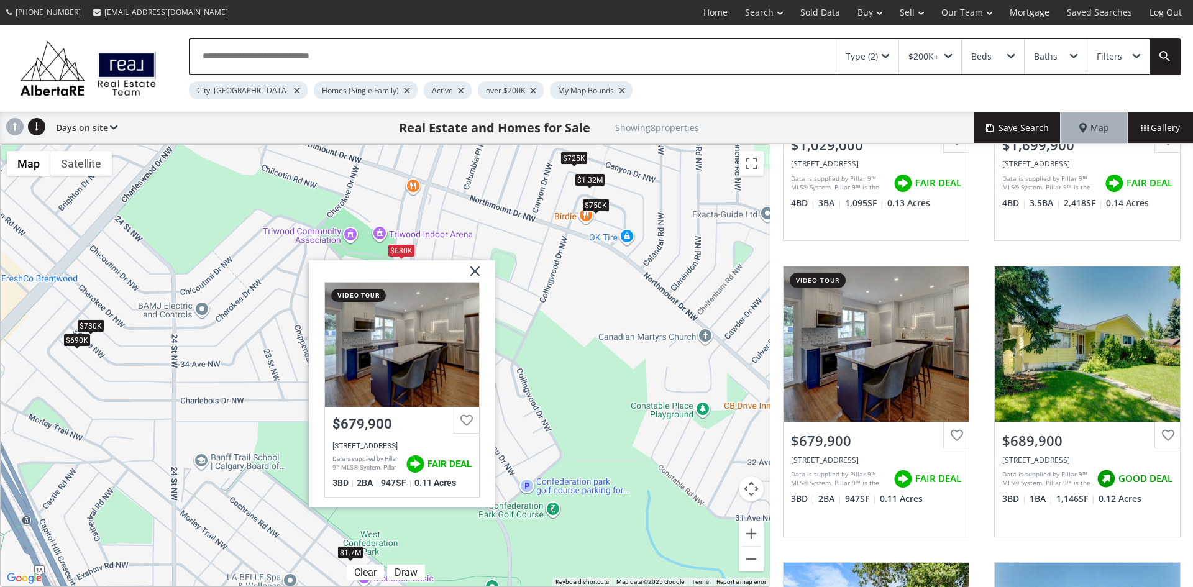
click at [475, 272] on img at bounding box center [470, 275] width 31 height 31
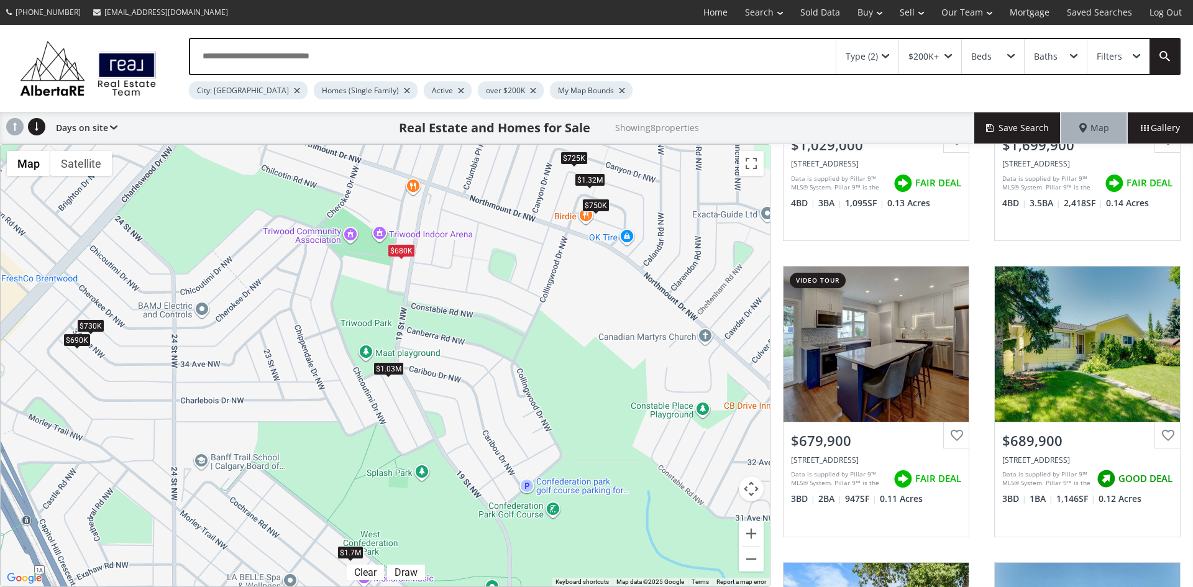
click at [595, 202] on div "$750K" at bounding box center [595, 204] width 27 height 13
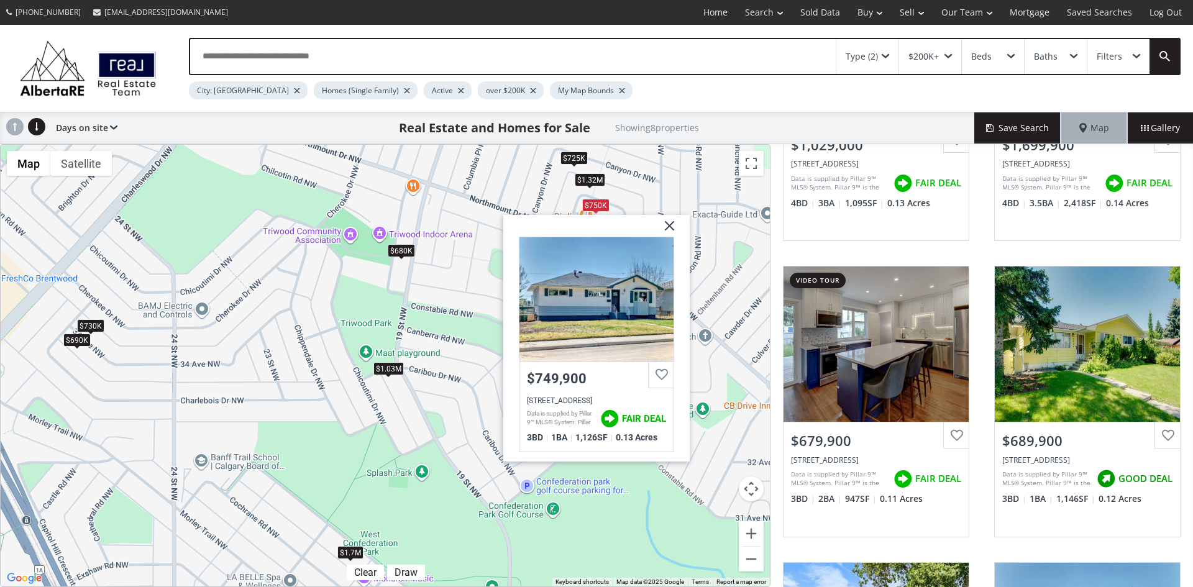
click at [670, 224] on img at bounding box center [665, 229] width 31 height 31
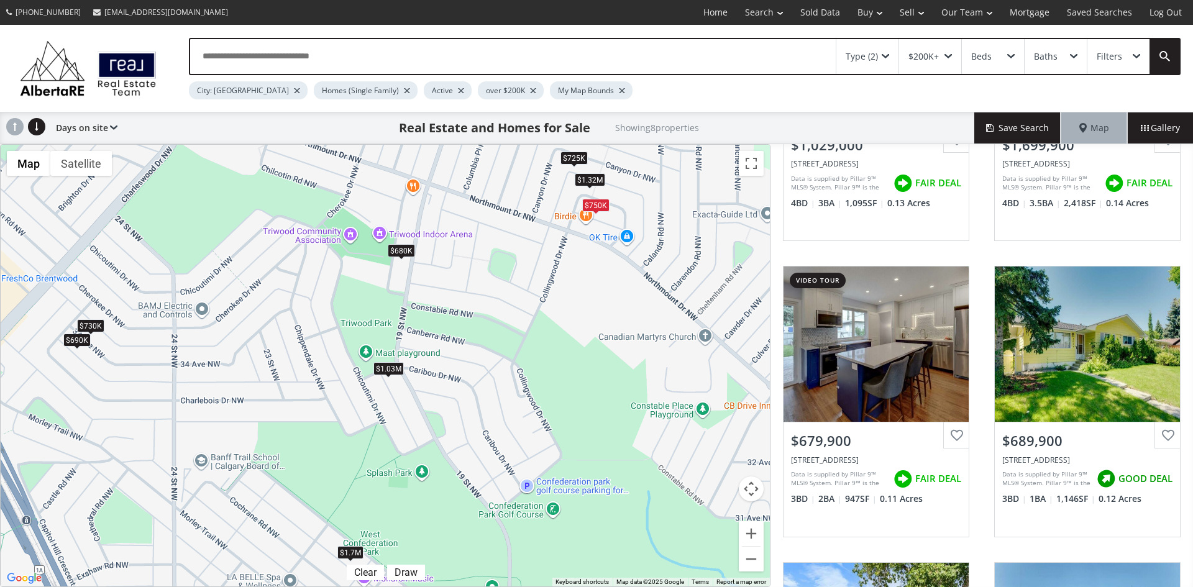
click at [953, 51] on div "$200K+" at bounding box center [930, 56] width 62 height 35
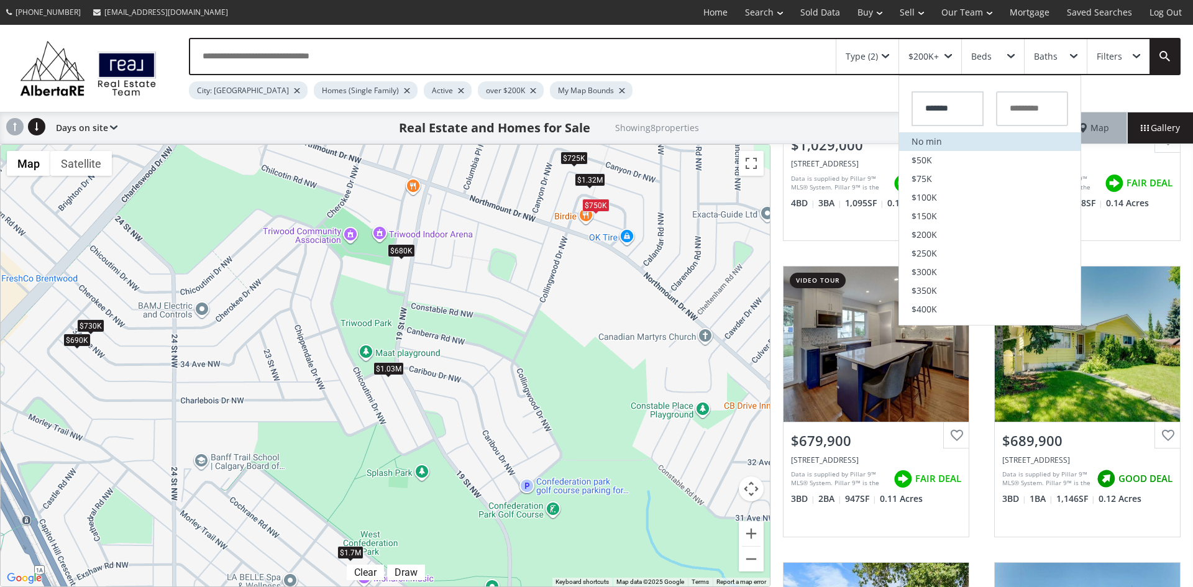
click at [926, 140] on li "No min" at bounding box center [989, 141] width 181 height 19
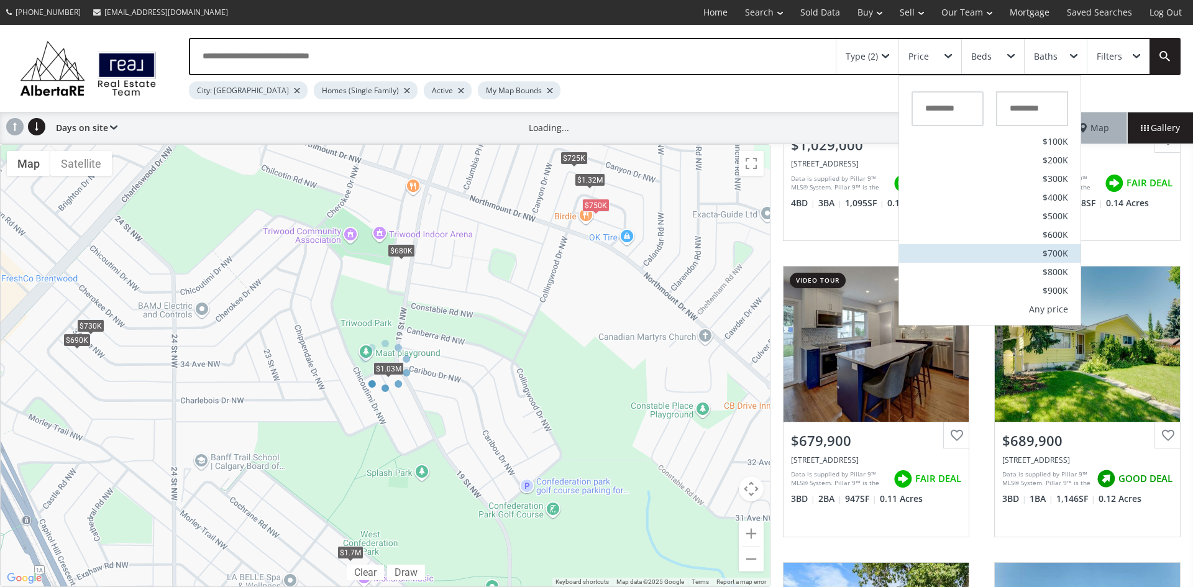
click at [1054, 250] on span "$700K" at bounding box center [1055, 253] width 25 height 9
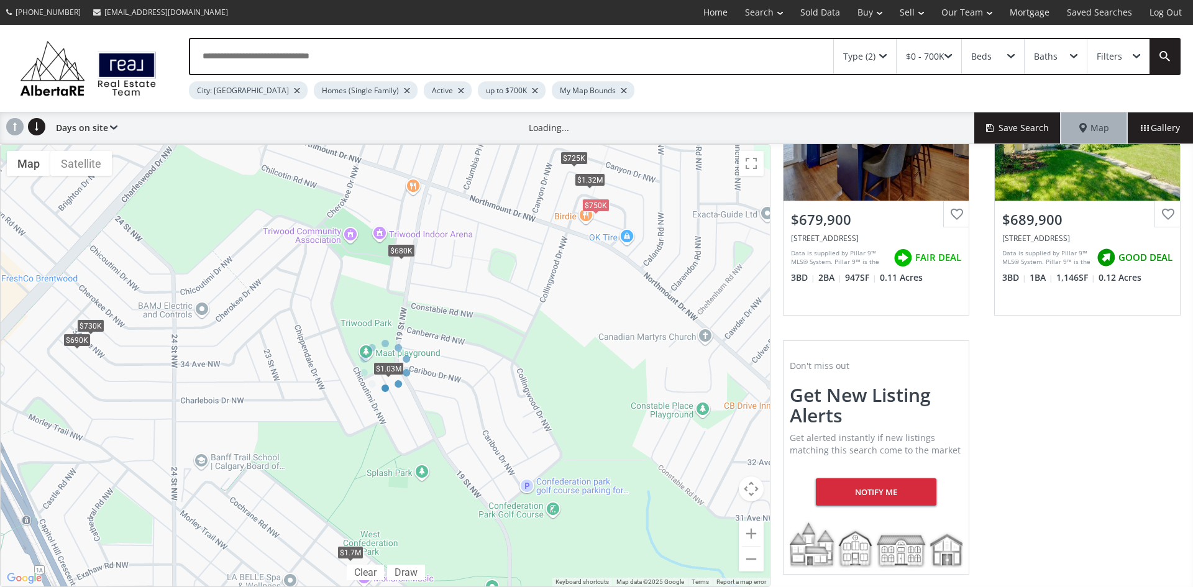
scroll to position [111, 0]
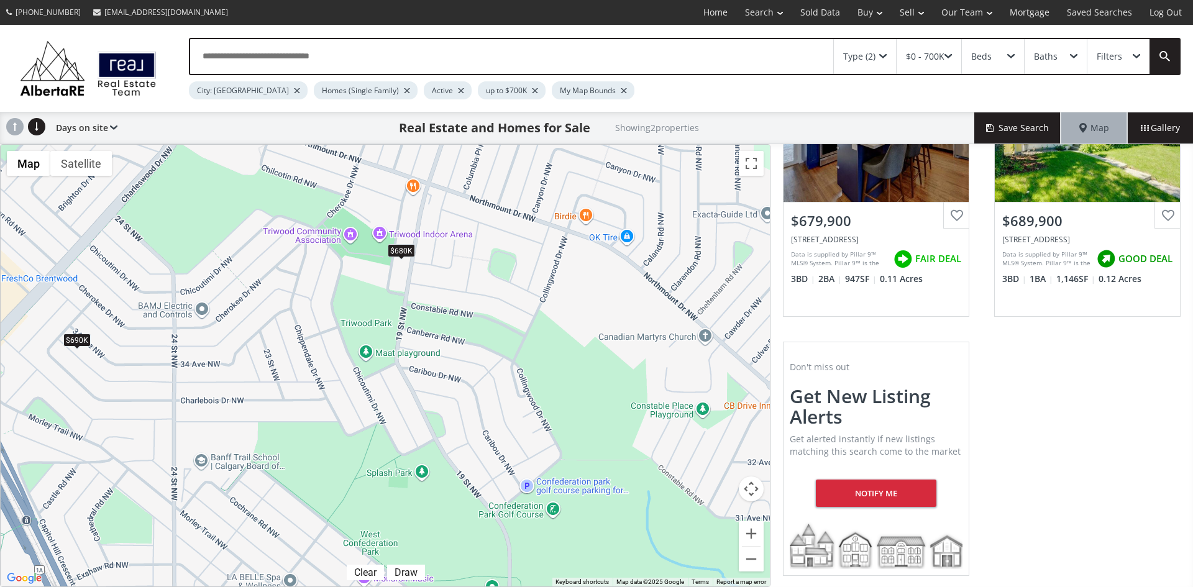
click at [76, 338] on div "$690K" at bounding box center [76, 340] width 27 height 13
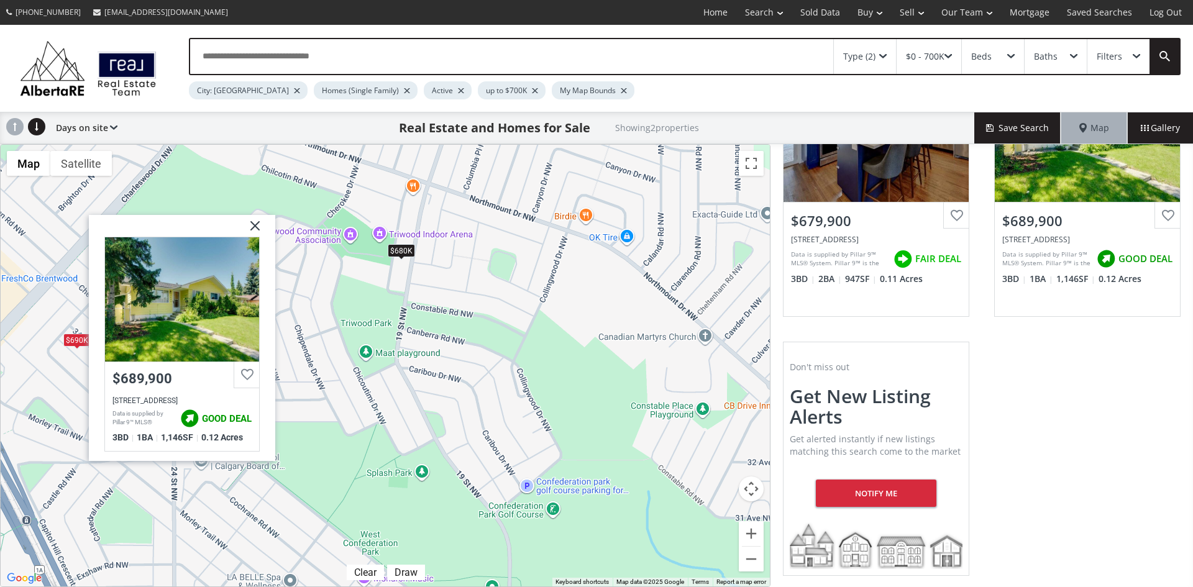
click at [252, 224] on img at bounding box center [250, 229] width 31 height 31
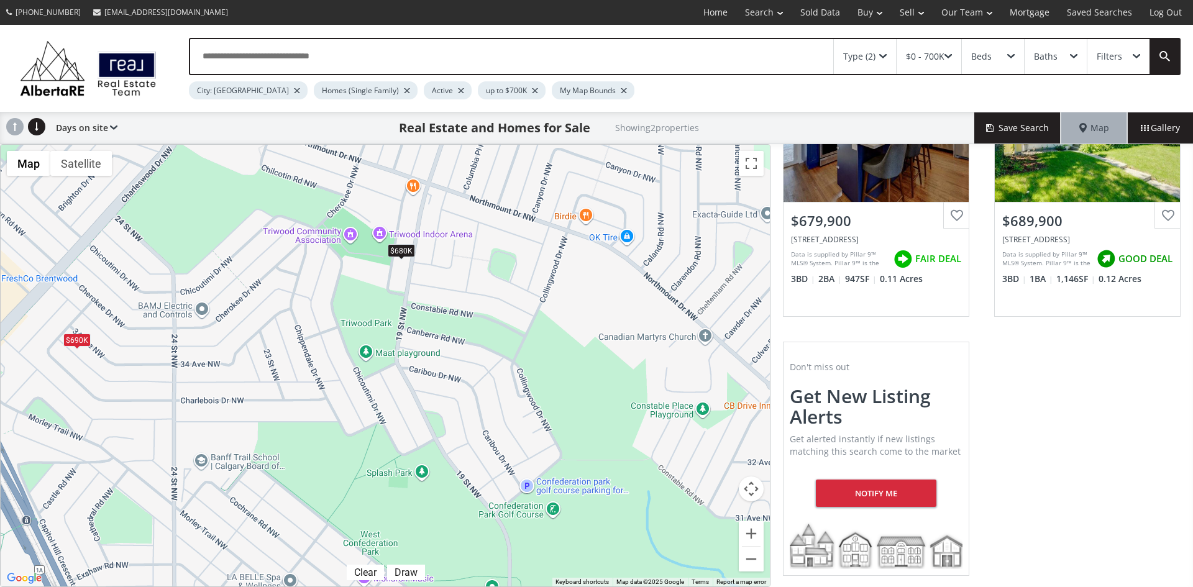
scroll to position [0, 0]
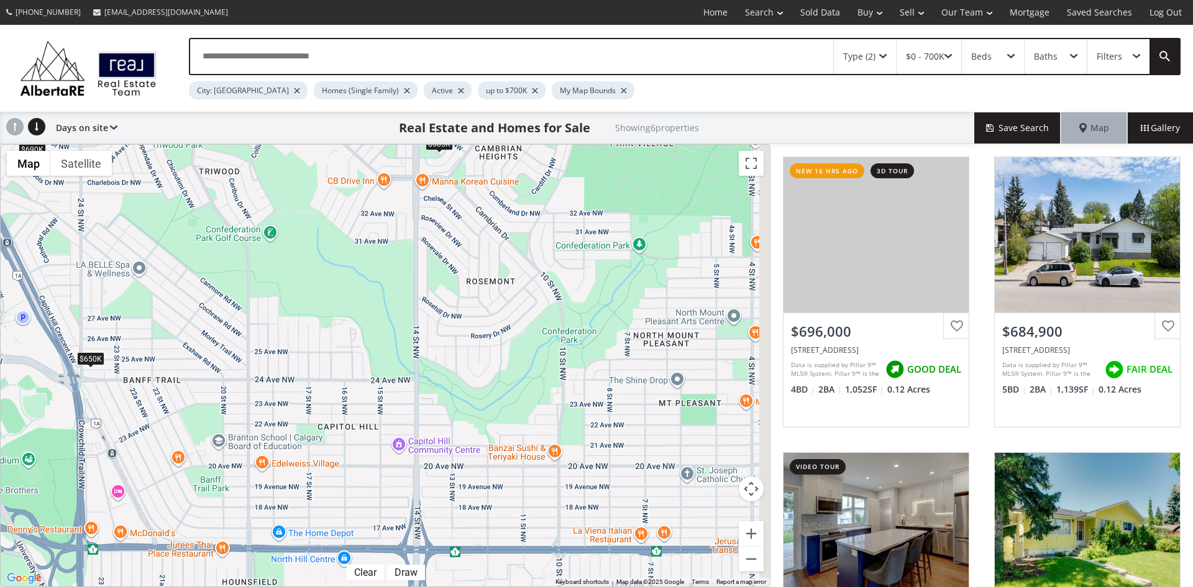
drag, startPoint x: 630, startPoint y: 483, endPoint x: 347, endPoint y: 273, distance: 351.9
click at [347, 273] on div "$696K $685K $680K $690K $629K $650K" at bounding box center [385, 366] width 769 height 442
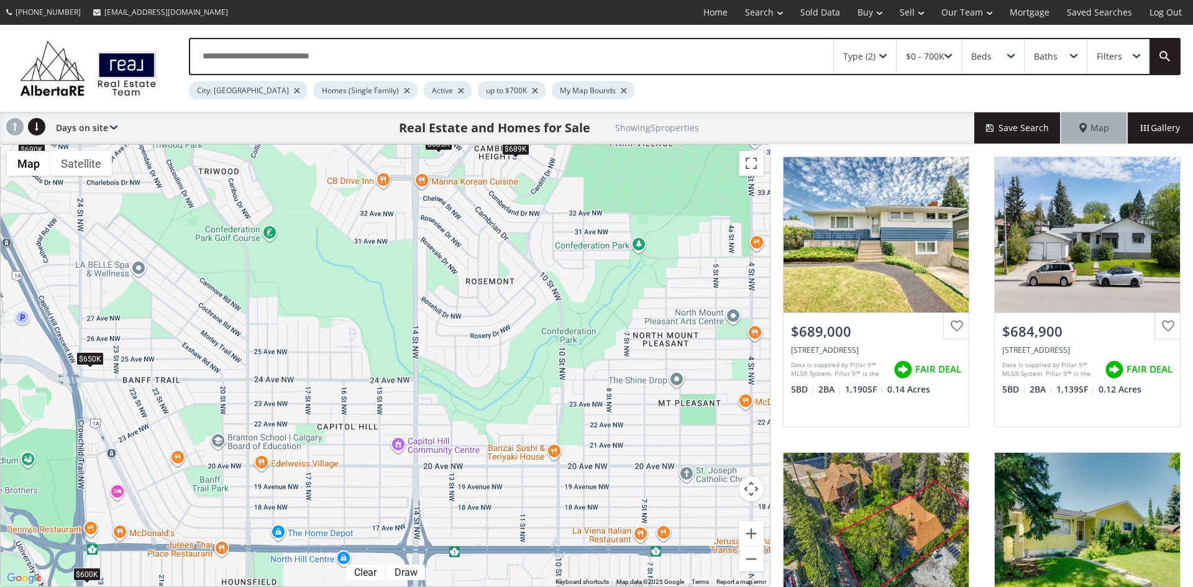
click at [93, 357] on div "$650K" at bounding box center [89, 358] width 27 height 13
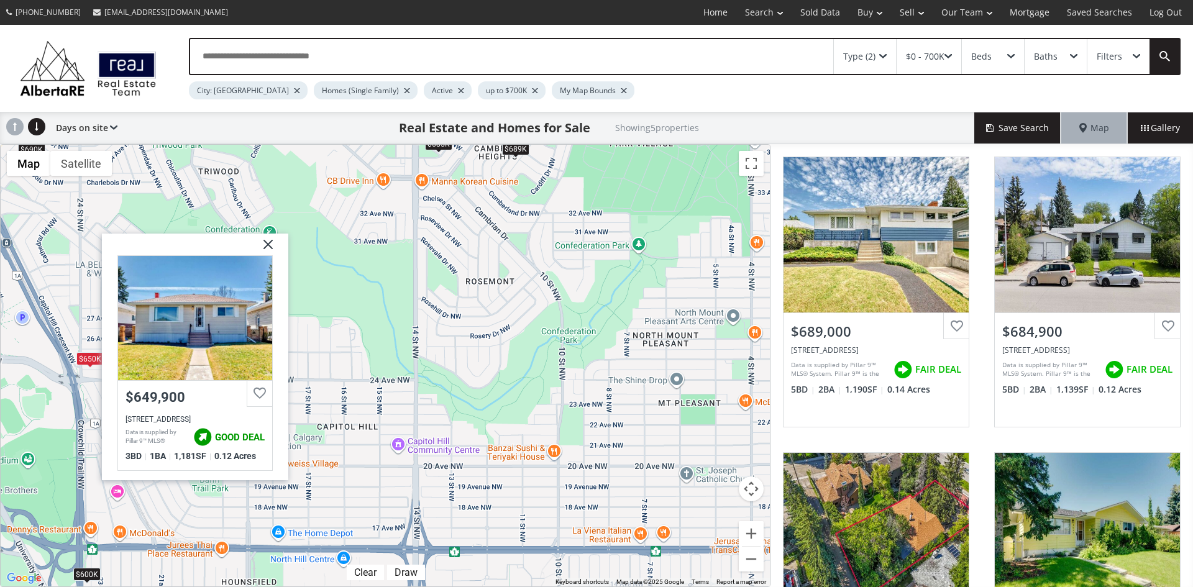
click at [265, 246] on img at bounding box center [263, 248] width 31 height 31
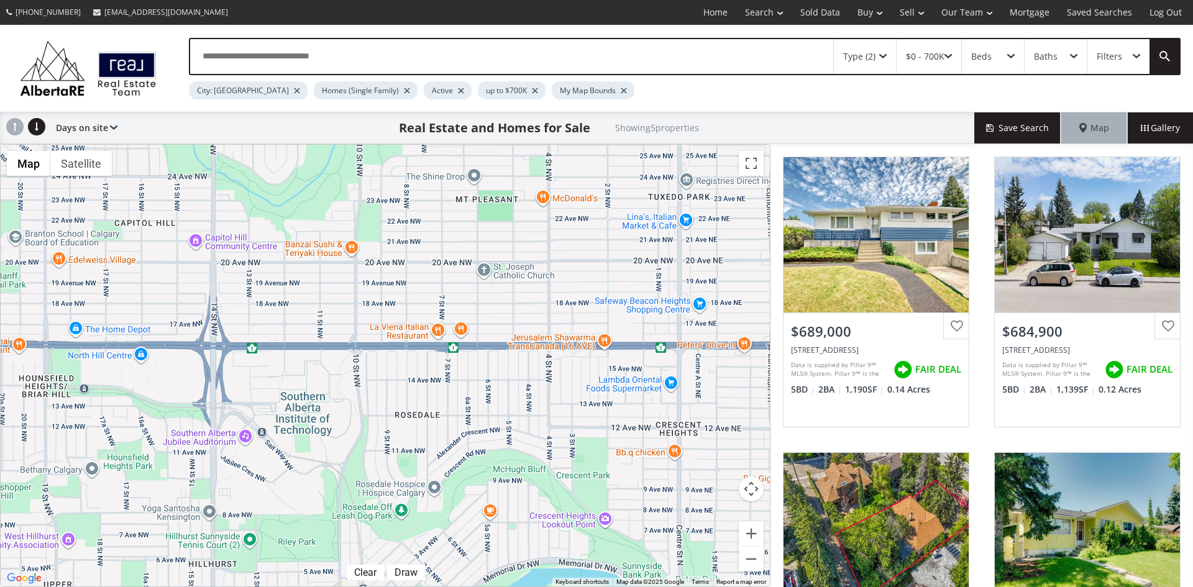
drag, startPoint x: 546, startPoint y: 365, endPoint x: 343, endPoint y: 162, distance: 286.6
click at [343, 162] on div "$689K $685K $600K $690K $650K" at bounding box center [385, 366] width 769 height 442
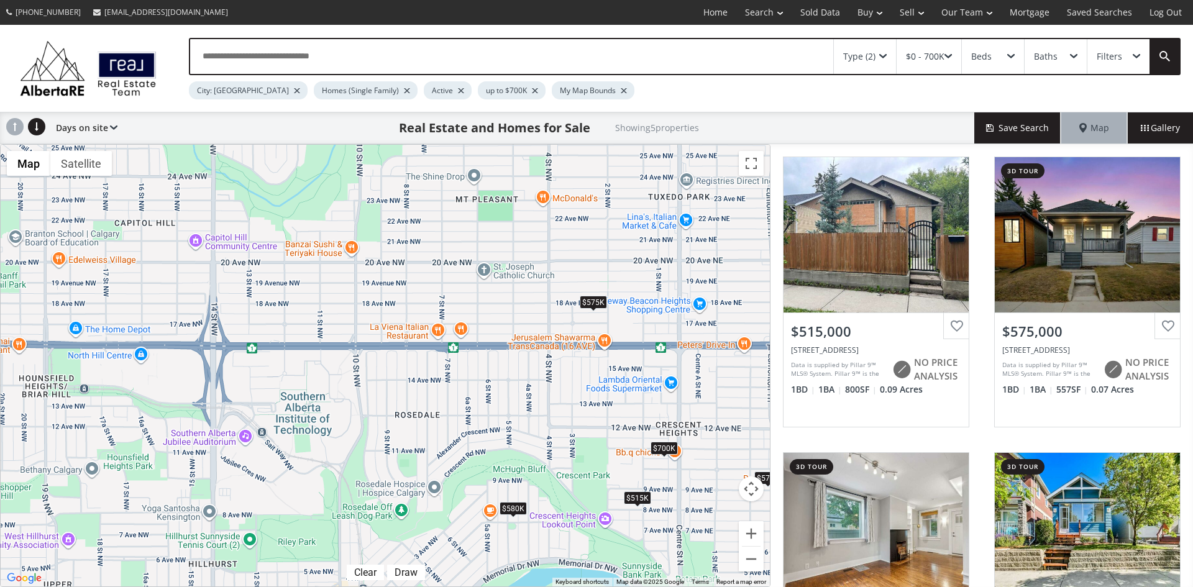
click at [510, 510] on div "$580K" at bounding box center [513, 508] width 27 height 13
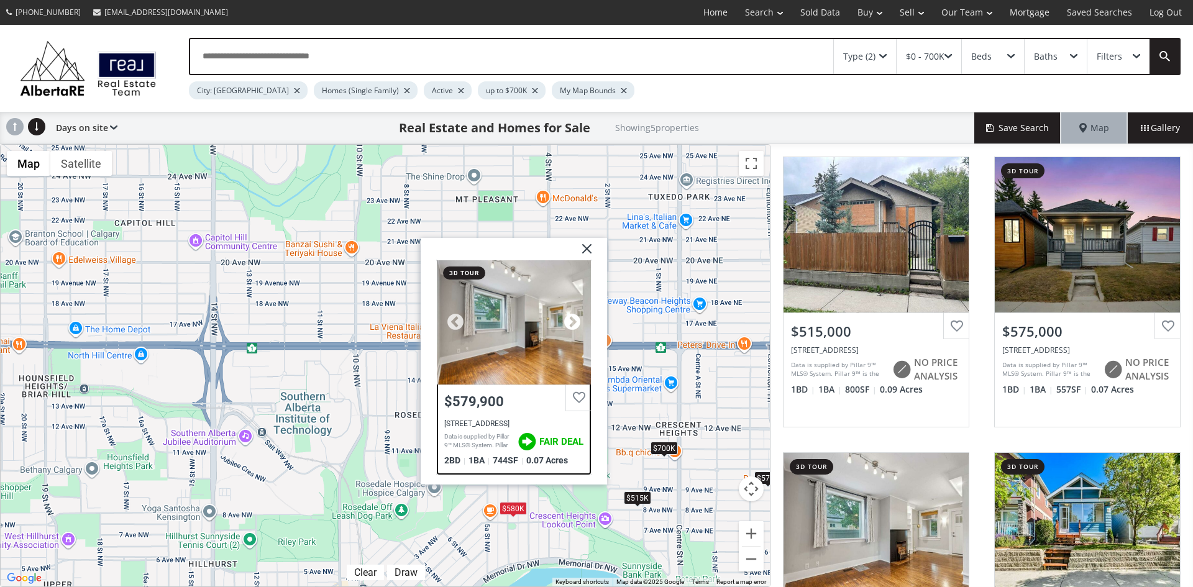
click at [569, 322] on div at bounding box center [572, 322] width 19 height 19
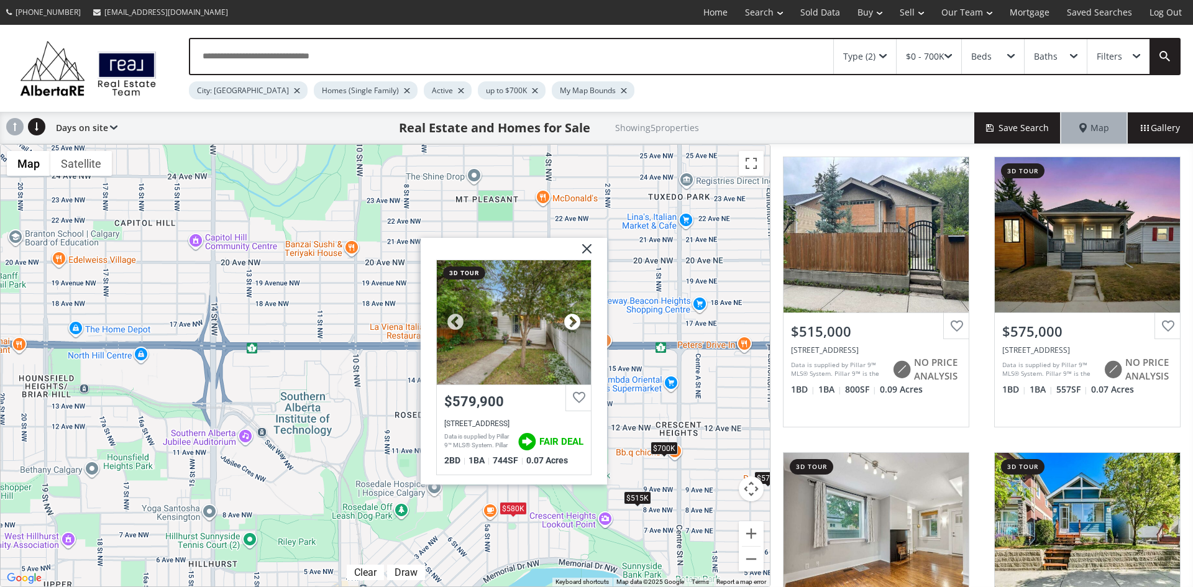
click at [569, 322] on div at bounding box center [572, 322] width 19 height 19
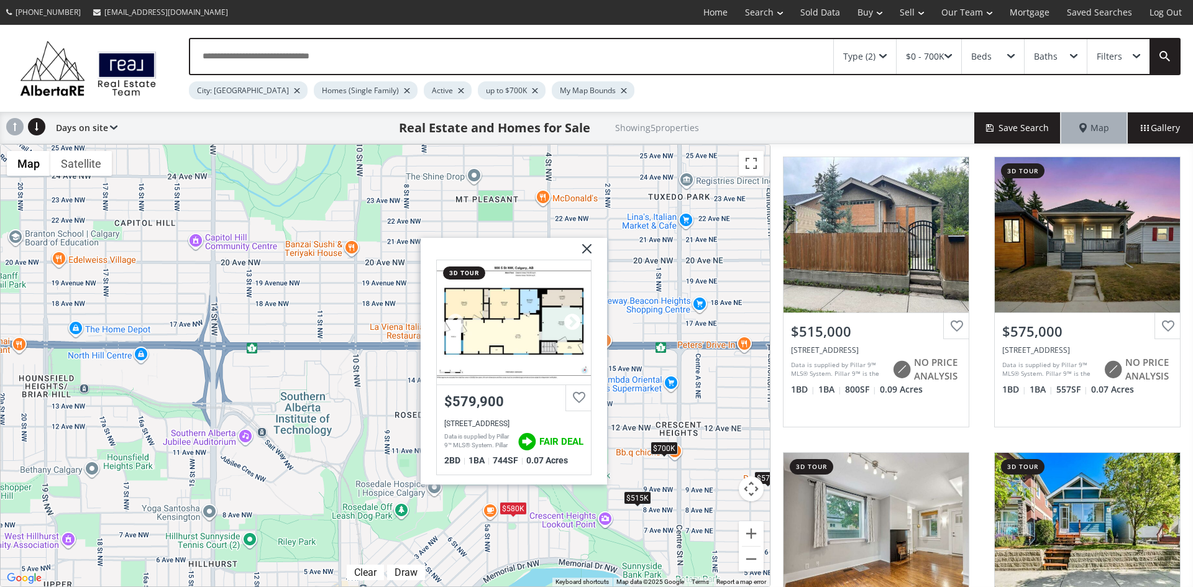
click at [576, 323] on div at bounding box center [572, 322] width 19 height 19
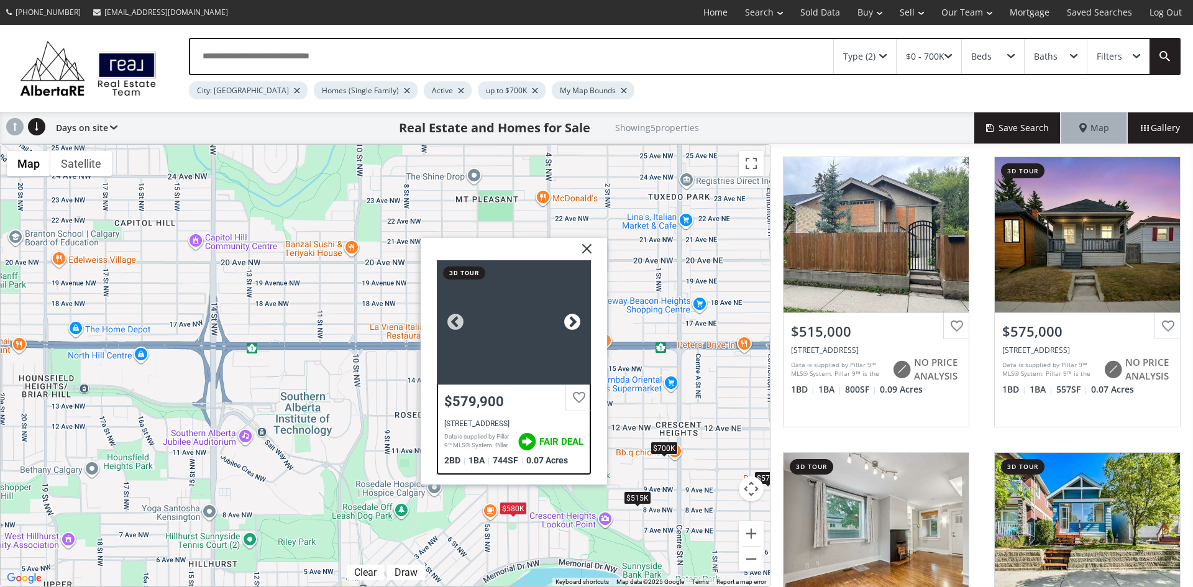
click at [576, 323] on div at bounding box center [572, 322] width 19 height 19
click at [585, 242] on img at bounding box center [582, 252] width 31 height 31
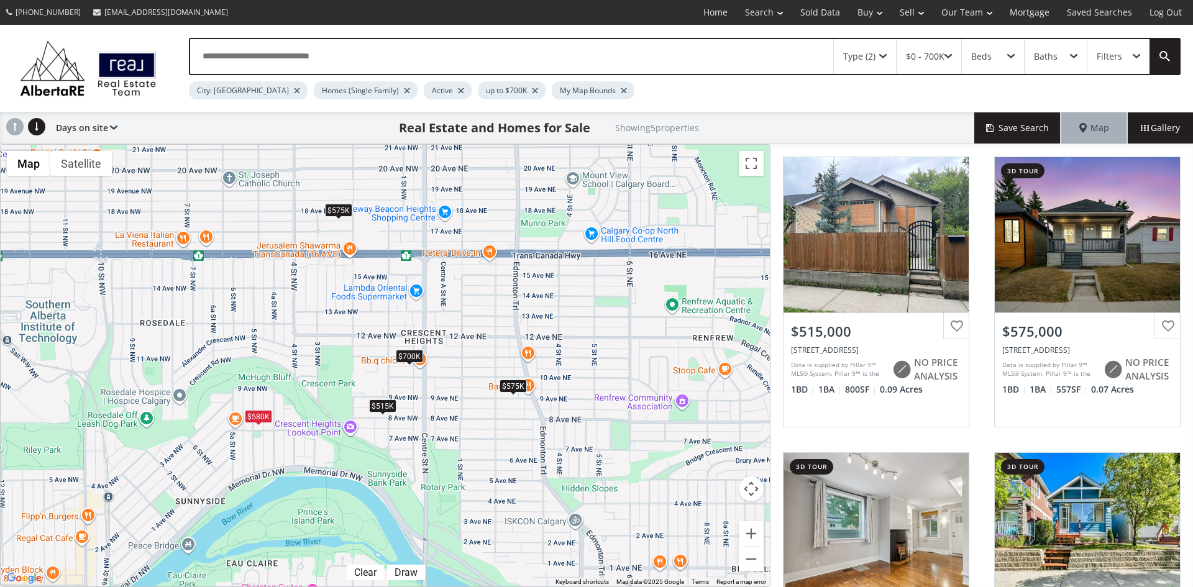
drag, startPoint x: 585, startPoint y: 520, endPoint x: 339, endPoint y: 432, distance: 261.3
click at [339, 432] on div "$515K $575K $580K $575K $700K" at bounding box center [385, 366] width 769 height 442
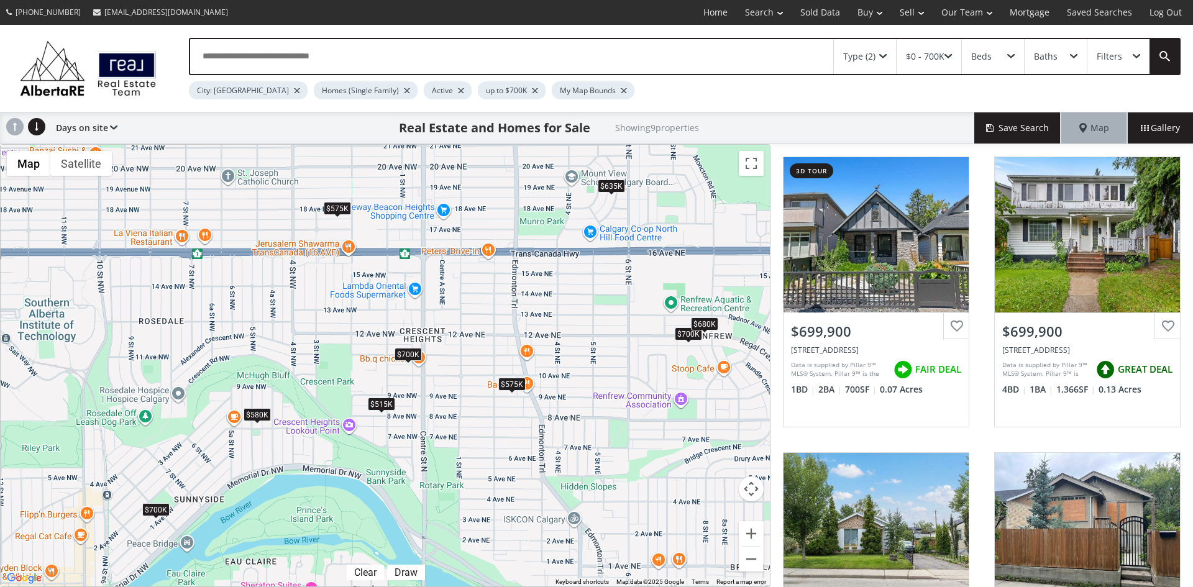
click at [379, 402] on div "$515K" at bounding box center [381, 404] width 27 height 13
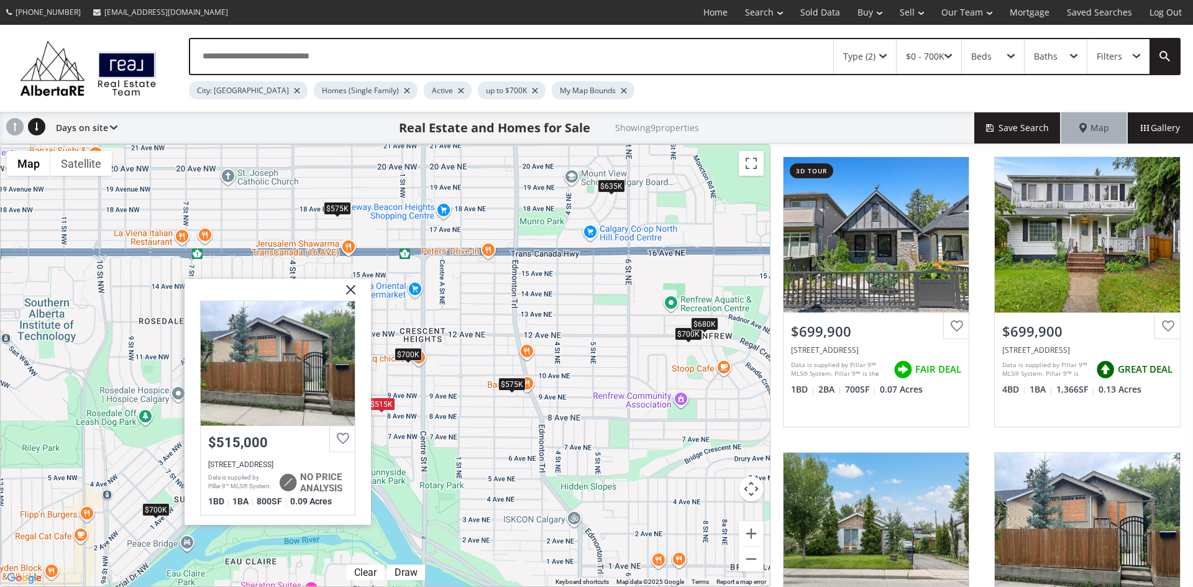
click at [347, 290] on img at bounding box center [346, 293] width 31 height 31
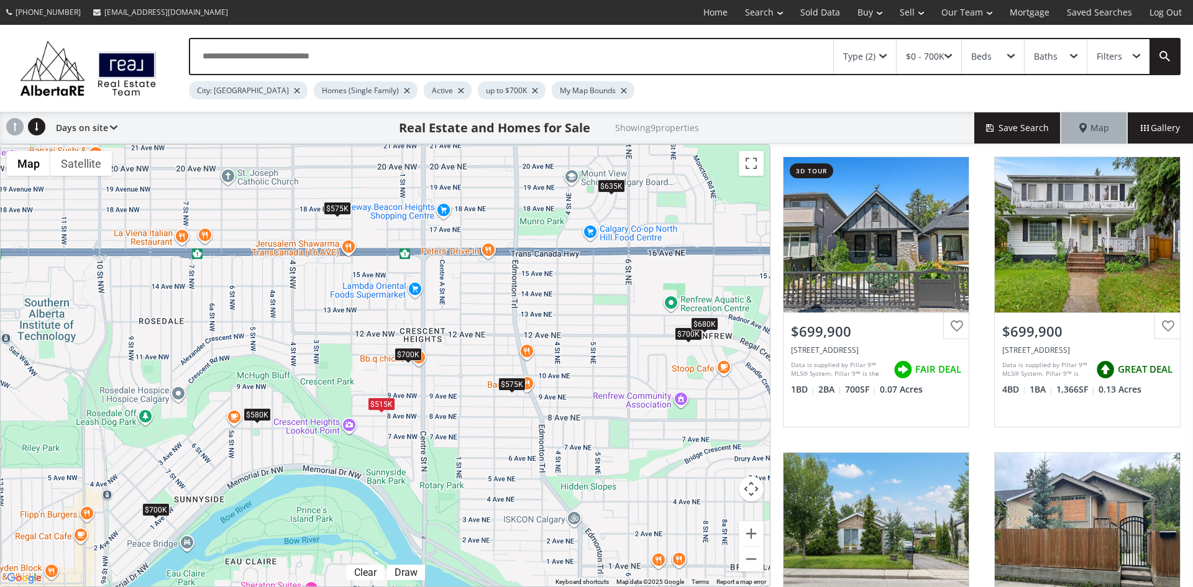
click at [413, 352] on div "$700K" at bounding box center [408, 353] width 27 height 13
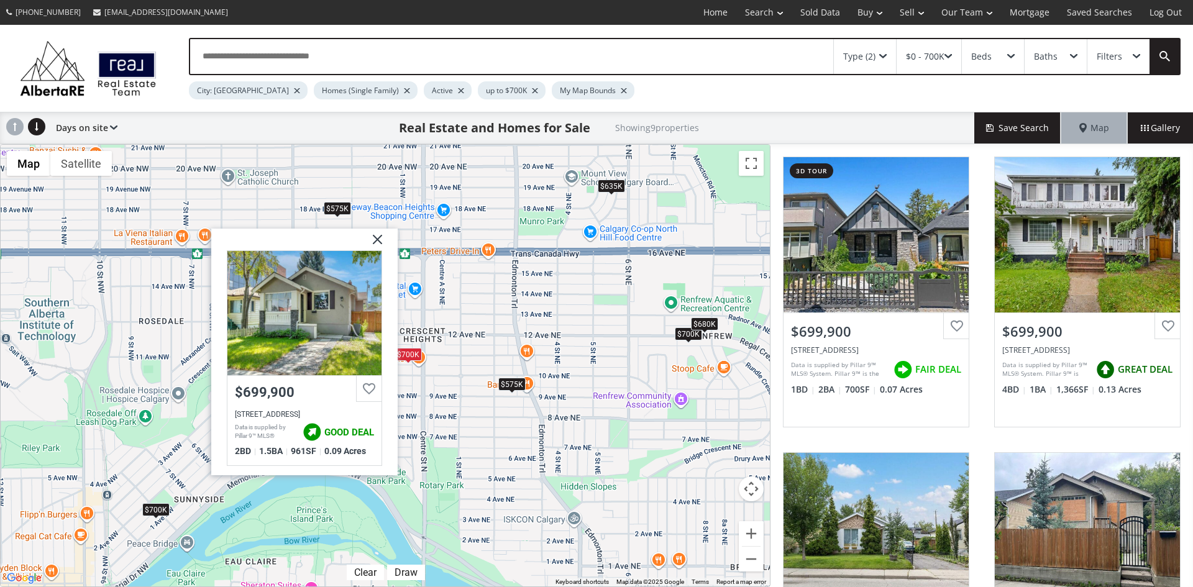
click at [378, 240] on img at bounding box center [372, 244] width 31 height 31
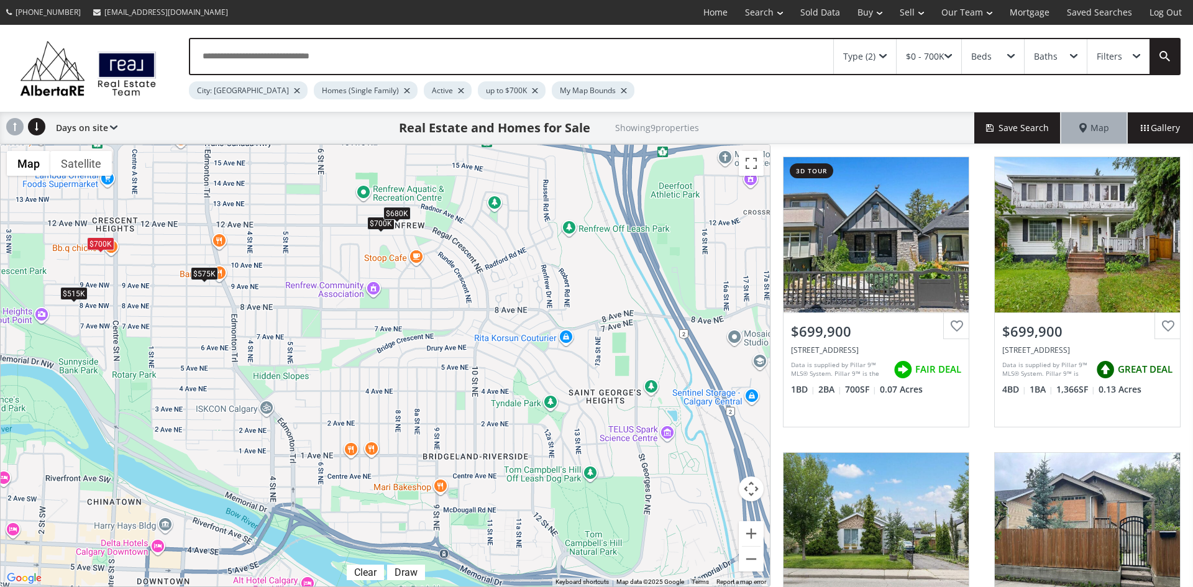
drag, startPoint x: 655, startPoint y: 408, endPoint x: 348, endPoint y: 297, distance: 325.8
click at [348, 297] on div "$700K $700K $635K $515K $575K $580K $575K $700K $680K" at bounding box center [385, 366] width 769 height 442
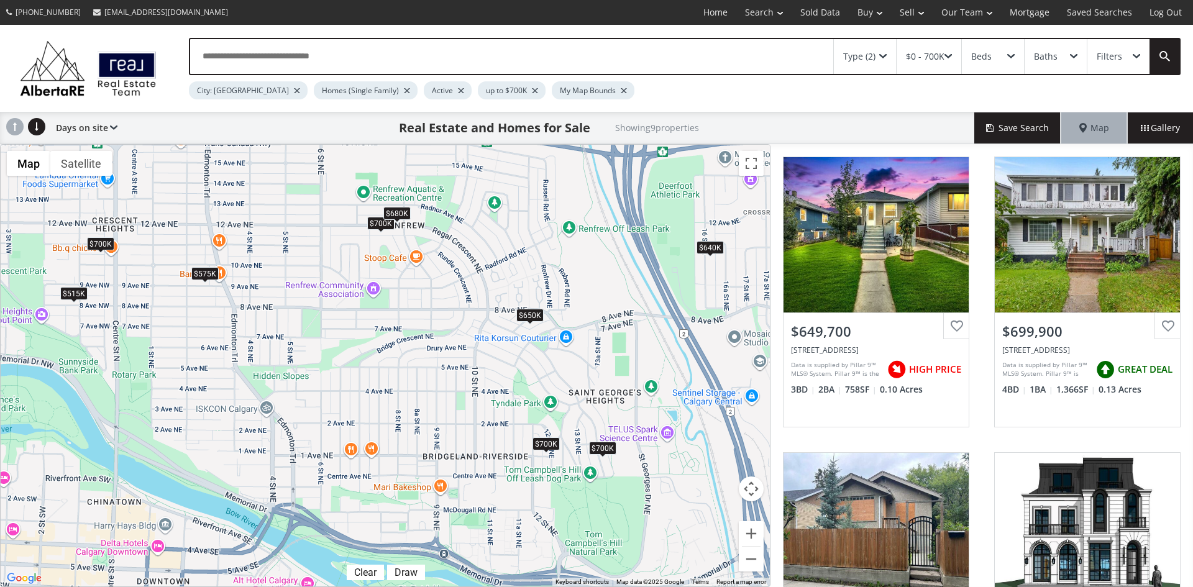
click at [602, 451] on div "$700K" at bounding box center [602, 447] width 27 height 13
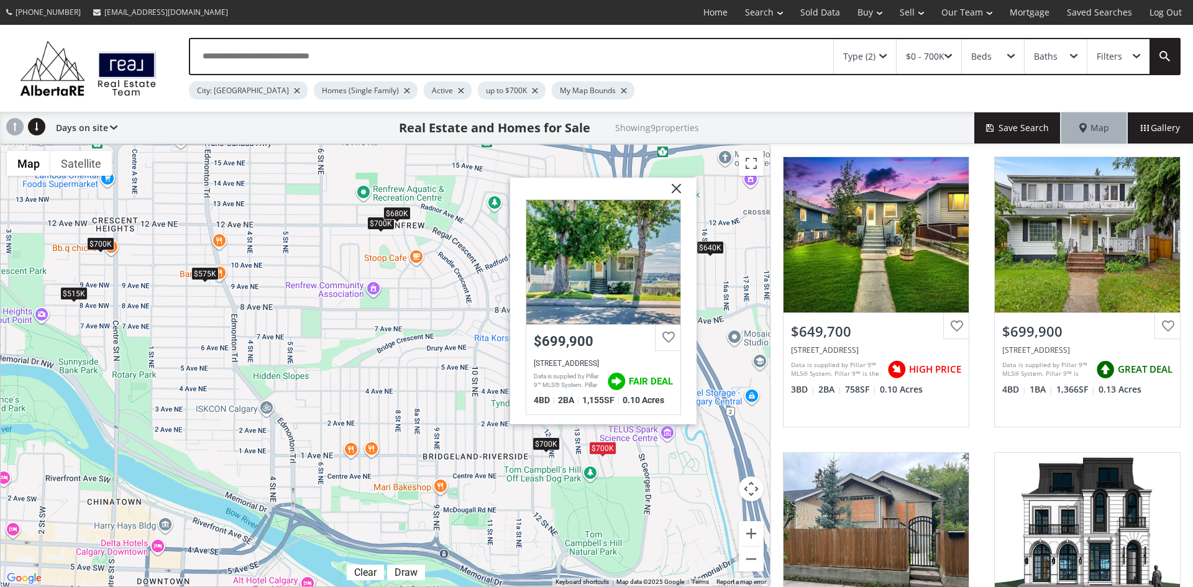
click at [678, 190] on img at bounding box center [671, 192] width 31 height 31
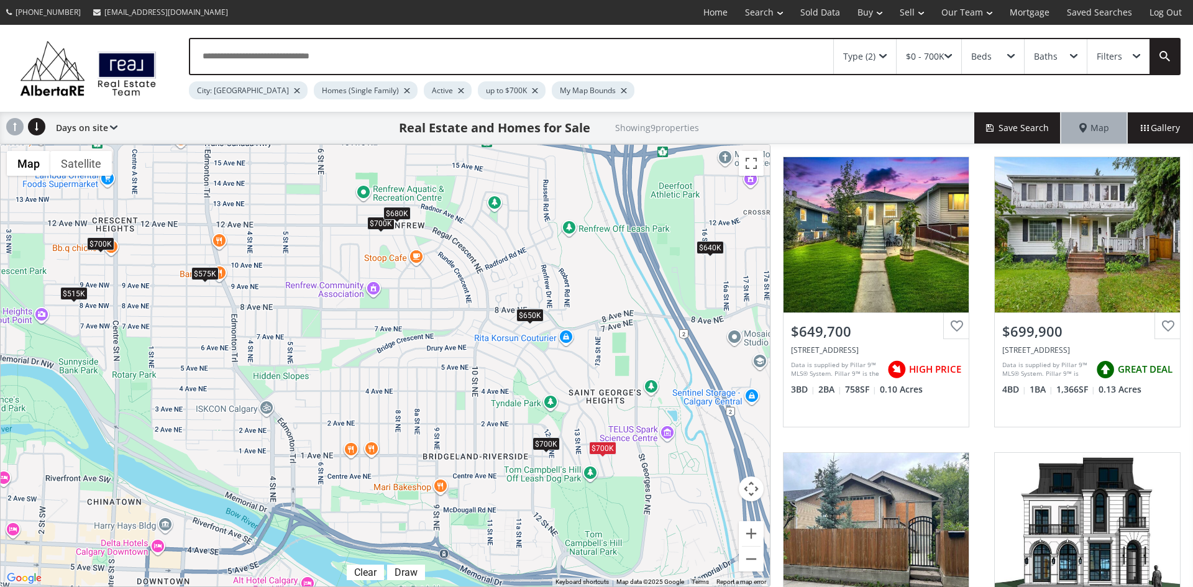
click at [403, 210] on div "$680K" at bounding box center [397, 212] width 27 height 13
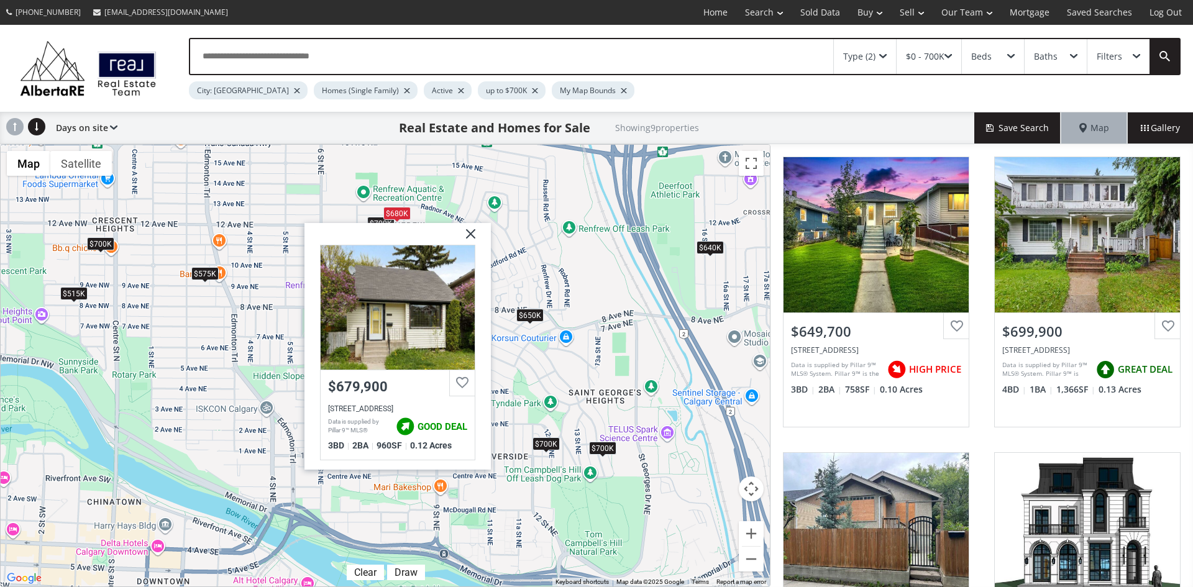
click at [469, 234] on img at bounding box center [466, 238] width 31 height 31
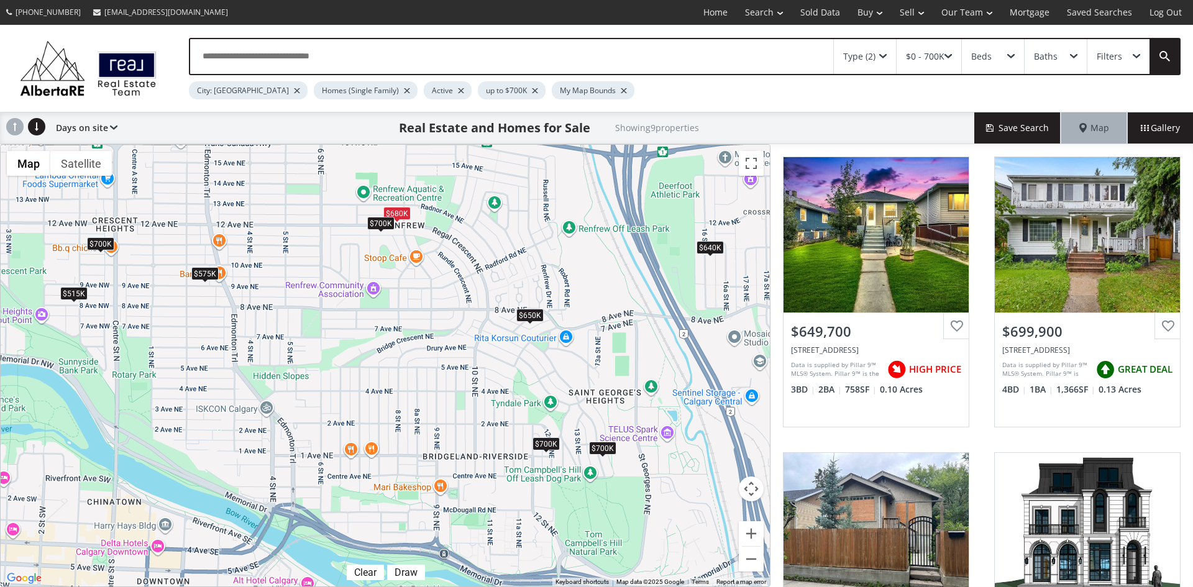
click at [381, 224] on div "$700K" at bounding box center [380, 222] width 27 height 13
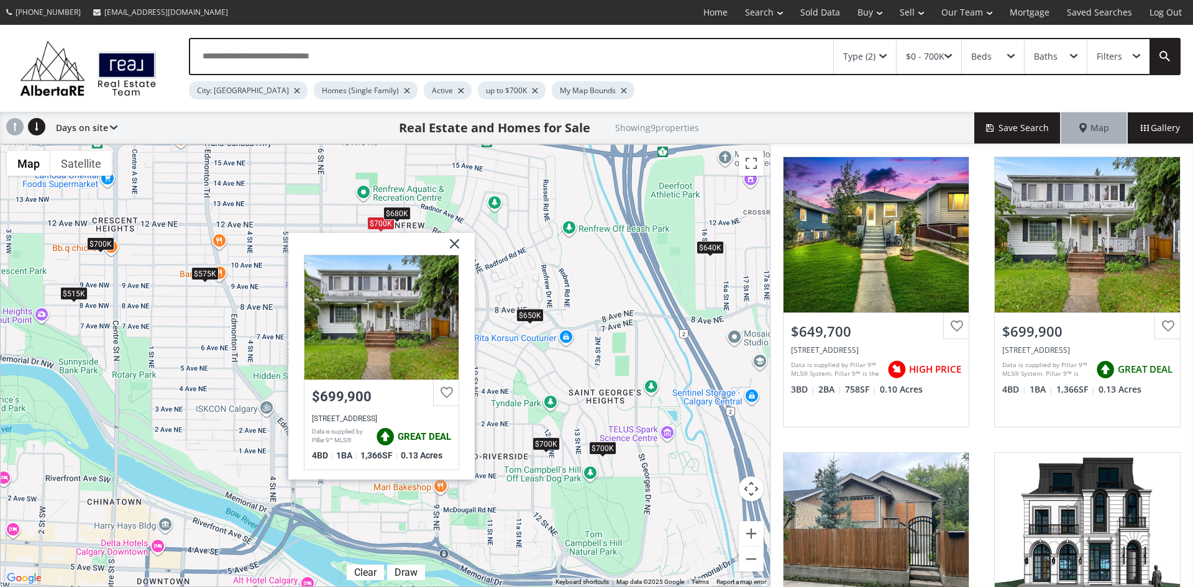
click at [452, 241] on img at bounding box center [449, 247] width 31 height 31
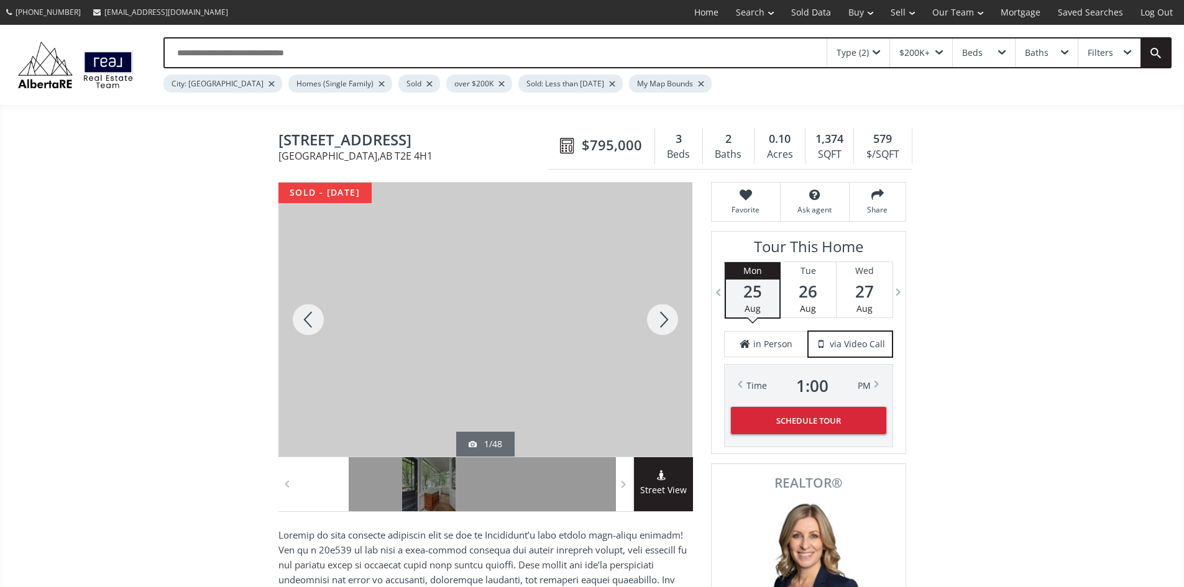
scroll to position [124, 0]
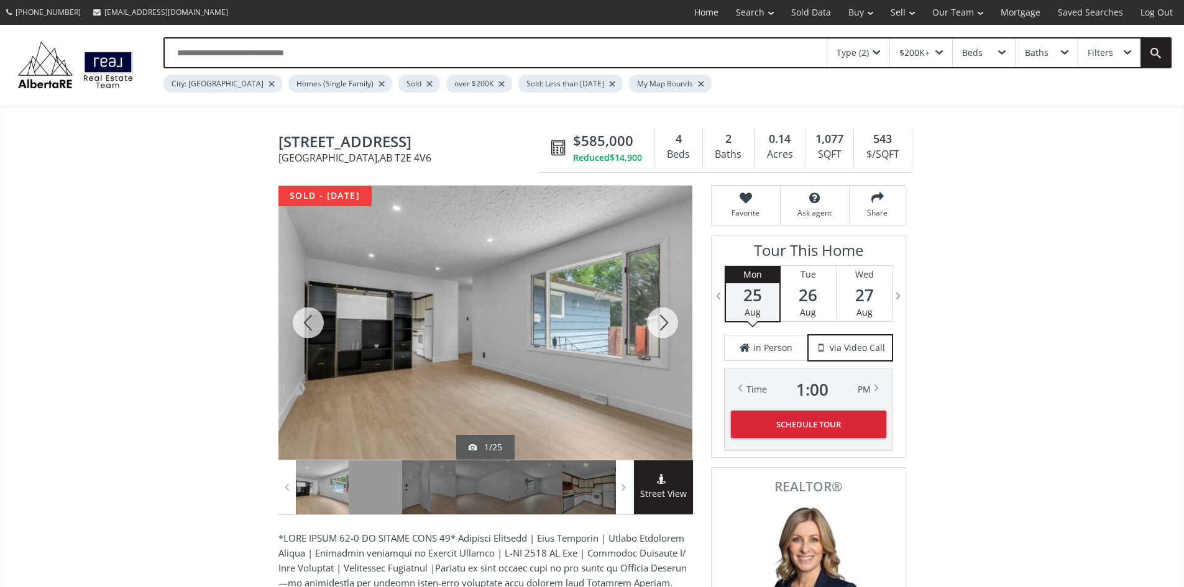
click at [666, 328] on div at bounding box center [663, 323] width 60 height 274
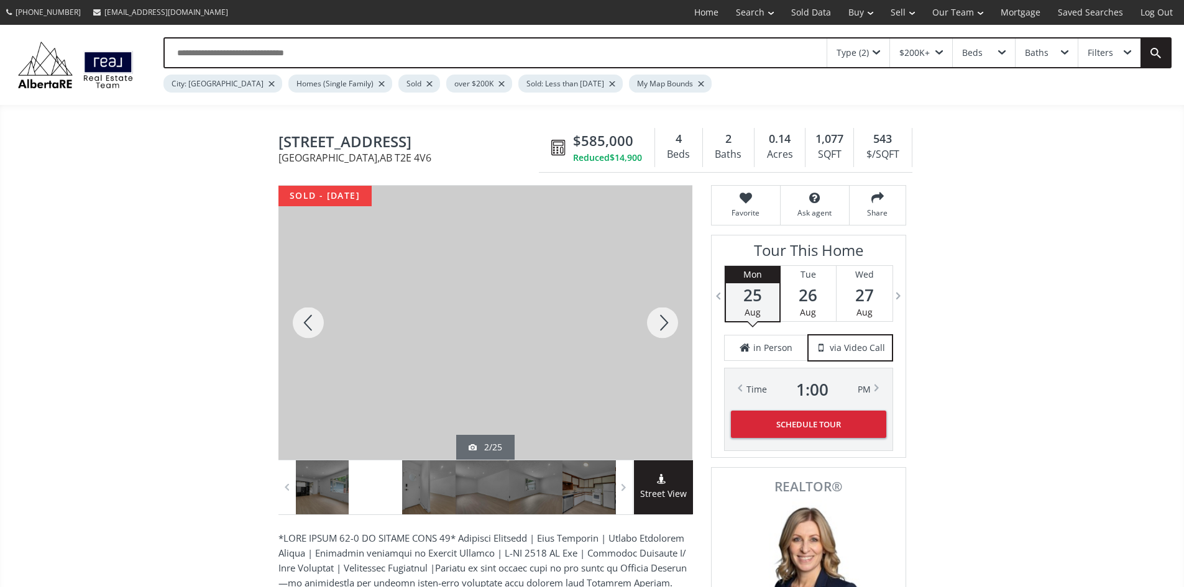
click at [666, 328] on div at bounding box center [663, 323] width 60 height 274
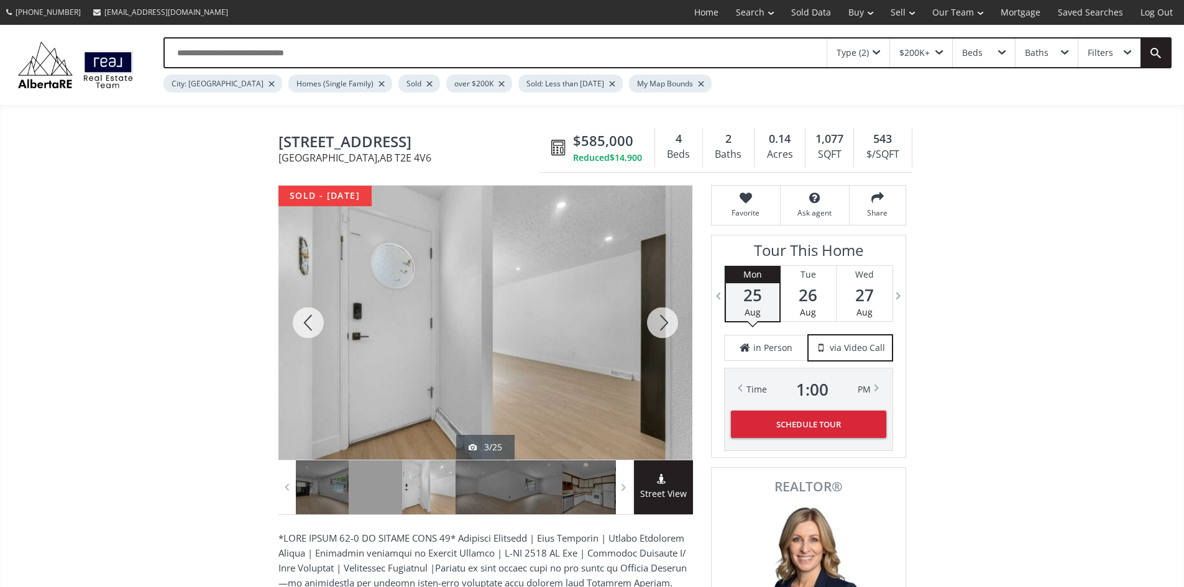
click at [301, 319] on div at bounding box center [308, 323] width 60 height 274
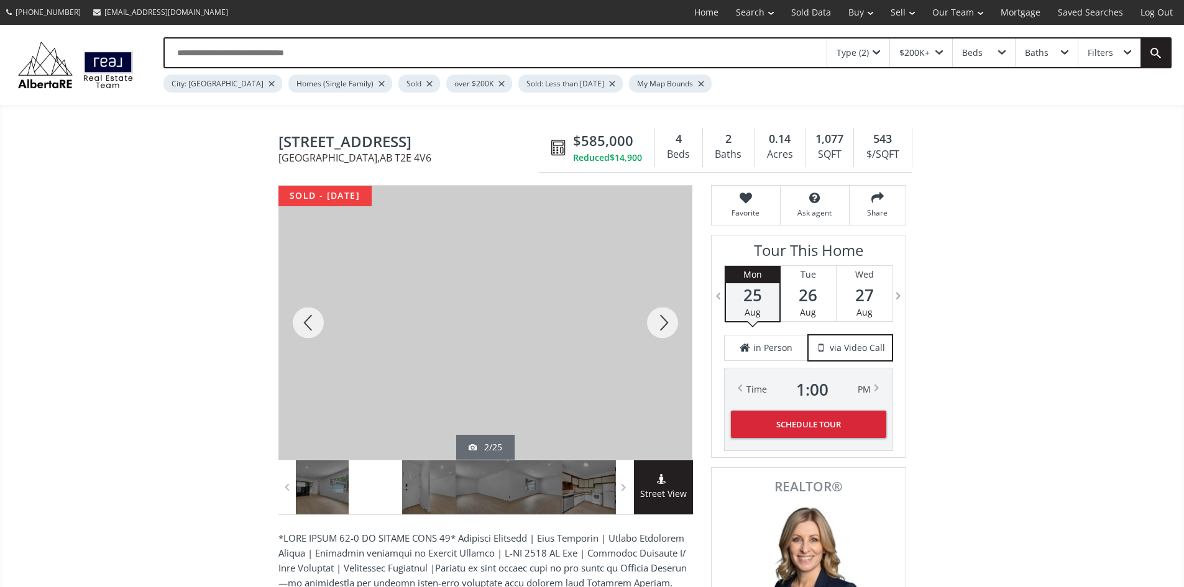
click at [657, 325] on div at bounding box center [663, 323] width 60 height 274
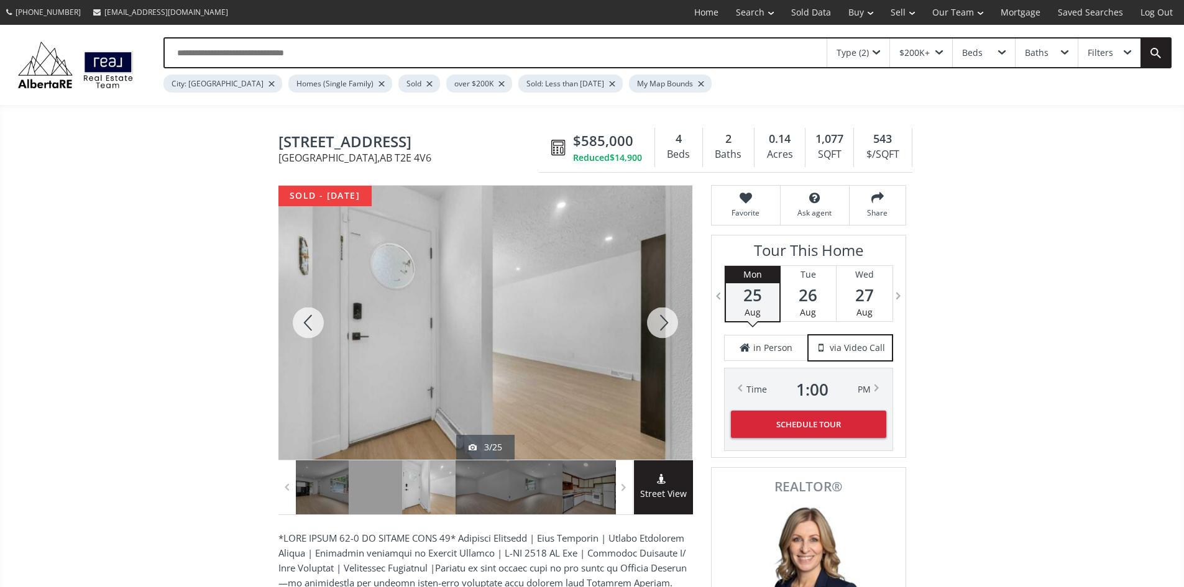
click at [660, 325] on div at bounding box center [663, 323] width 60 height 274
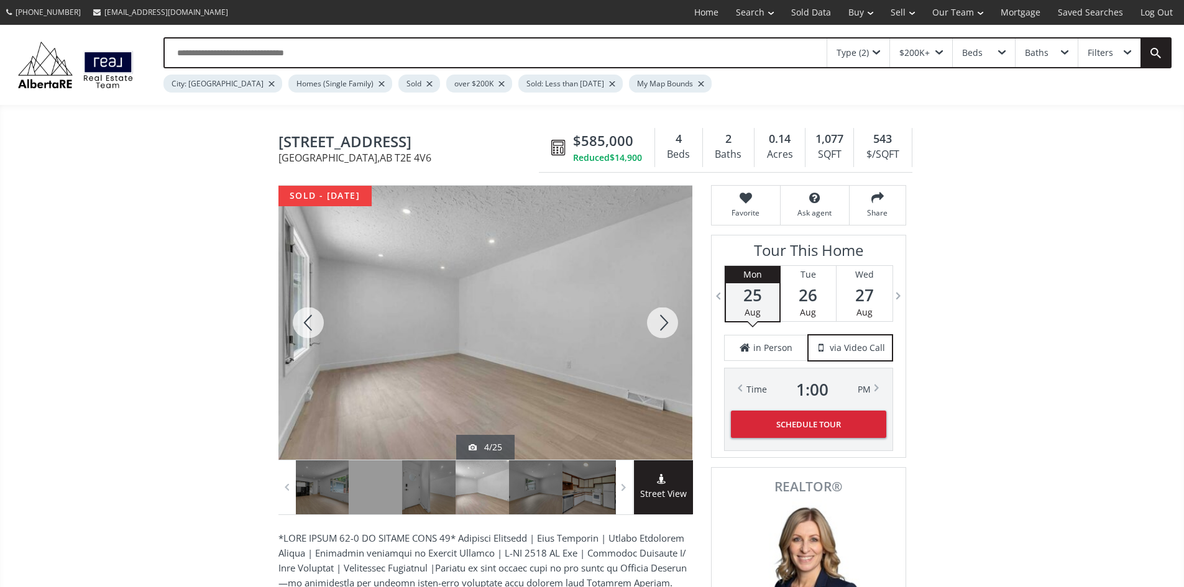
click at [660, 325] on div at bounding box center [663, 323] width 60 height 274
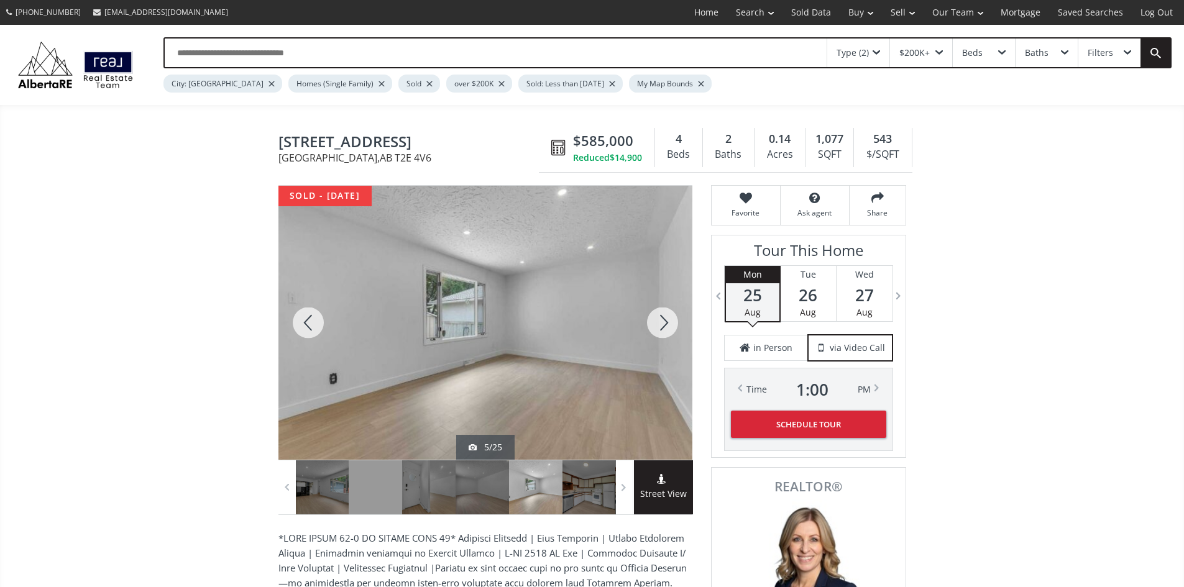
click at [660, 325] on div at bounding box center [663, 323] width 60 height 274
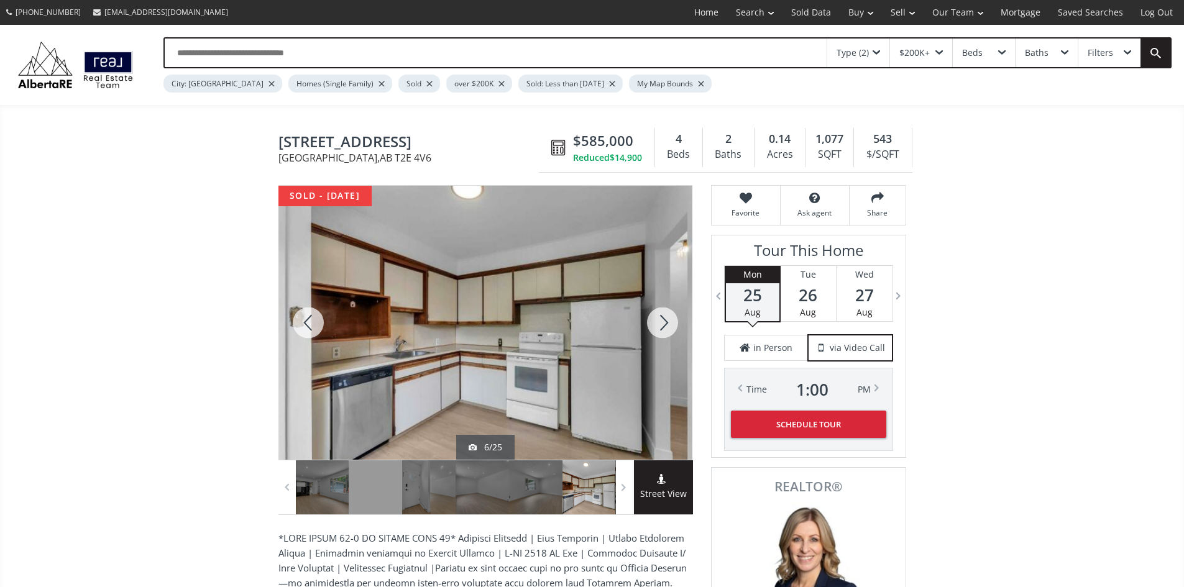
click at [660, 325] on div at bounding box center [663, 323] width 60 height 274
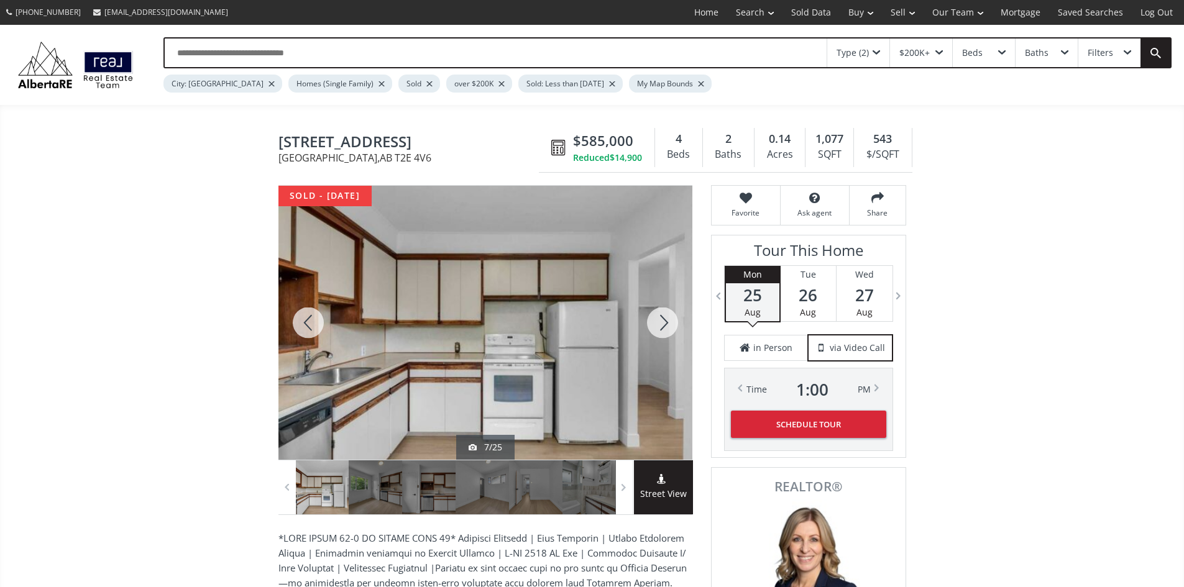
click at [660, 325] on div at bounding box center [663, 323] width 60 height 274
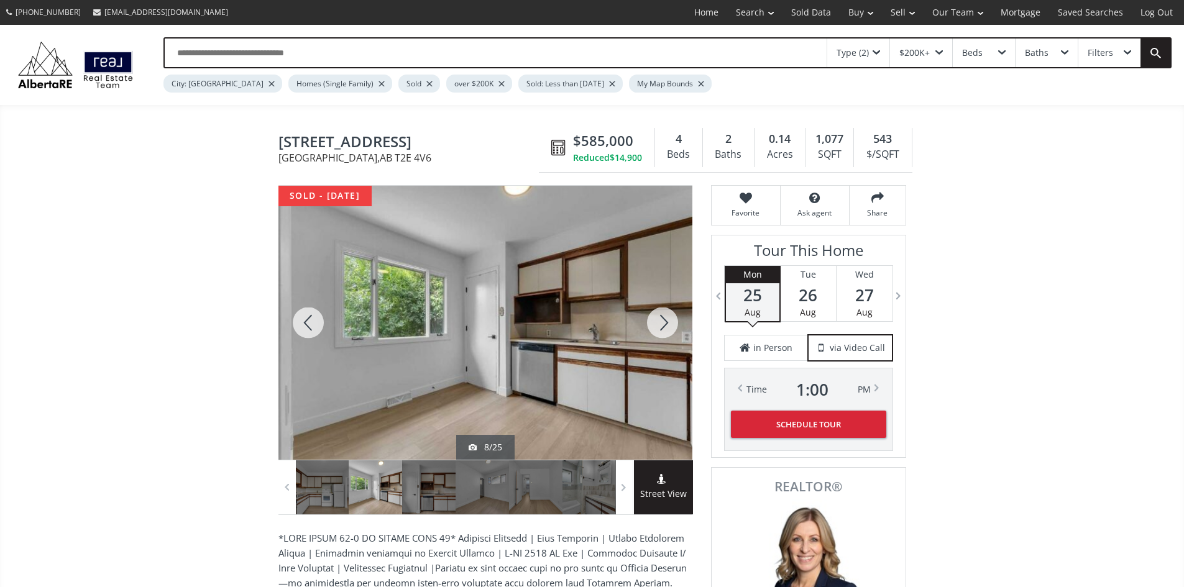
click at [660, 325] on div at bounding box center [663, 323] width 60 height 274
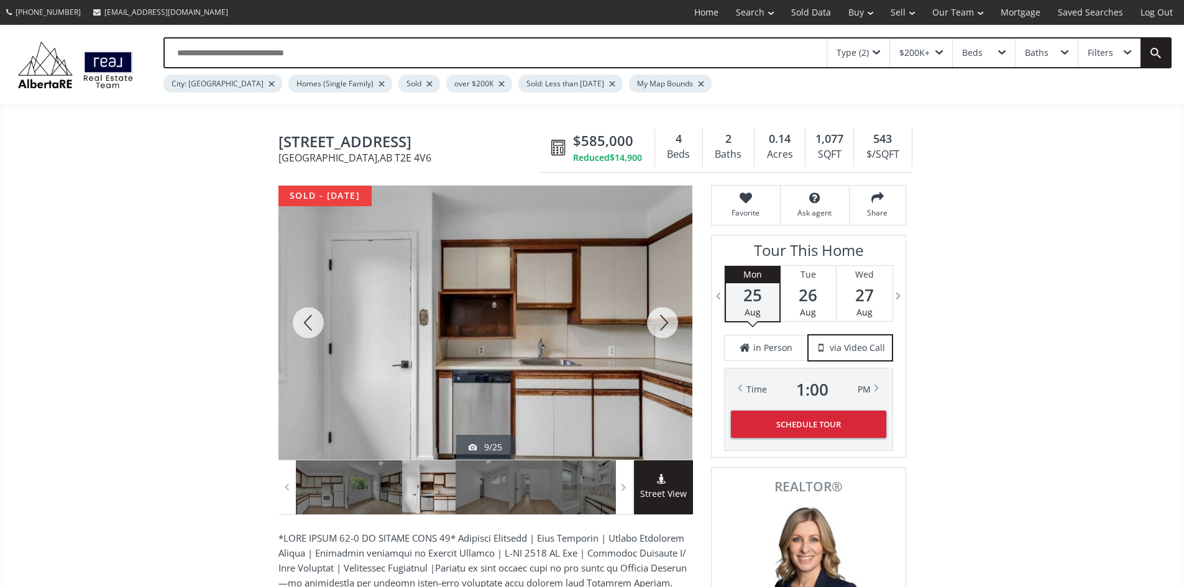
click at [660, 325] on div at bounding box center [663, 323] width 60 height 274
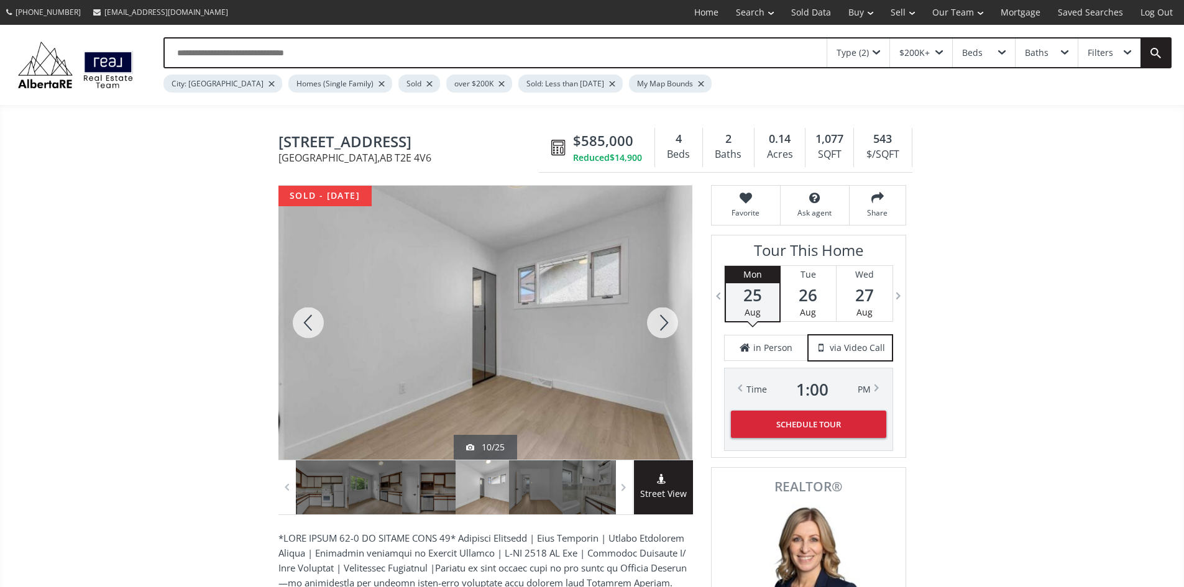
click at [660, 325] on div at bounding box center [663, 323] width 60 height 274
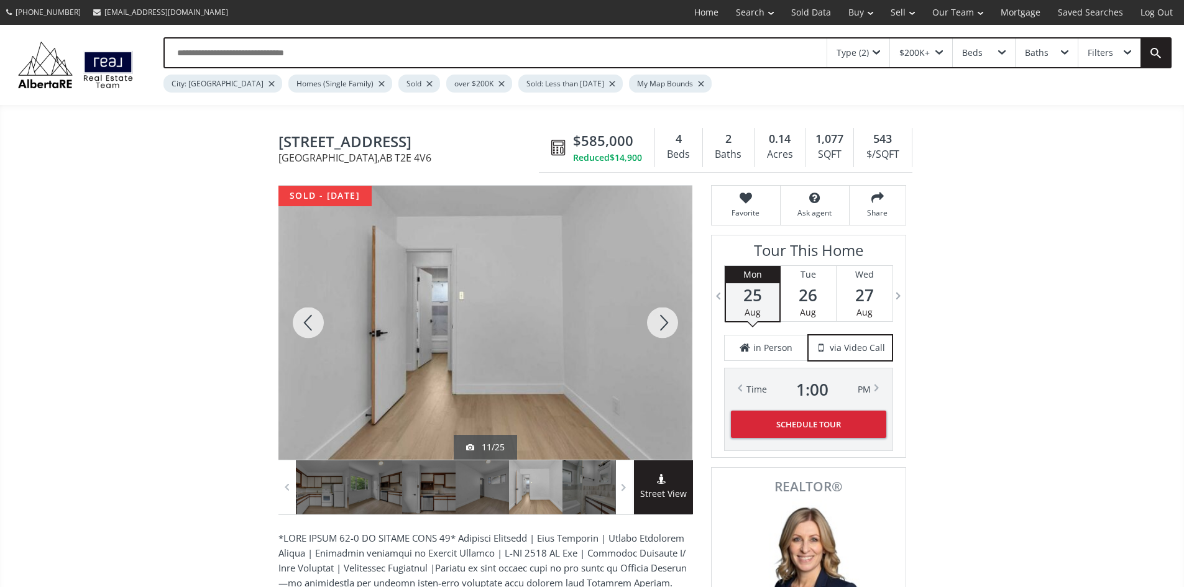
click at [660, 325] on div at bounding box center [663, 323] width 60 height 274
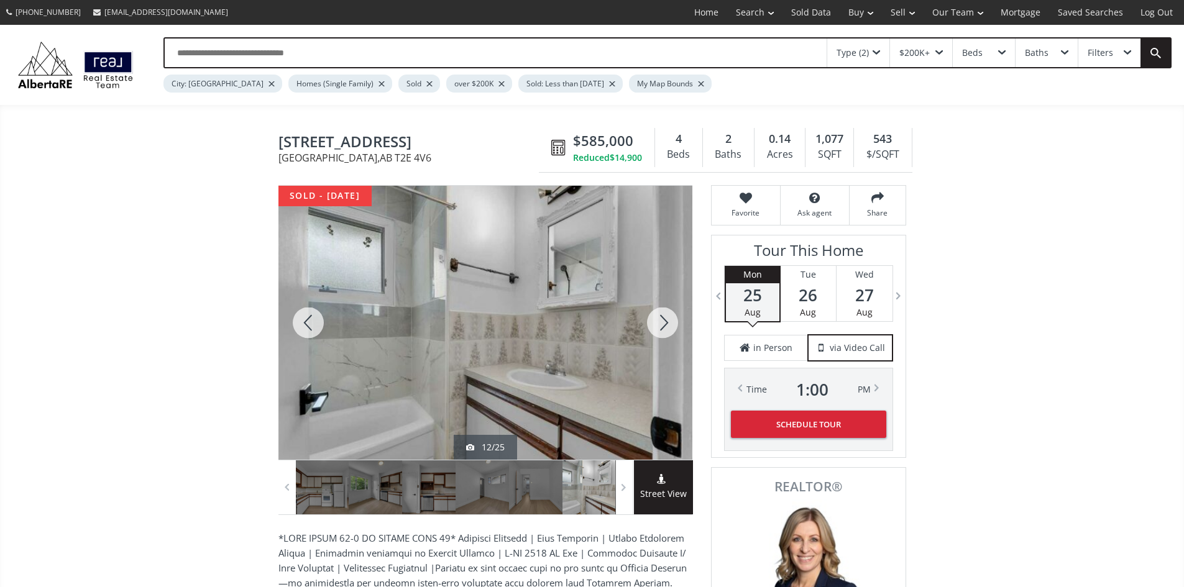
click at [660, 325] on div at bounding box center [663, 323] width 60 height 274
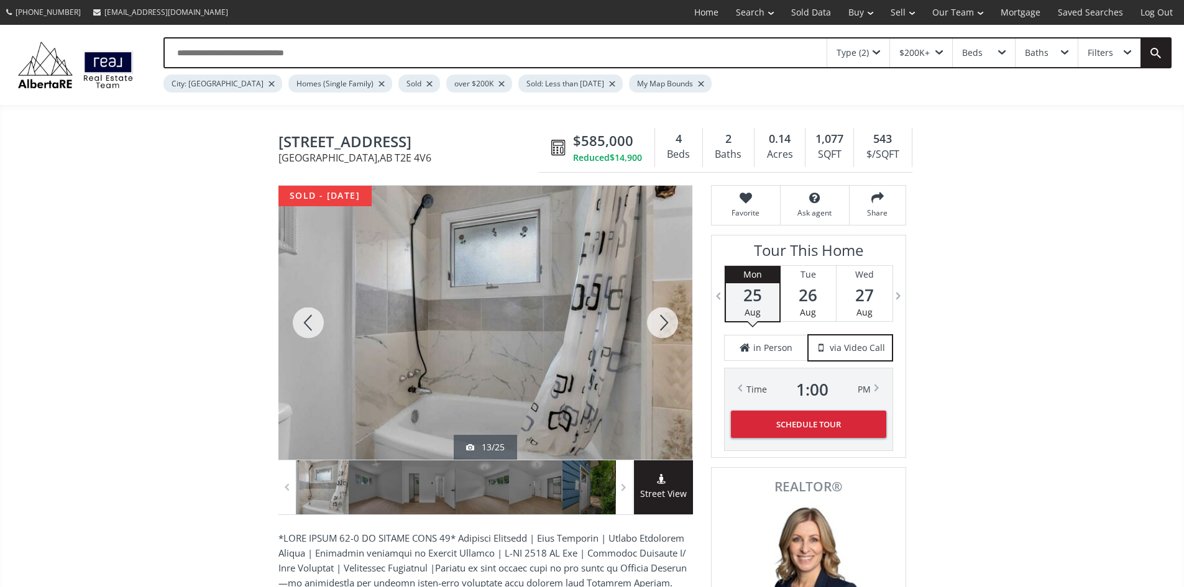
click at [660, 325] on div at bounding box center [663, 323] width 60 height 274
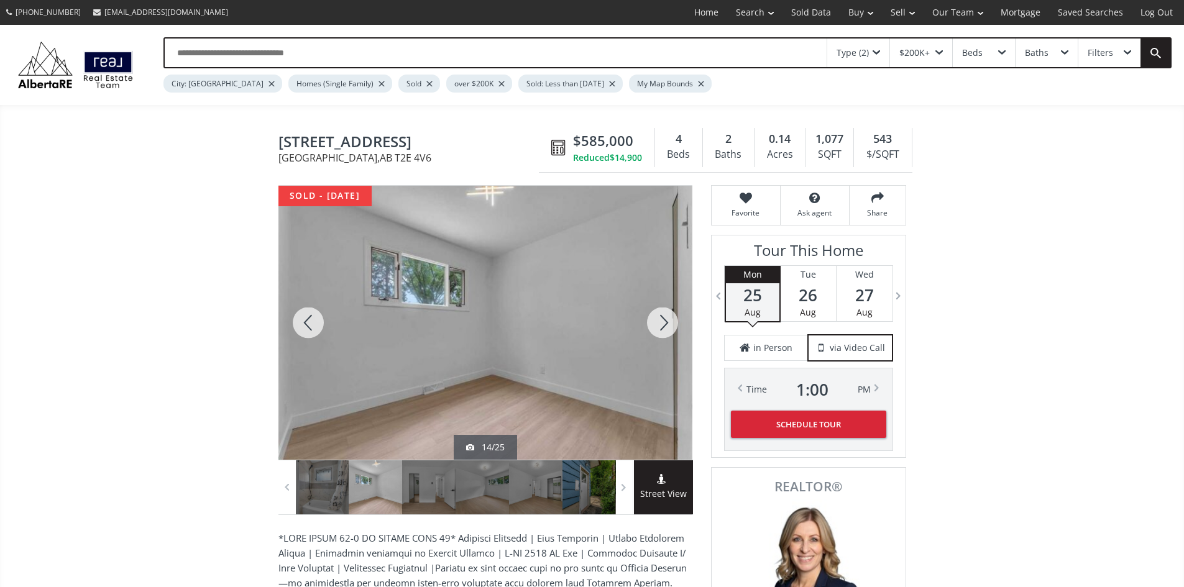
click at [660, 325] on div at bounding box center [663, 323] width 60 height 274
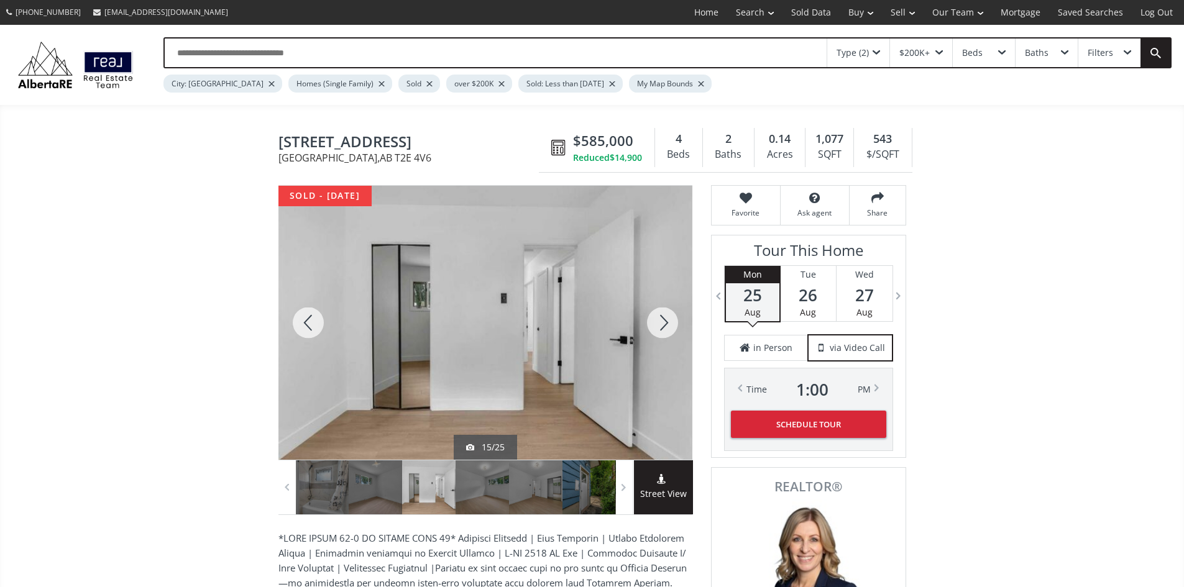
click at [660, 325] on div at bounding box center [663, 323] width 60 height 274
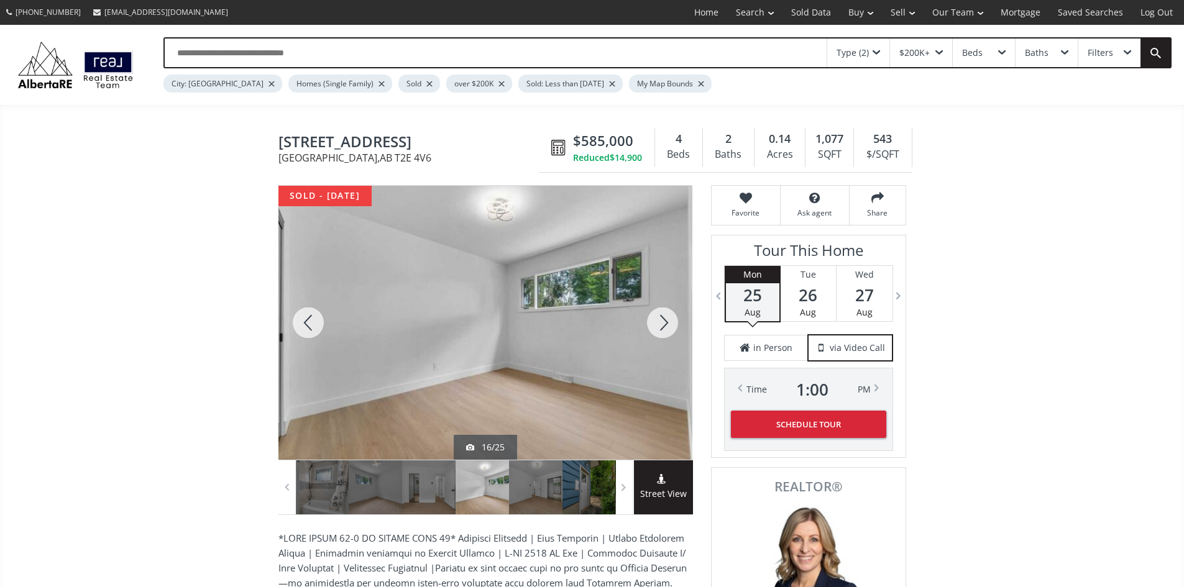
click at [660, 325] on div at bounding box center [663, 323] width 60 height 274
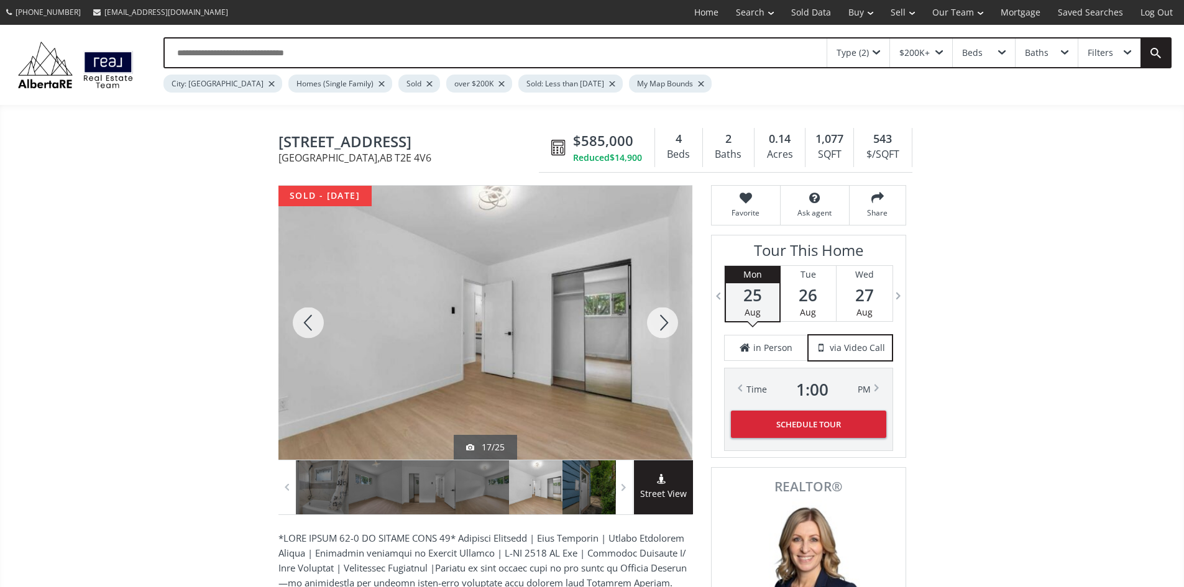
click at [660, 325] on div at bounding box center [663, 323] width 60 height 274
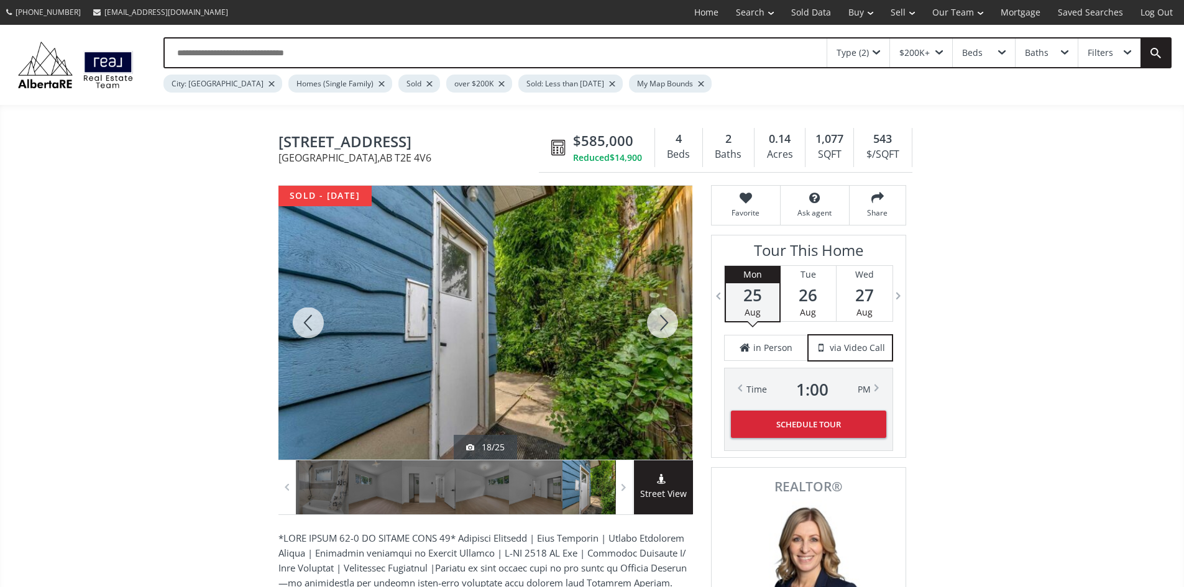
click at [660, 325] on div at bounding box center [663, 323] width 60 height 274
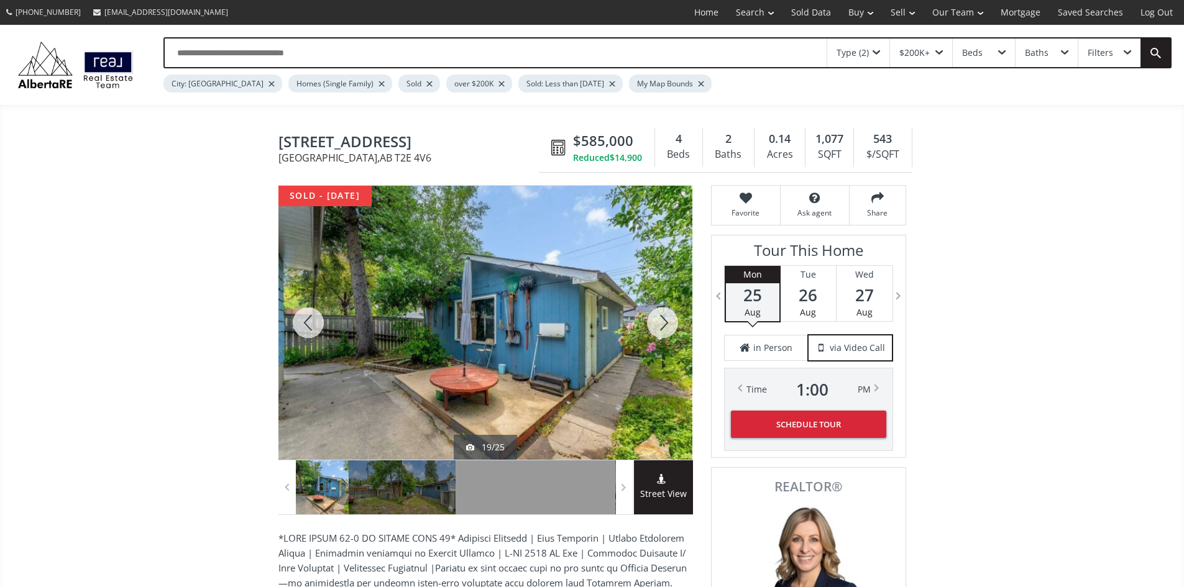
click at [660, 325] on div at bounding box center [663, 323] width 60 height 274
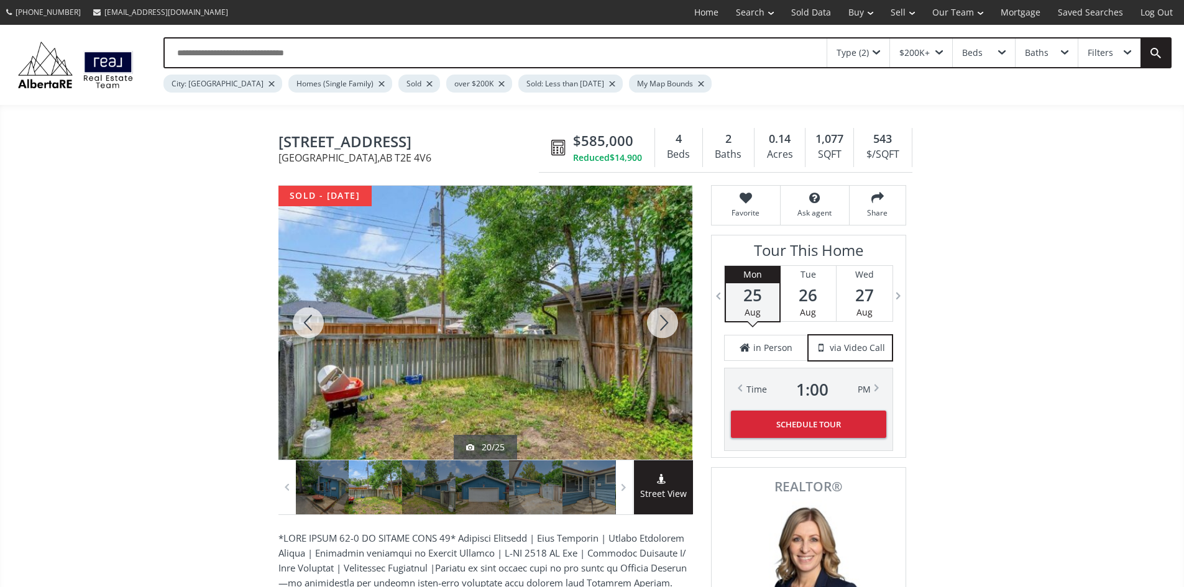
click at [660, 325] on div at bounding box center [663, 323] width 60 height 274
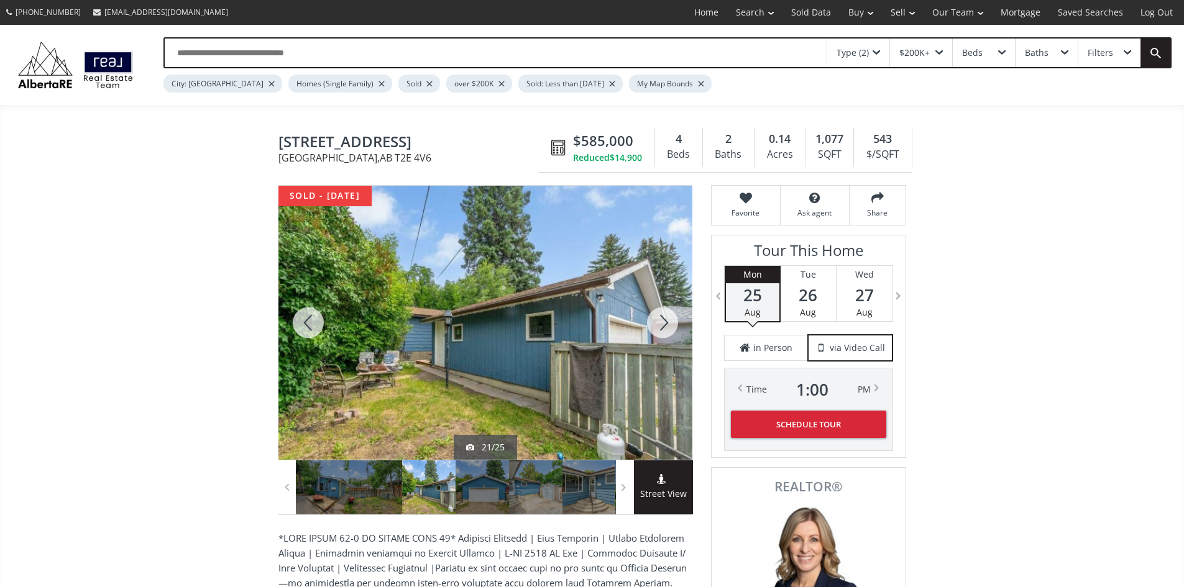
click at [660, 321] on div at bounding box center [663, 323] width 60 height 274
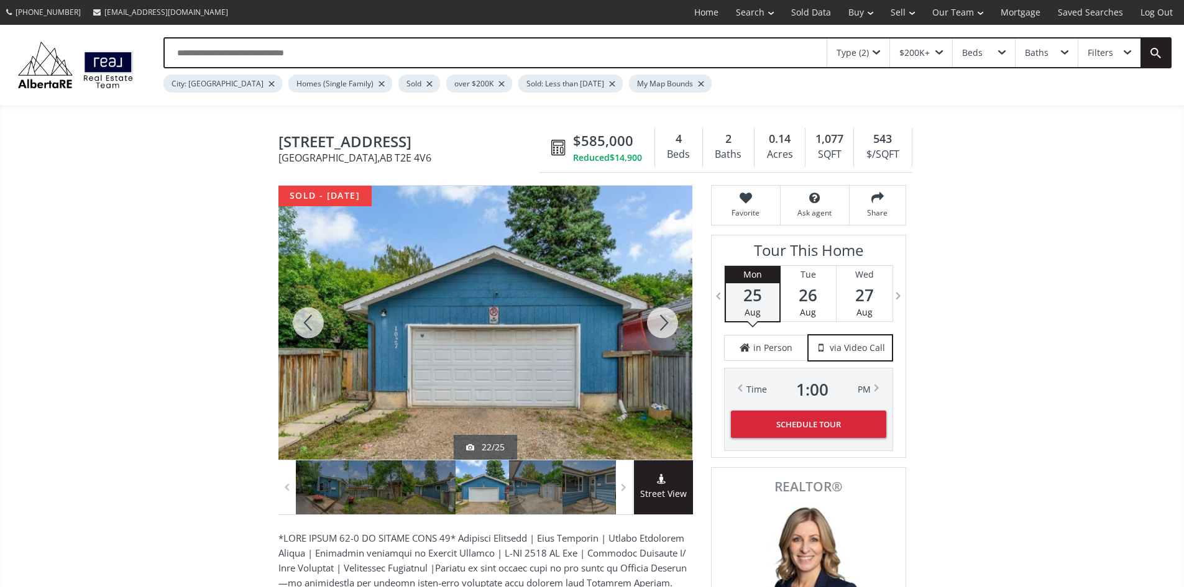
click at [660, 321] on div at bounding box center [663, 323] width 60 height 274
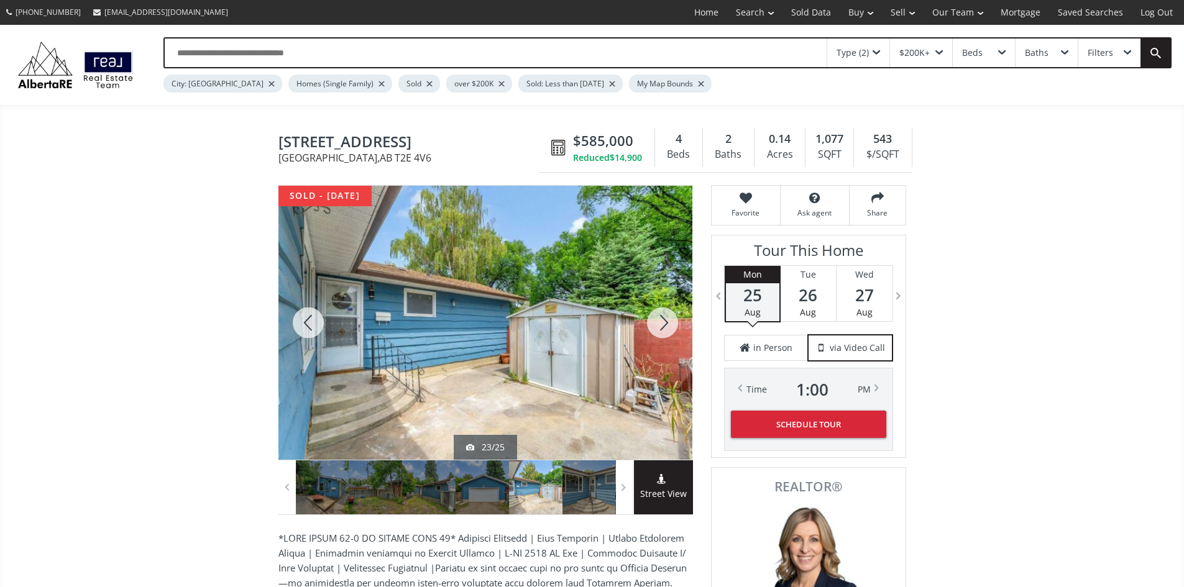
click at [660, 321] on div at bounding box center [663, 323] width 60 height 274
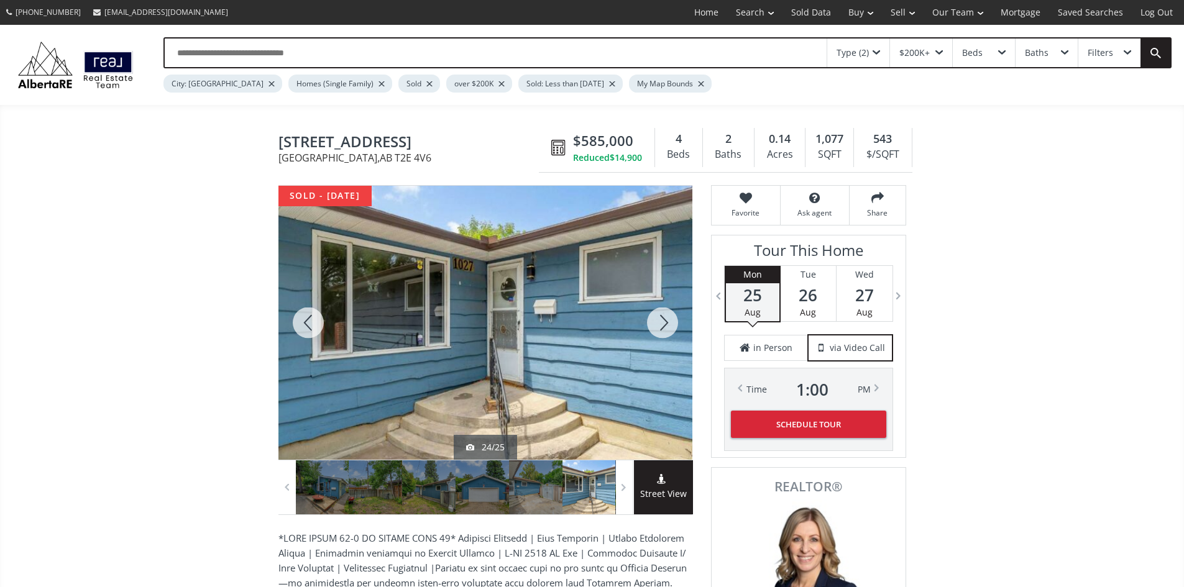
click at [308, 322] on div at bounding box center [308, 323] width 60 height 274
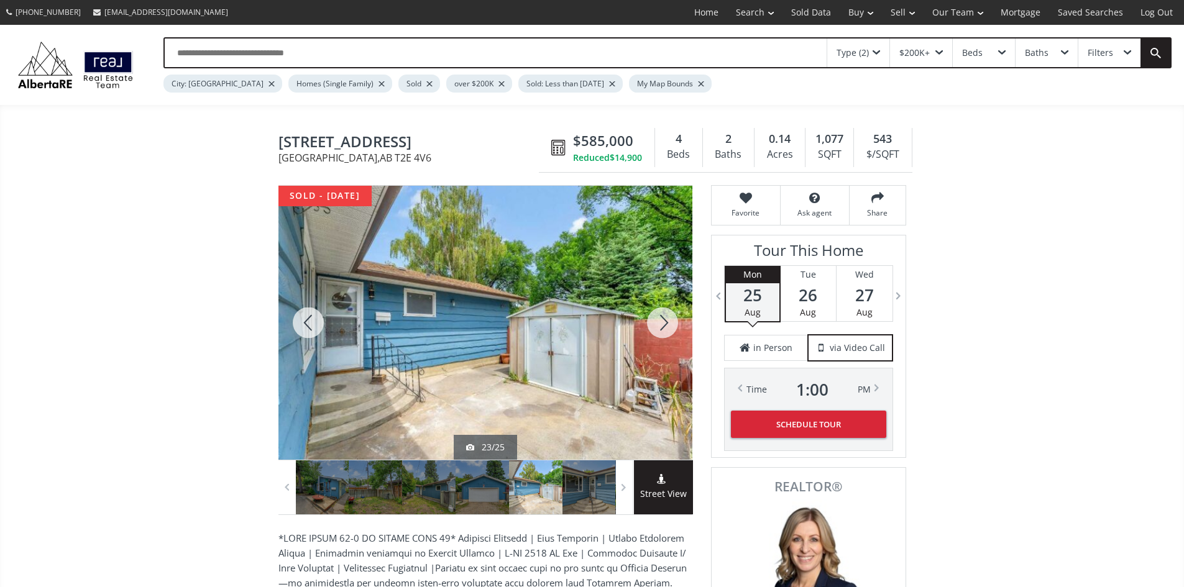
click at [658, 328] on div at bounding box center [663, 323] width 60 height 274
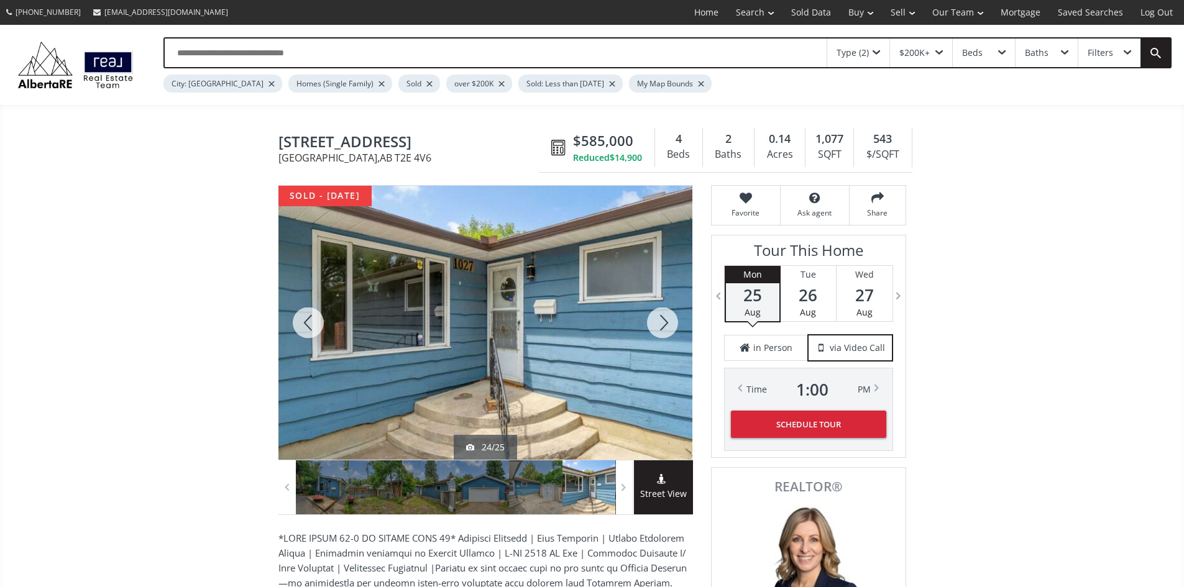
click at [658, 328] on div at bounding box center [663, 323] width 60 height 274
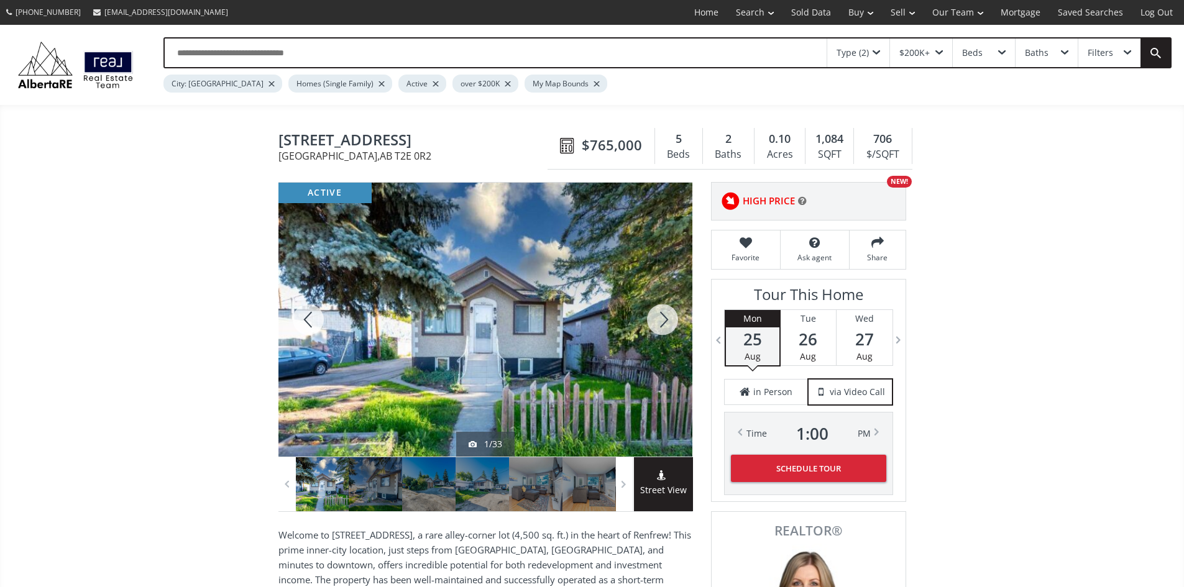
click at [666, 320] on div at bounding box center [663, 320] width 60 height 274
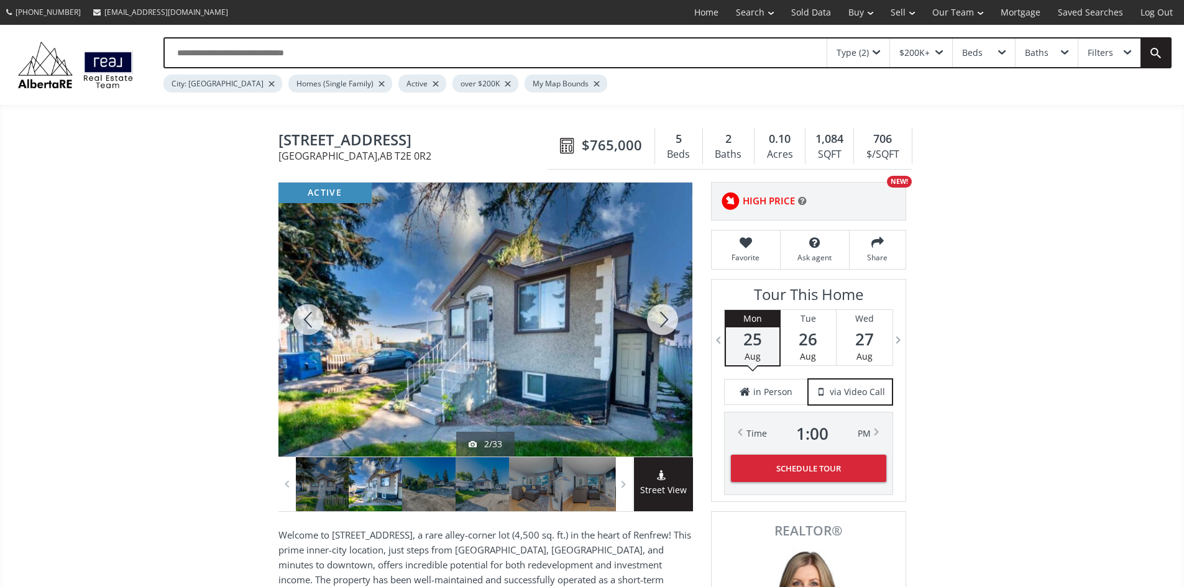
click at [666, 320] on div at bounding box center [663, 320] width 60 height 274
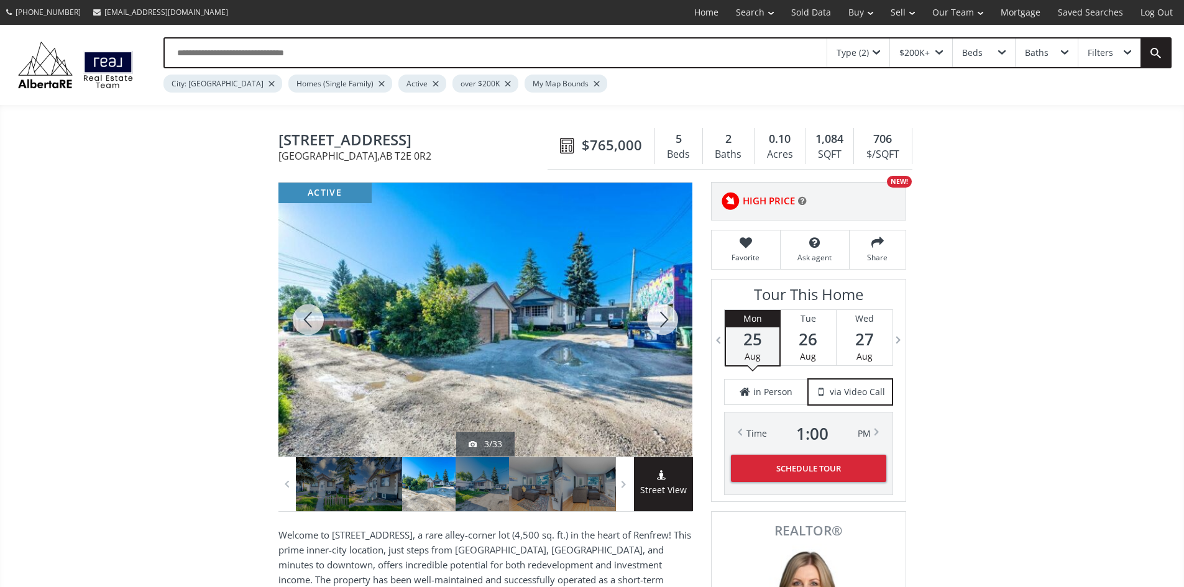
click at [665, 320] on div at bounding box center [663, 320] width 60 height 274
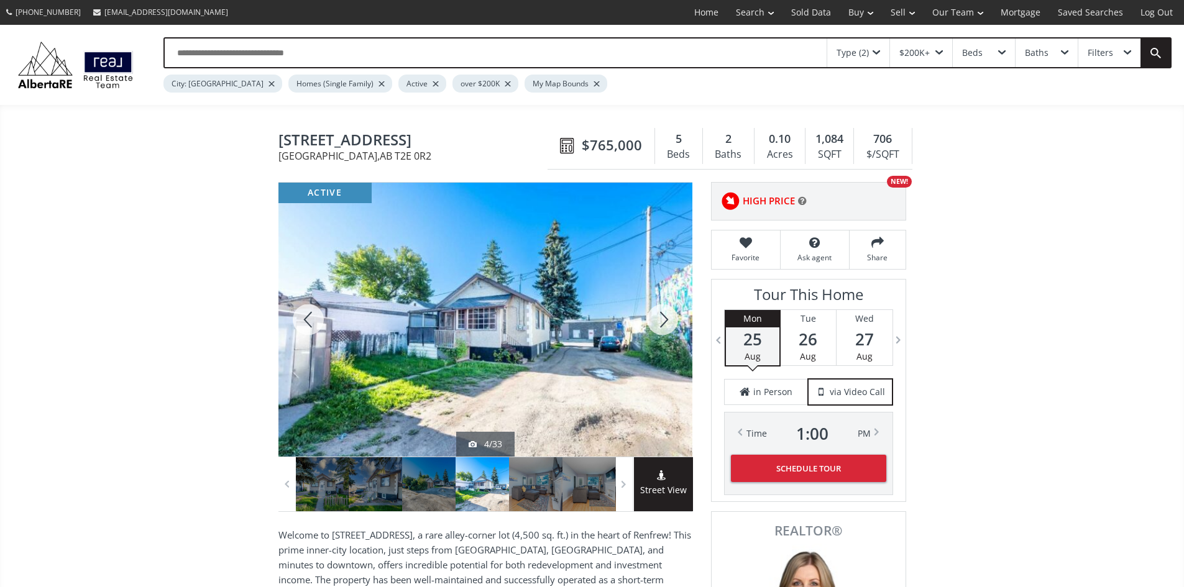
click at [665, 320] on div at bounding box center [663, 320] width 60 height 274
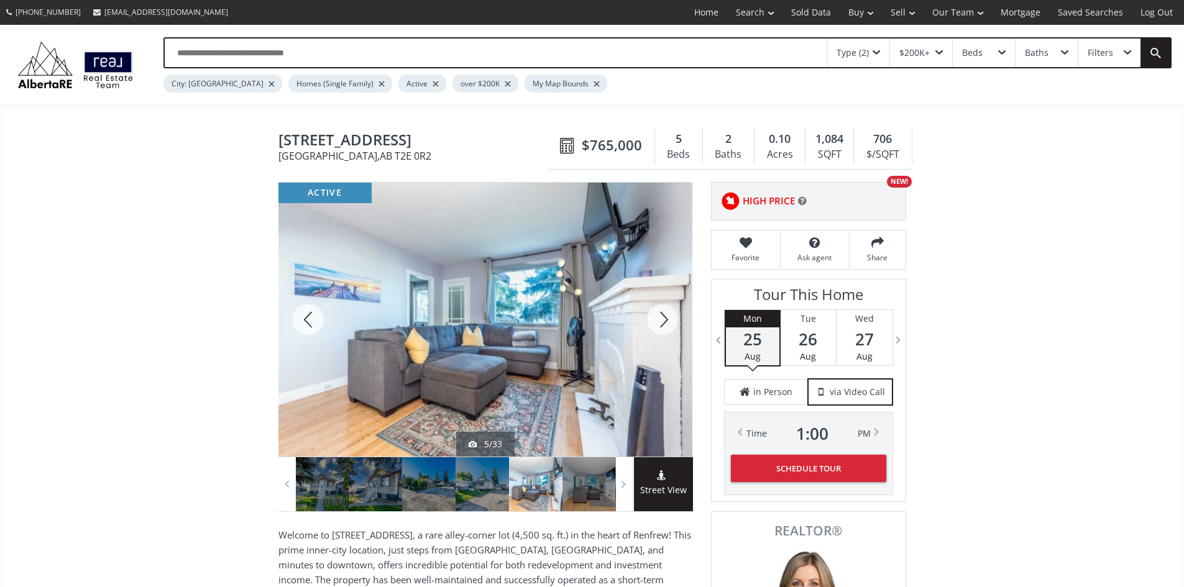
click at [665, 320] on div at bounding box center [663, 320] width 60 height 274
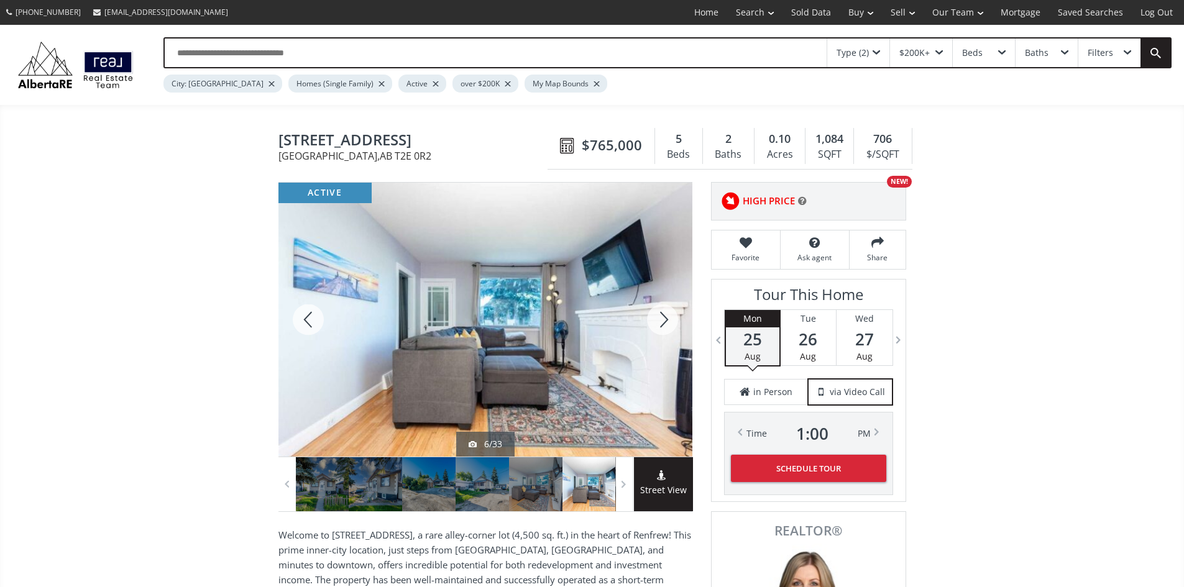
click at [665, 320] on div at bounding box center [663, 320] width 60 height 274
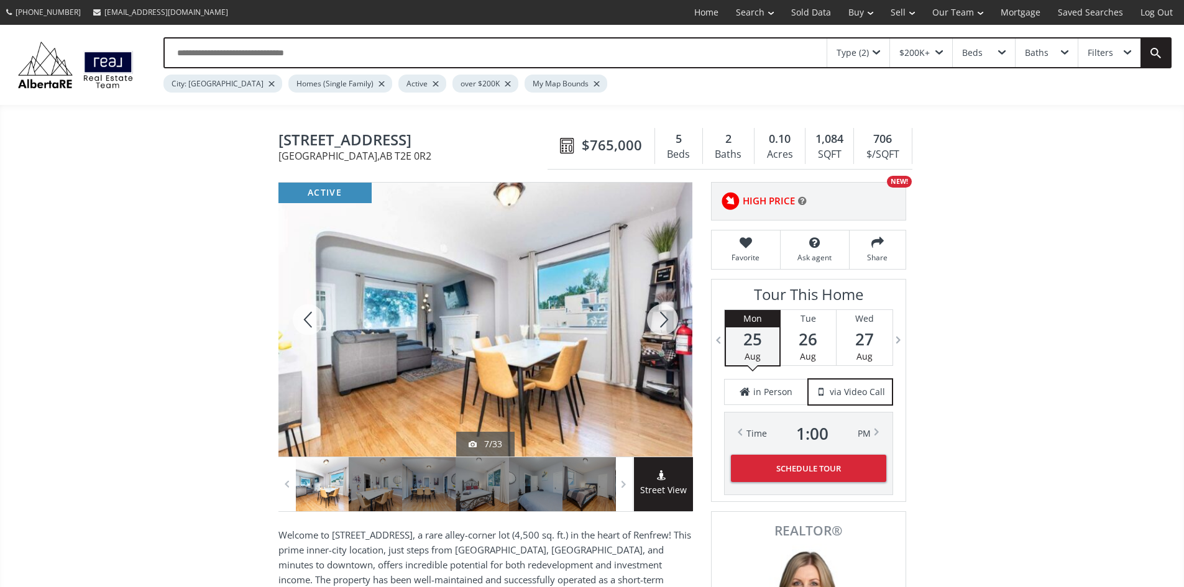
click at [665, 320] on div at bounding box center [663, 320] width 60 height 274
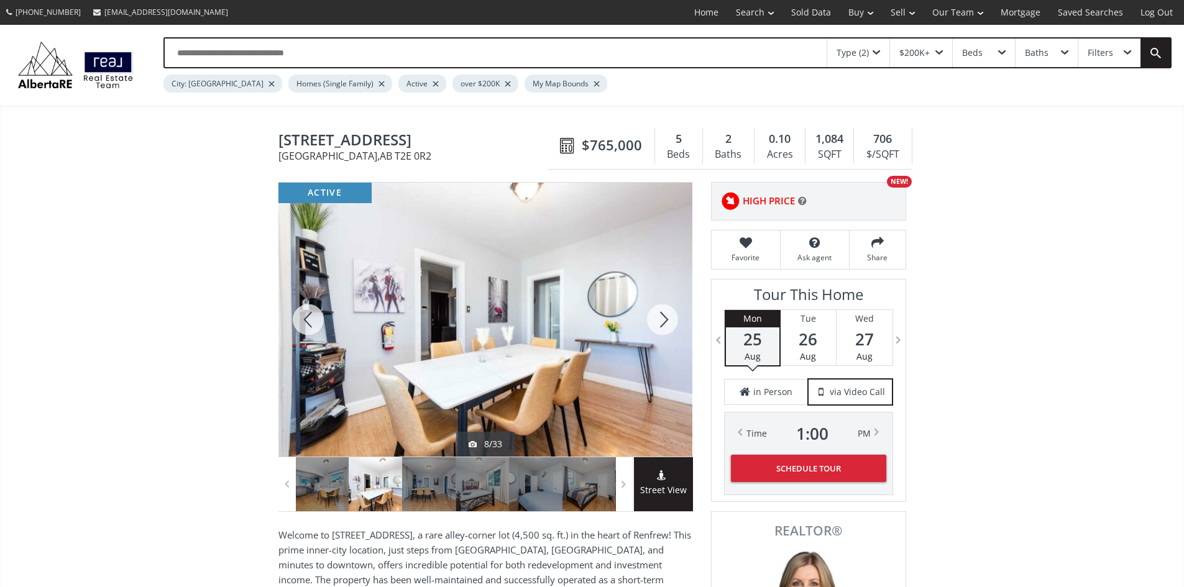
click at [665, 320] on div at bounding box center [663, 320] width 60 height 274
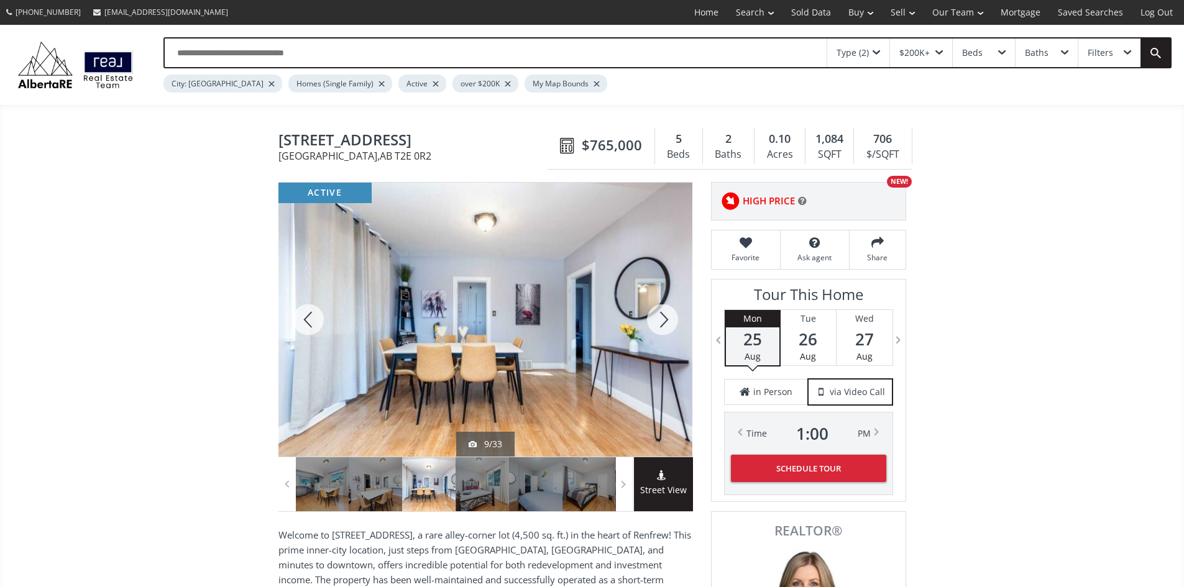
click at [665, 320] on div at bounding box center [663, 320] width 60 height 274
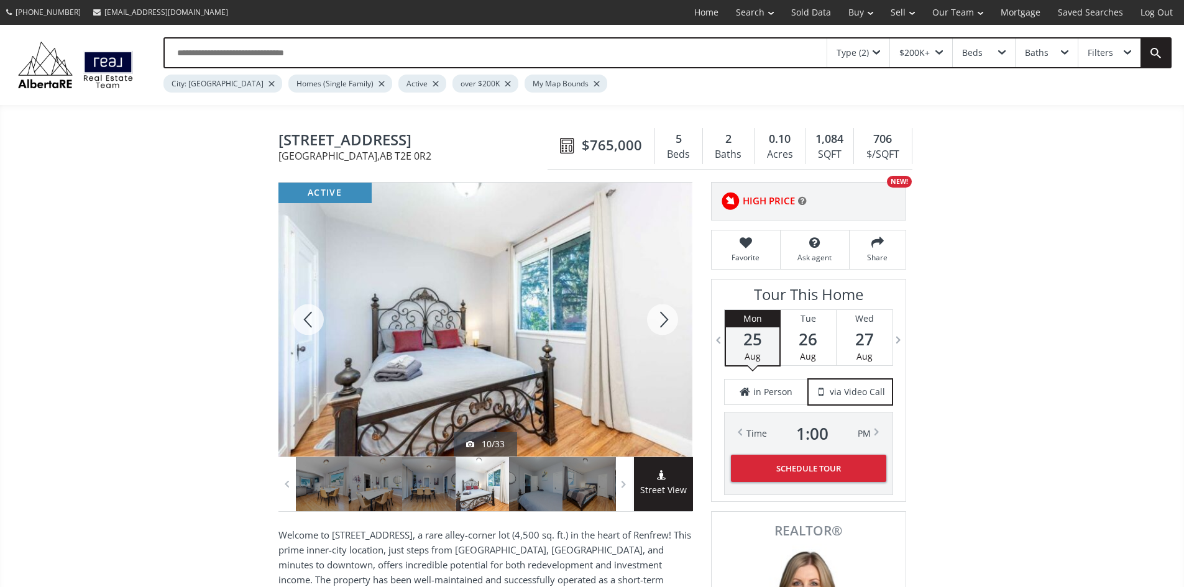
click at [665, 320] on div at bounding box center [663, 320] width 60 height 274
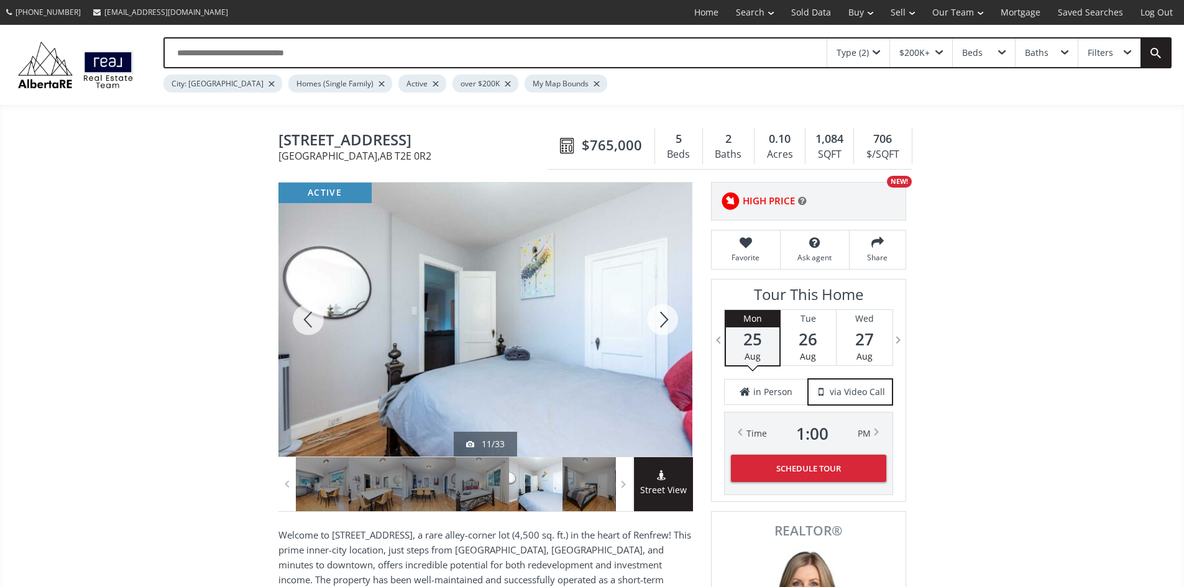
click at [665, 320] on div at bounding box center [663, 320] width 60 height 274
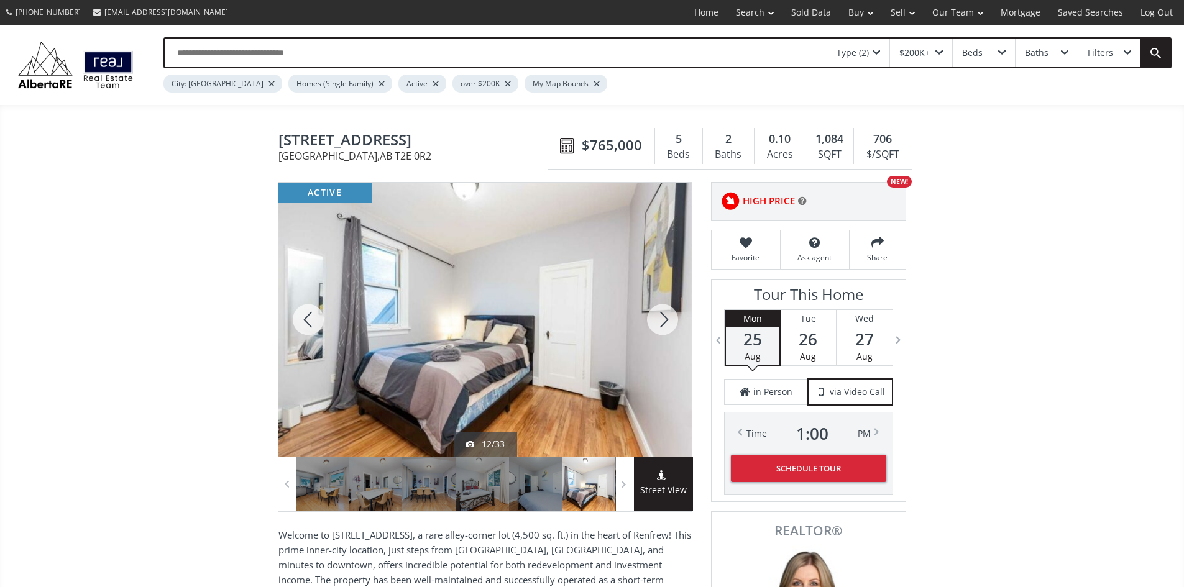
click at [665, 320] on div at bounding box center [663, 320] width 60 height 274
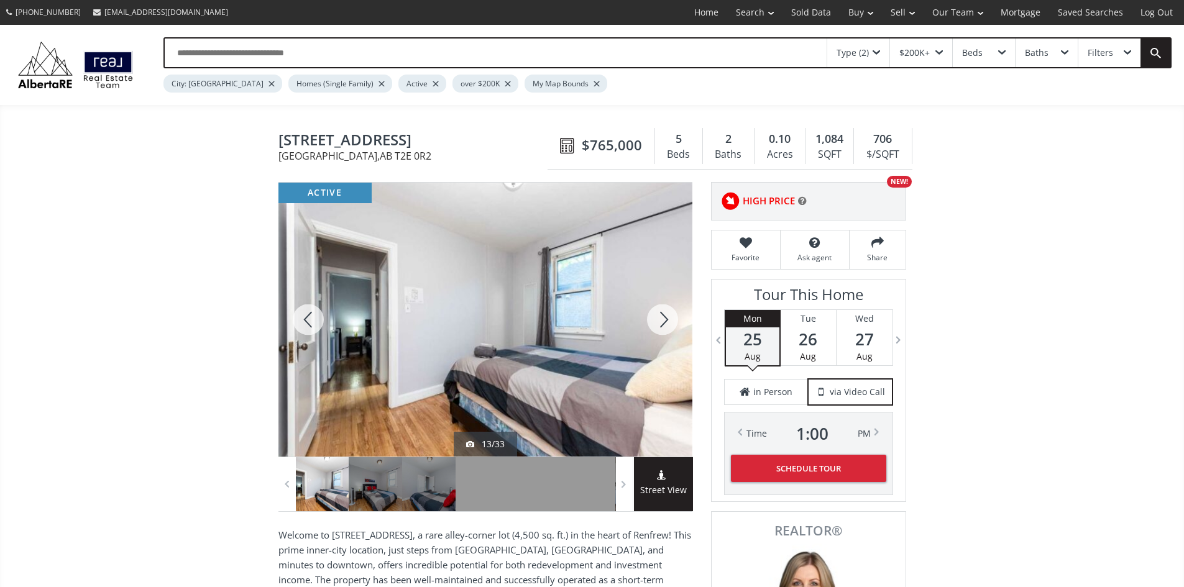
click at [665, 320] on div at bounding box center [663, 320] width 60 height 274
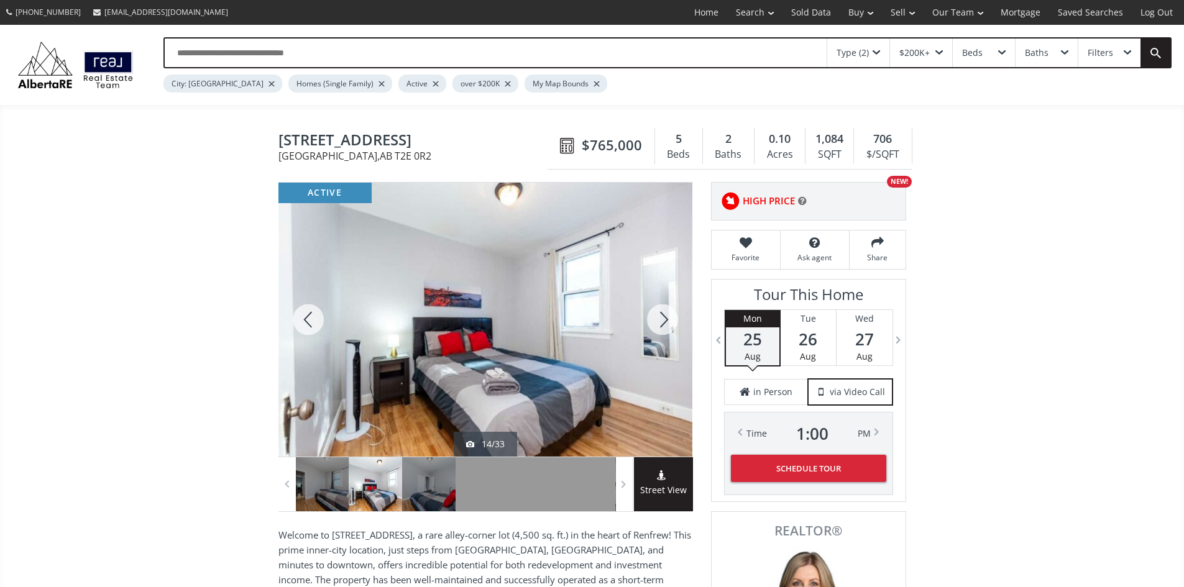
click at [665, 320] on div at bounding box center [663, 320] width 60 height 274
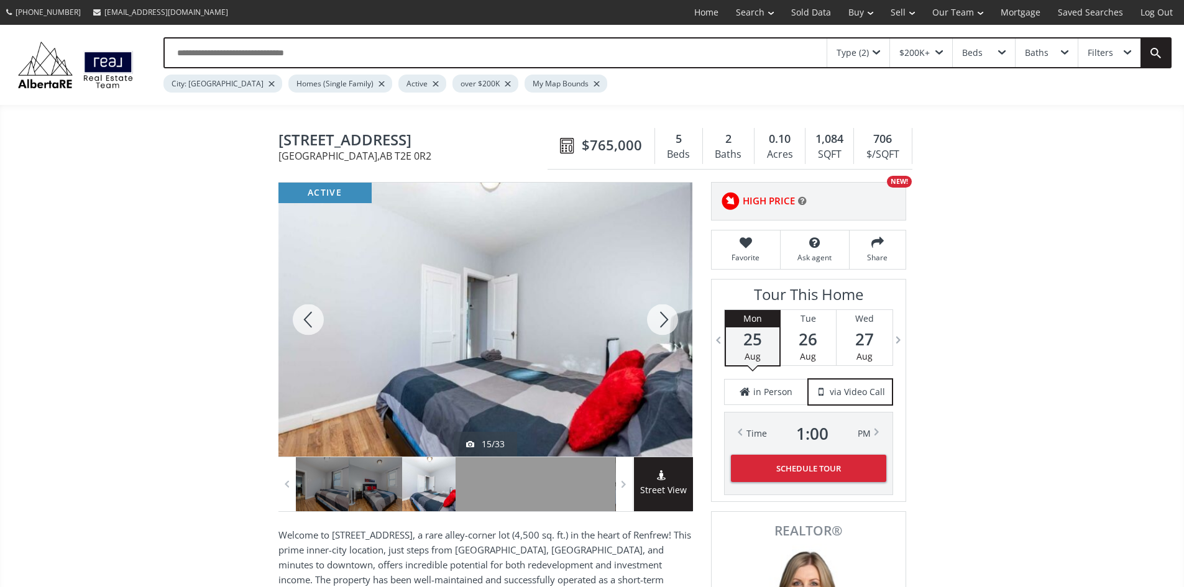
click at [665, 320] on div at bounding box center [663, 320] width 60 height 274
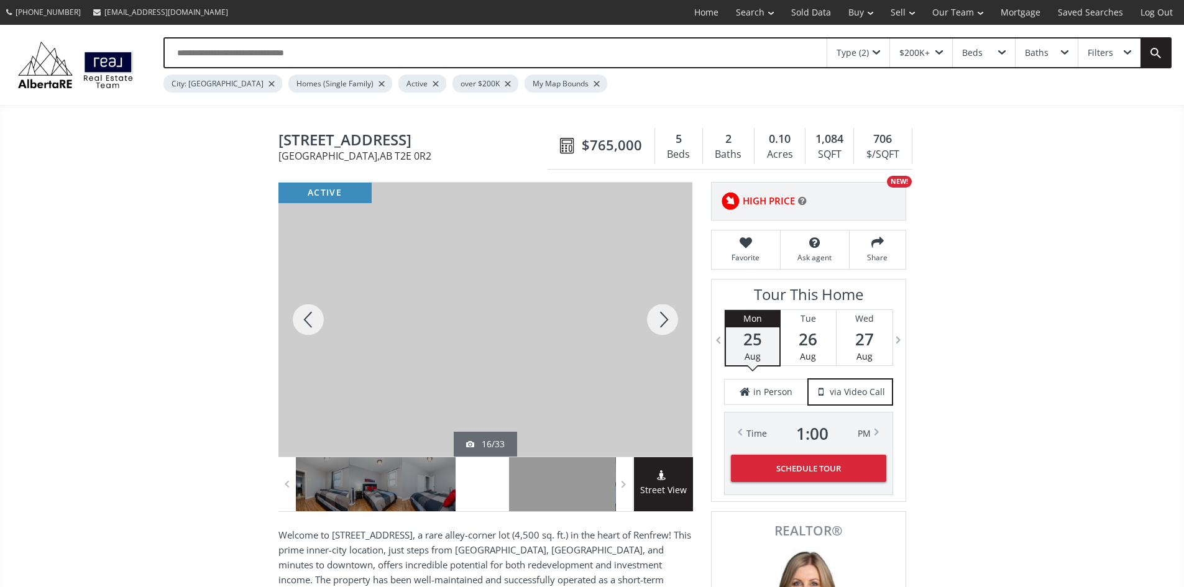
click at [665, 320] on div at bounding box center [663, 320] width 60 height 274
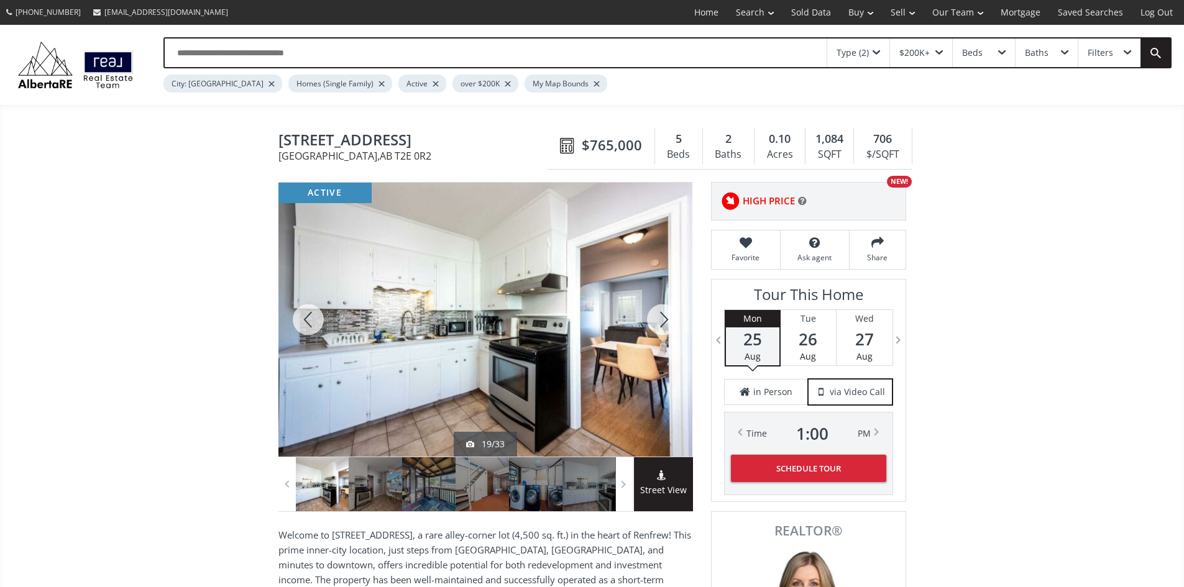
click at [665, 320] on div at bounding box center [663, 320] width 60 height 274
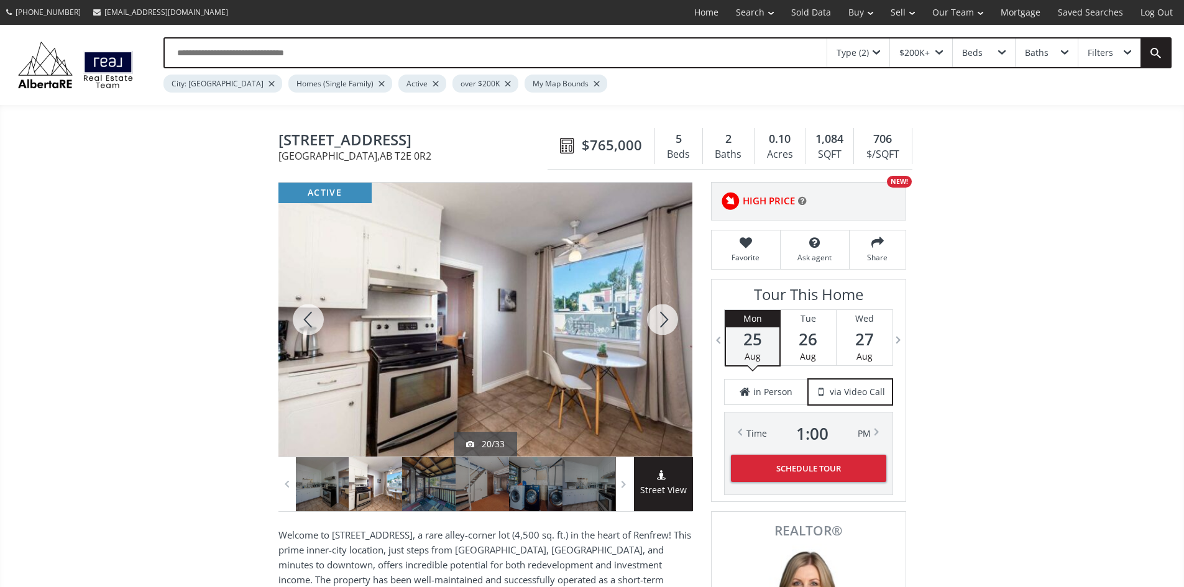
click at [665, 320] on div at bounding box center [663, 320] width 60 height 274
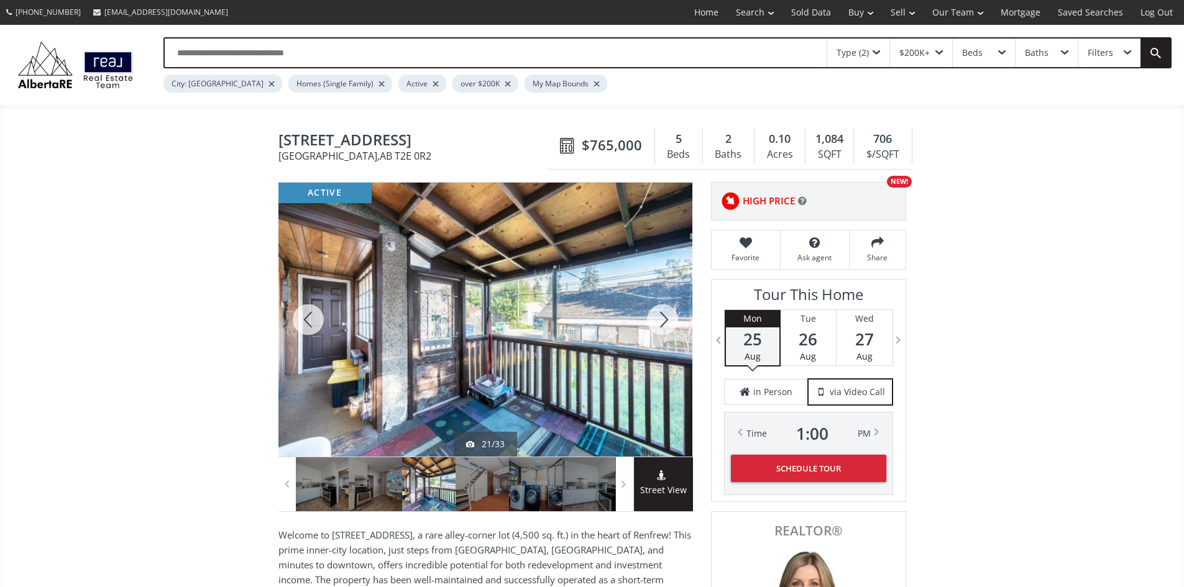
click at [665, 320] on div at bounding box center [663, 320] width 60 height 274
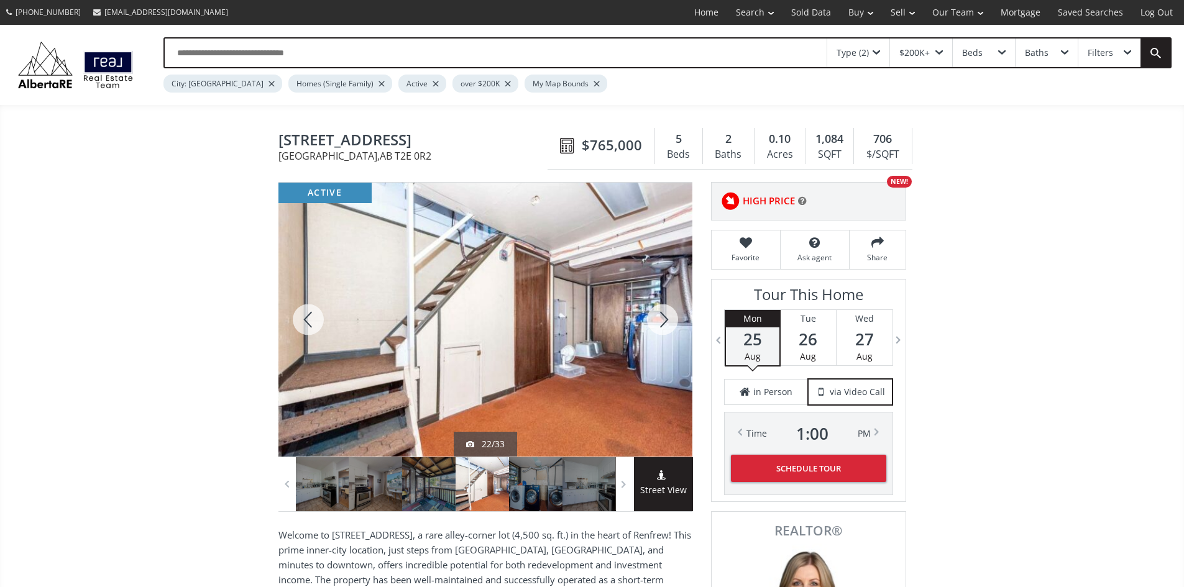
click at [666, 320] on div at bounding box center [663, 320] width 60 height 274
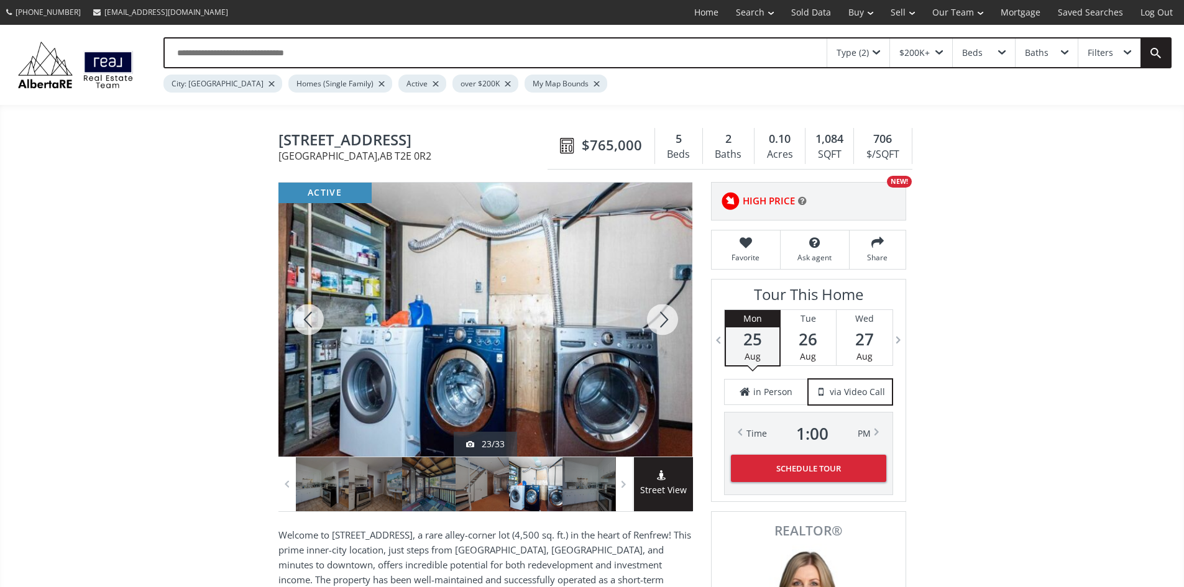
click at [666, 320] on div at bounding box center [663, 320] width 60 height 274
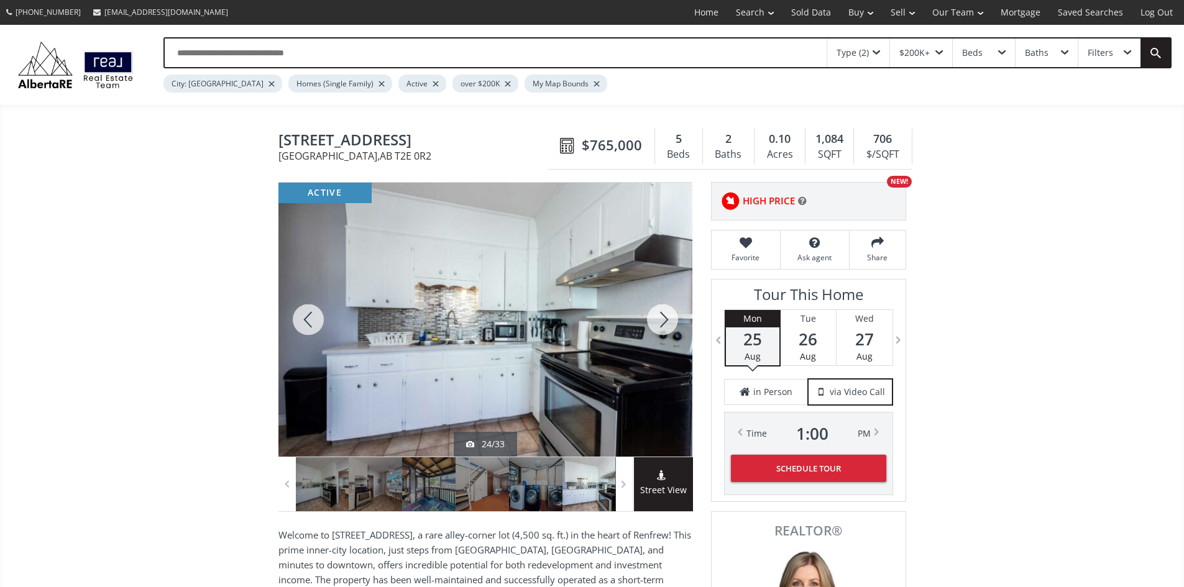
click at [664, 320] on div at bounding box center [663, 320] width 60 height 274
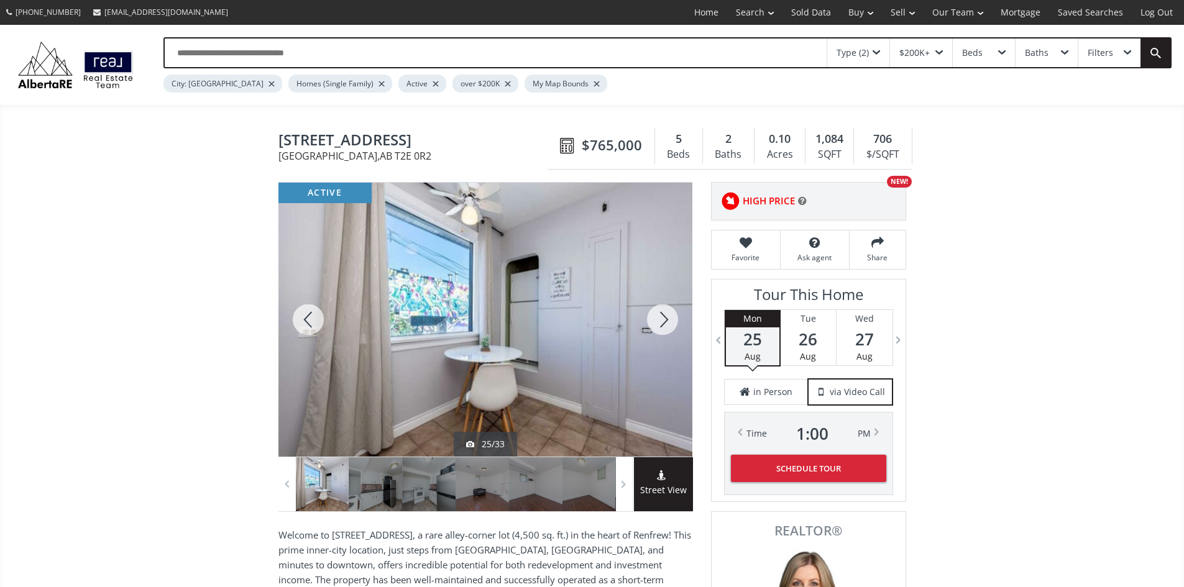
click at [664, 320] on div at bounding box center [663, 320] width 60 height 274
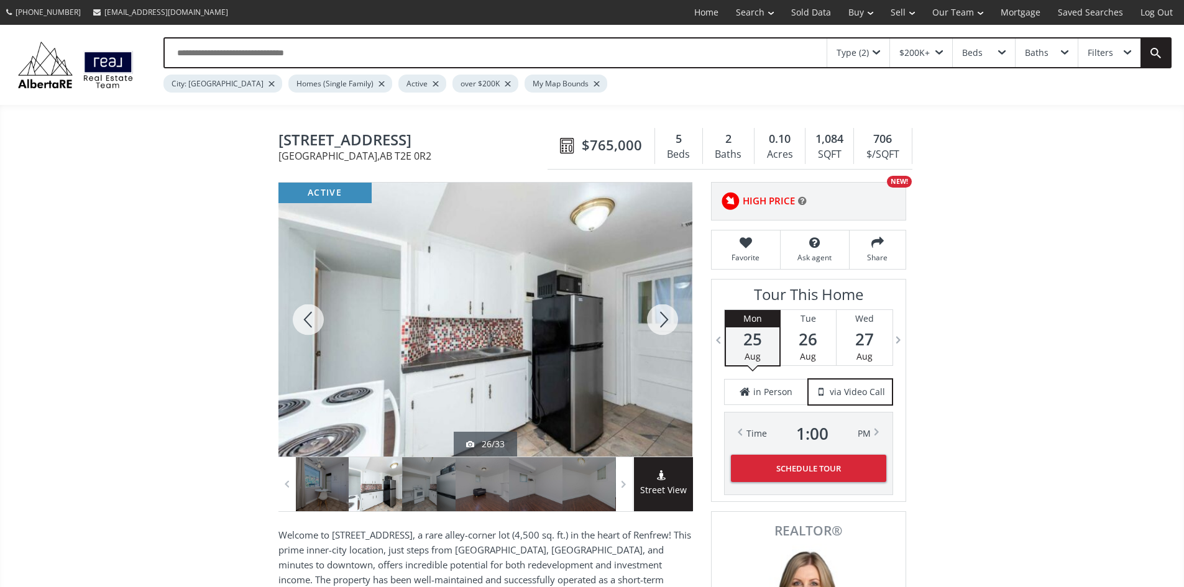
click at [664, 320] on div at bounding box center [663, 320] width 60 height 274
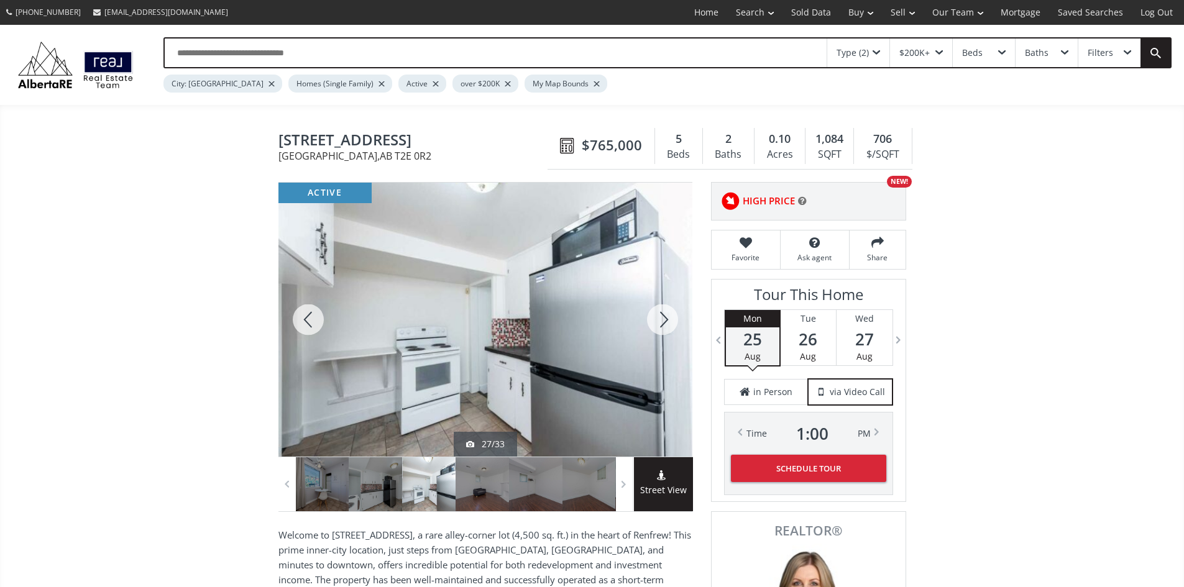
click at [313, 326] on div at bounding box center [308, 320] width 60 height 274
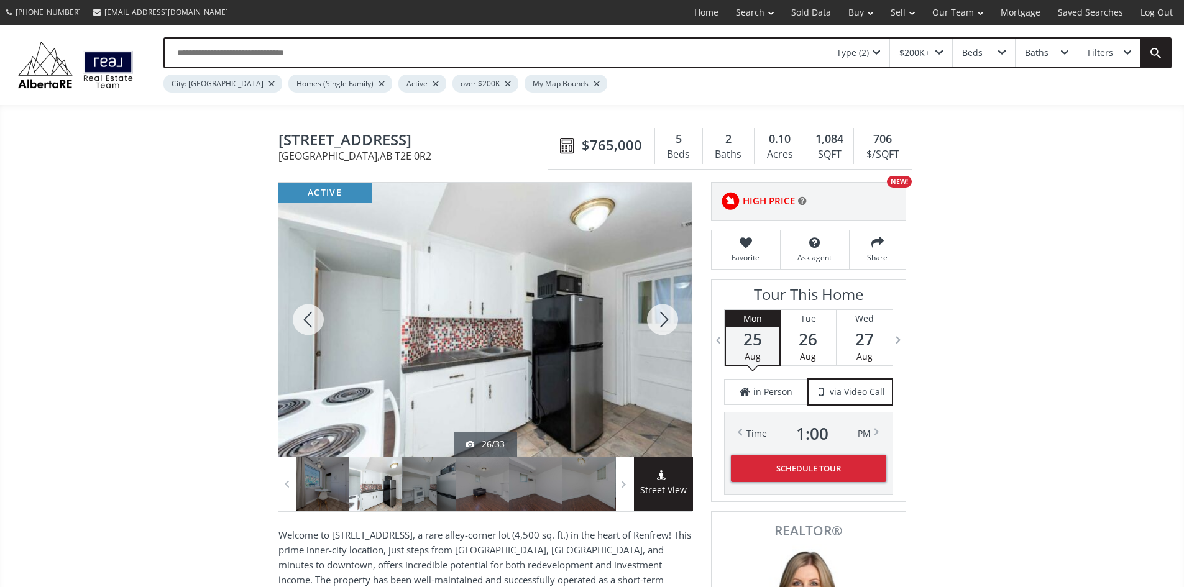
click at [662, 323] on div at bounding box center [663, 320] width 60 height 274
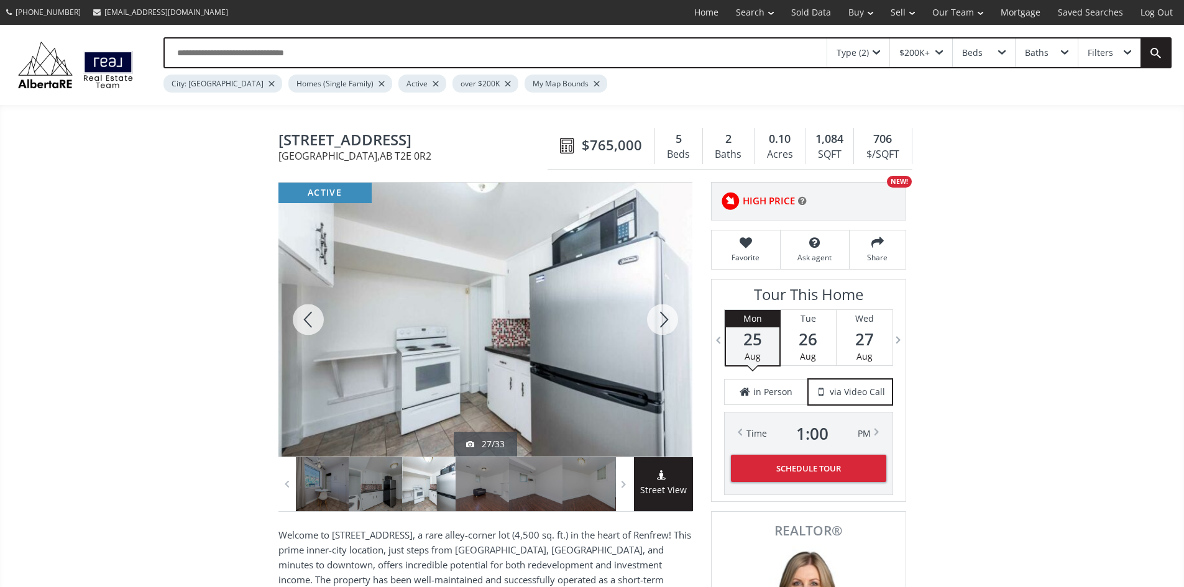
click at [662, 323] on div at bounding box center [663, 320] width 60 height 274
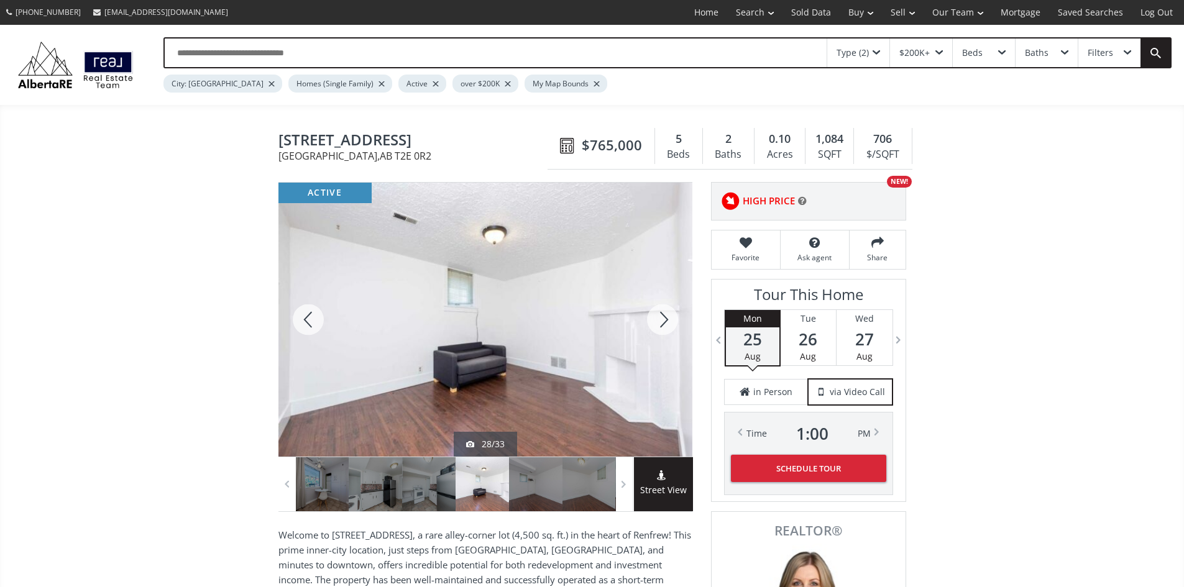
click at [662, 323] on div at bounding box center [663, 320] width 60 height 274
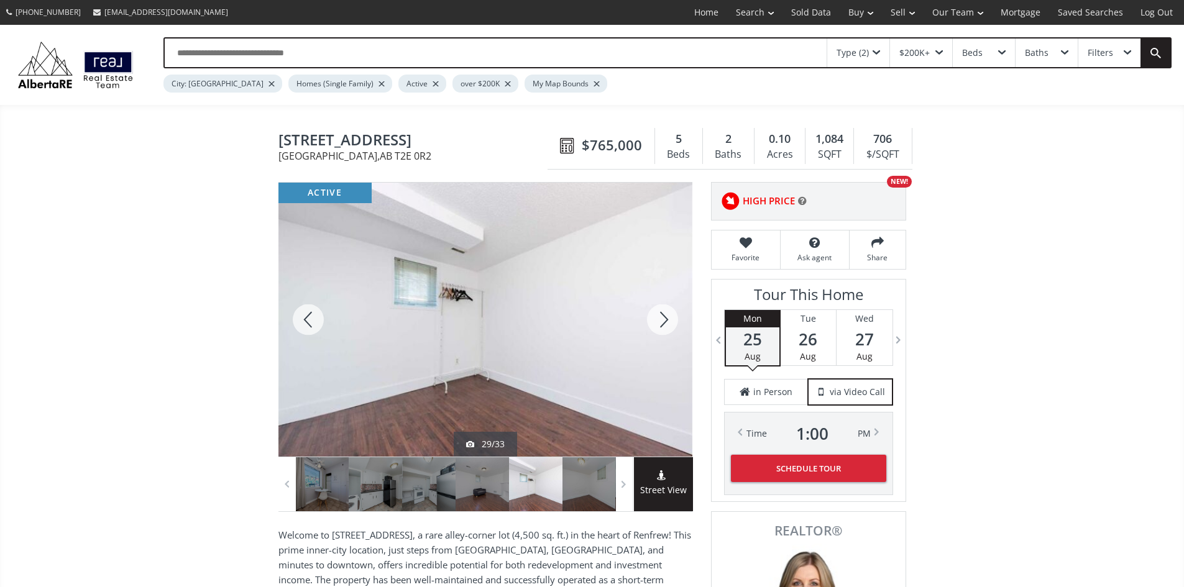
click at [662, 323] on div at bounding box center [663, 320] width 60 height 274
